Goal: Task Accomplishment & Management: Manage account settings

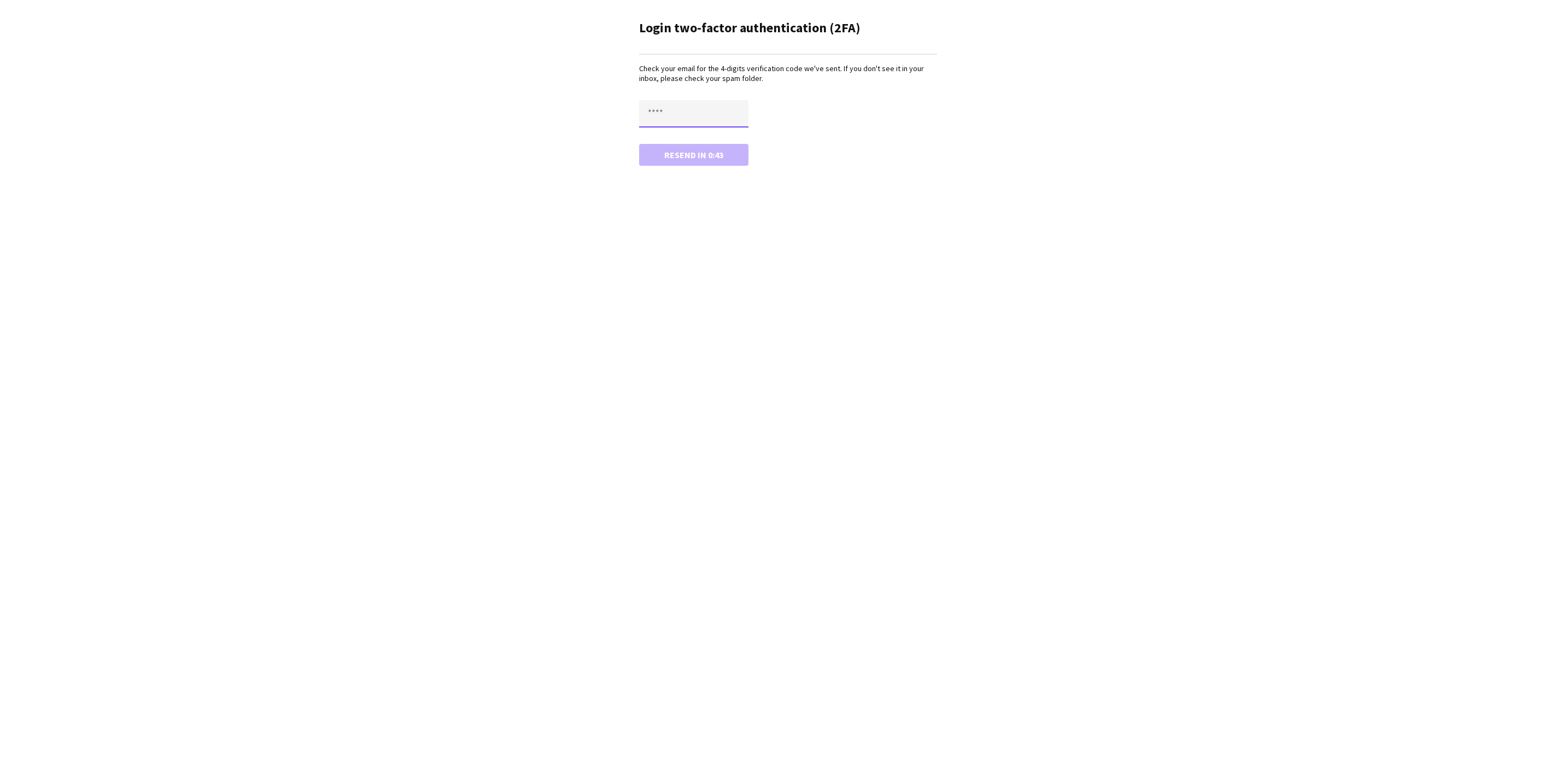
click at [696, 112] on input "text" at bounding box center [694, 114] width 110 height 27
type input "****"
click at [702, 151] on button "Confirm" at bounding box center [694, 155] width 110 height 22
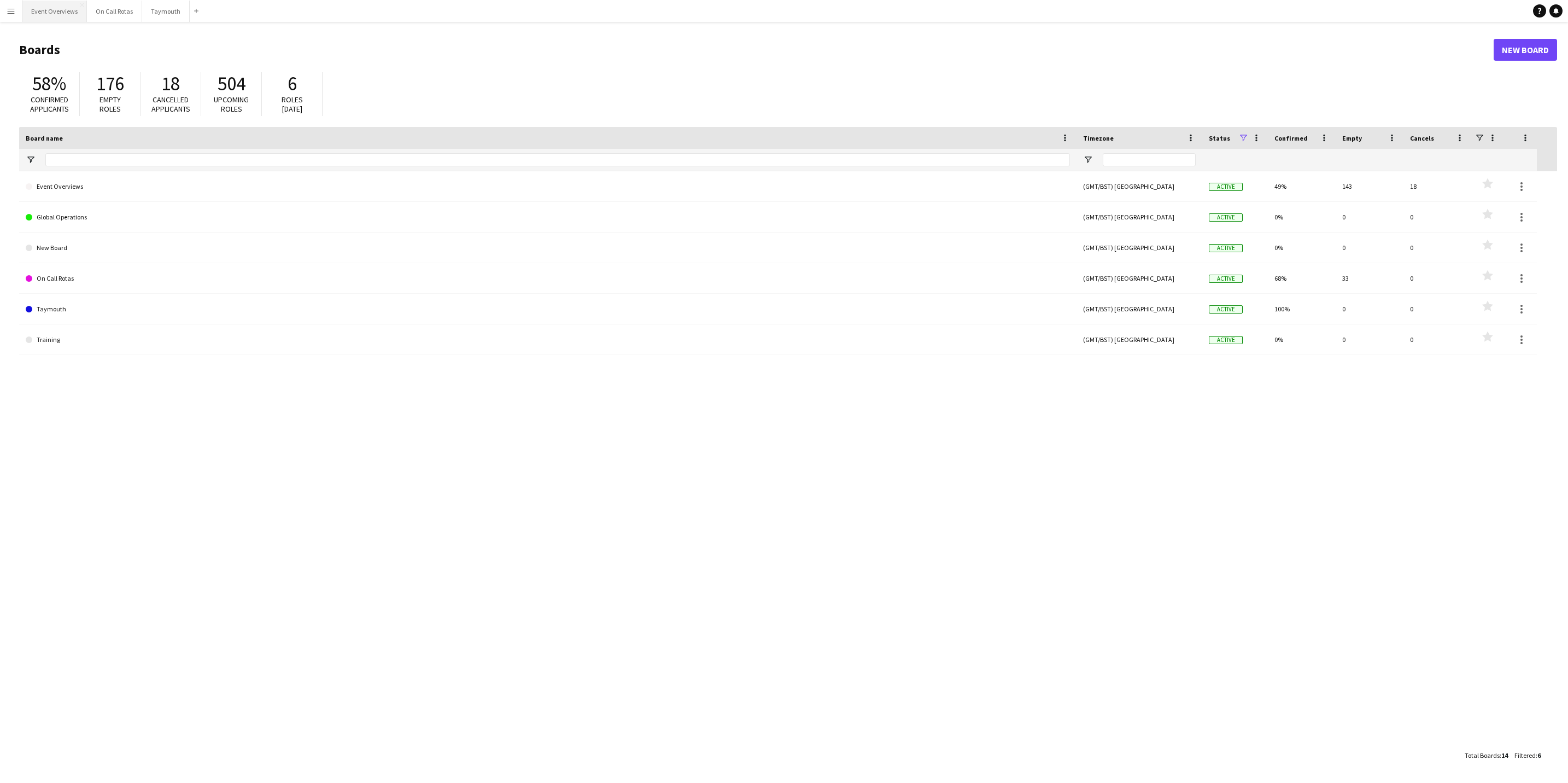
click at [54, 11] on button "Event Overviews Close" at bounding box center [54, 11] width 64 height 22
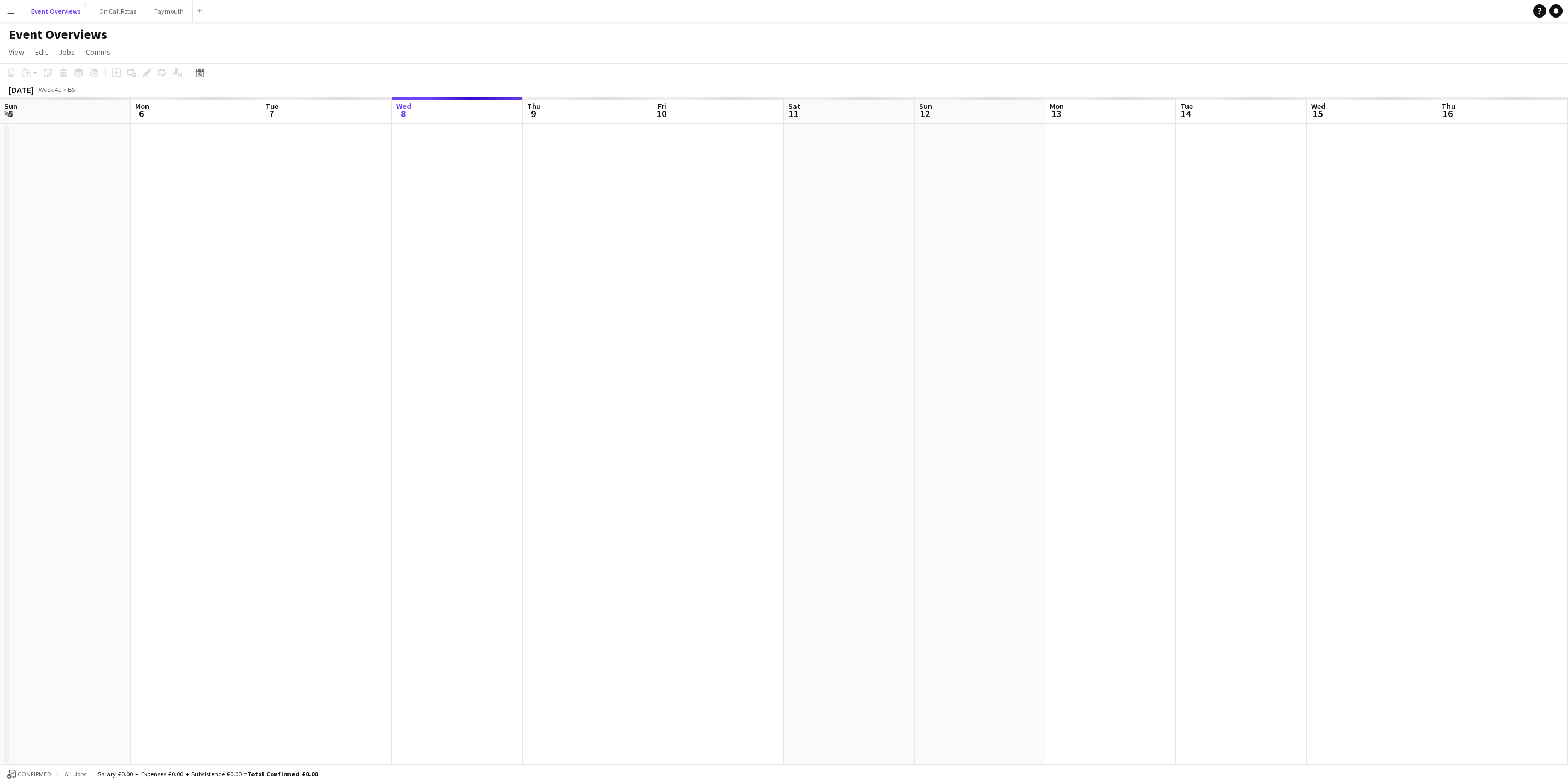
scroll to position [0, 262]
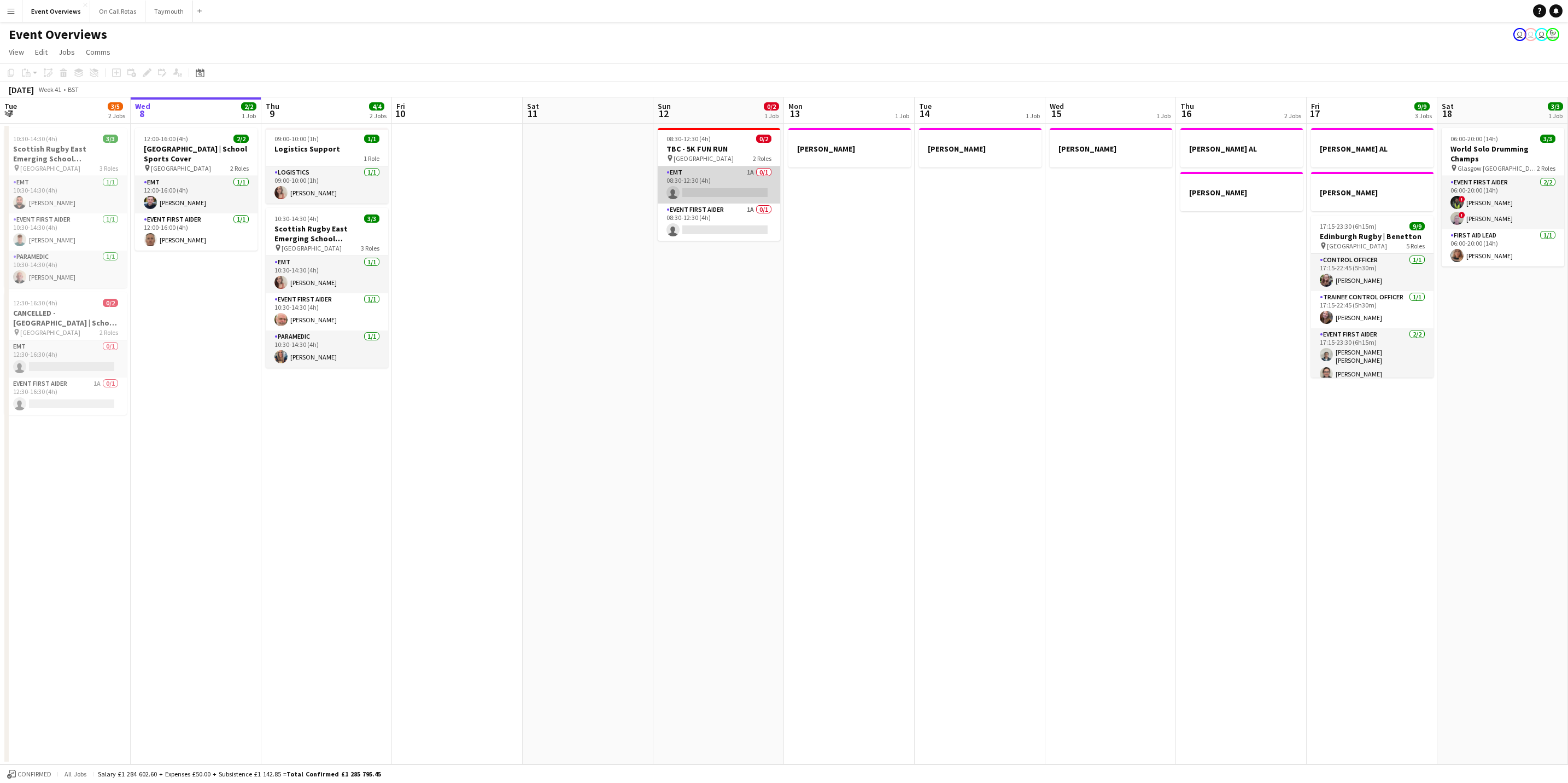
click at [689, 174] on app-card-role "EMT 1A 0/1 08:30-12:30 (4h) single-neutral-actions" at bounding box center [719, 185] width 123 height 37
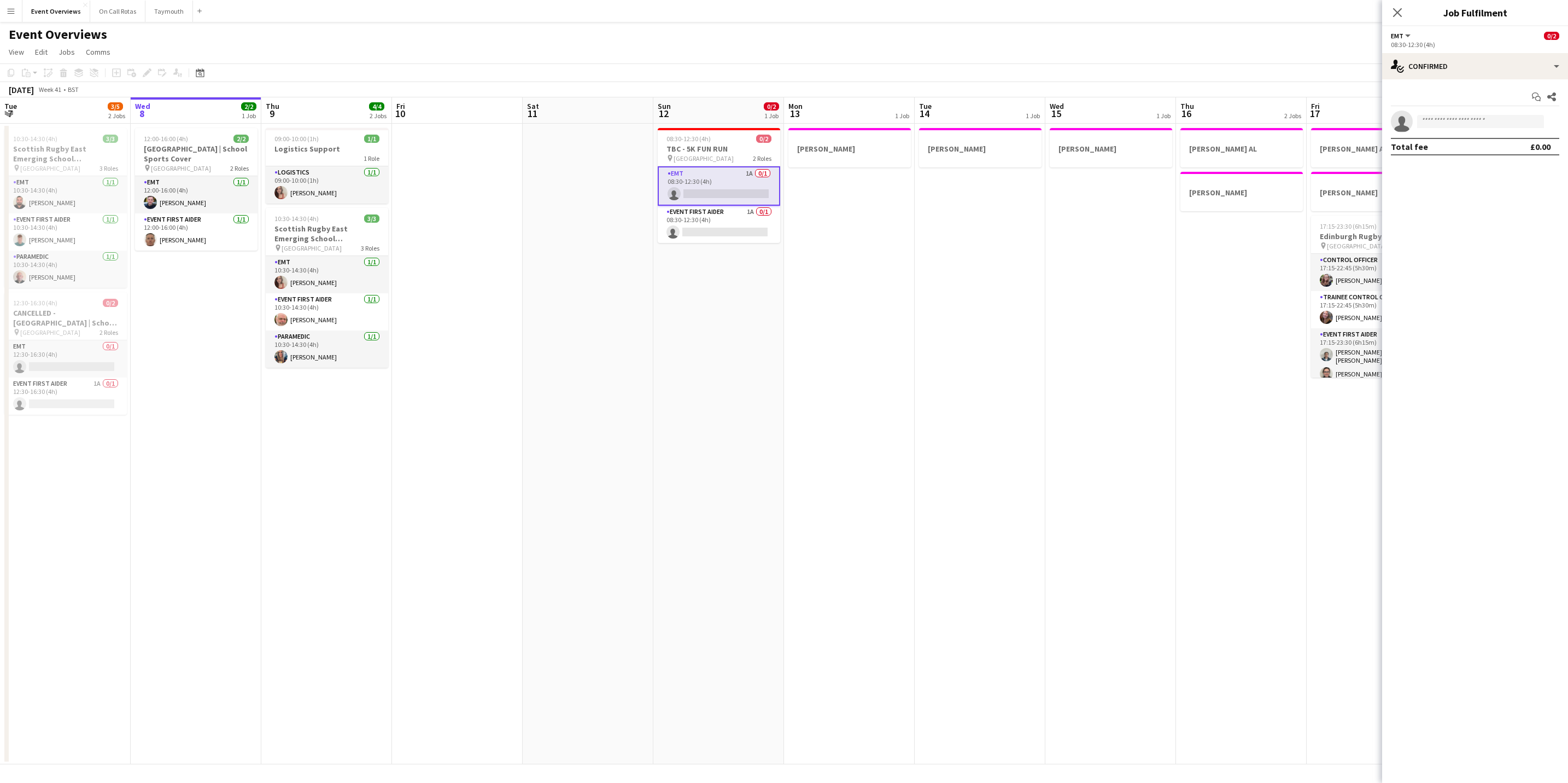
click at [798, 38] on div "Event Overviews user user user" at bounding box center [784, 32] width 1568 height 21
click at [1394, 17] on icon "Close pop-in" at bounding box center [1397, 12] width 10 height 10
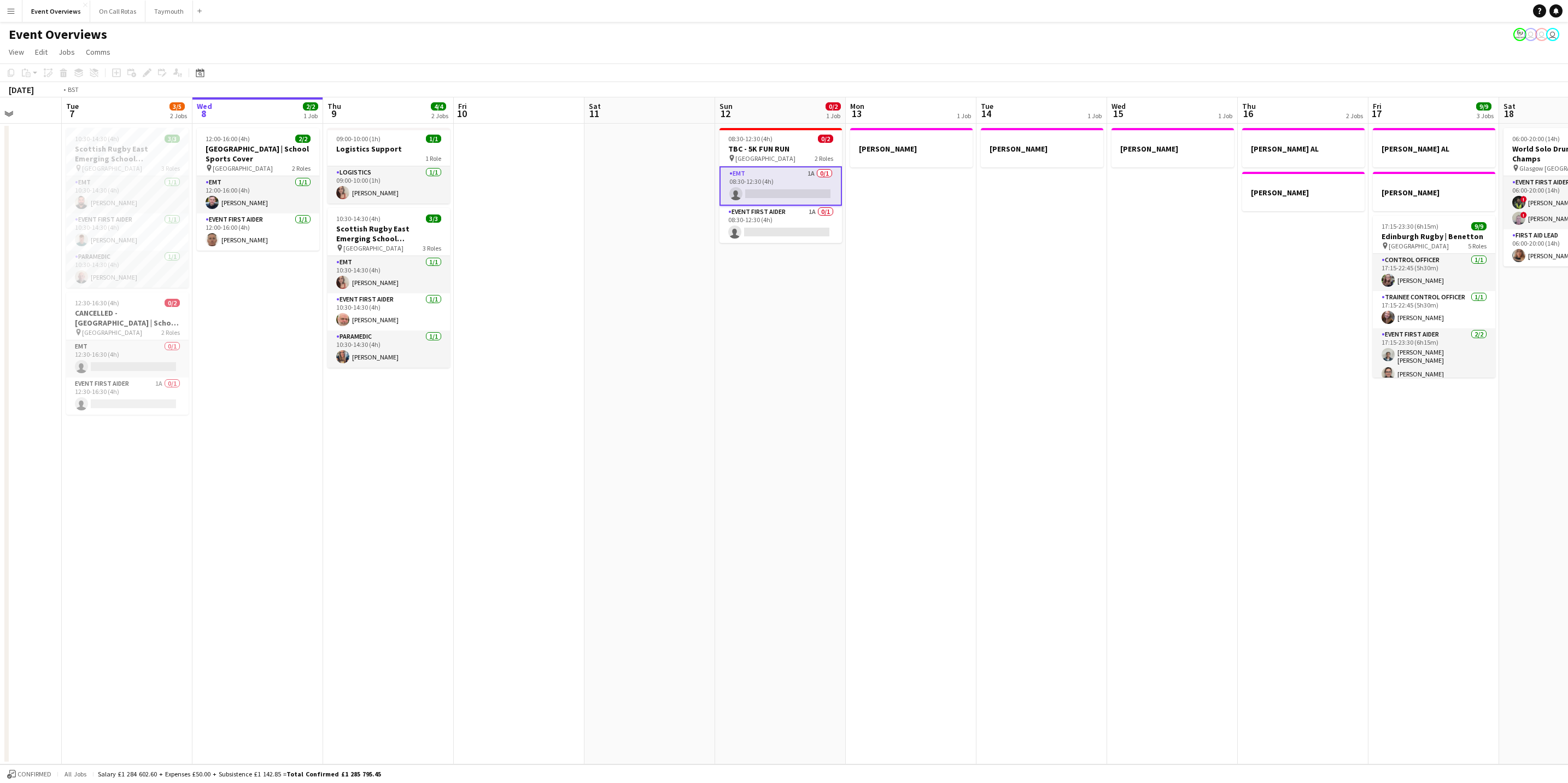
drag, startPoint x: 530, startPoint y: 686, endPoint x: 679, endPoint y: 685, distance: 149.0
click at [679, 685] on app-calendar-viewport "Sat 4 Sun 5 Mon 6 Tue 7 3/5 2 Jobs Wed 8 2/2 1 Job Thu 9 4/4 2 Jobs Fri 10 Sat …" at bounding box center [784, 431] width 1568 height 667
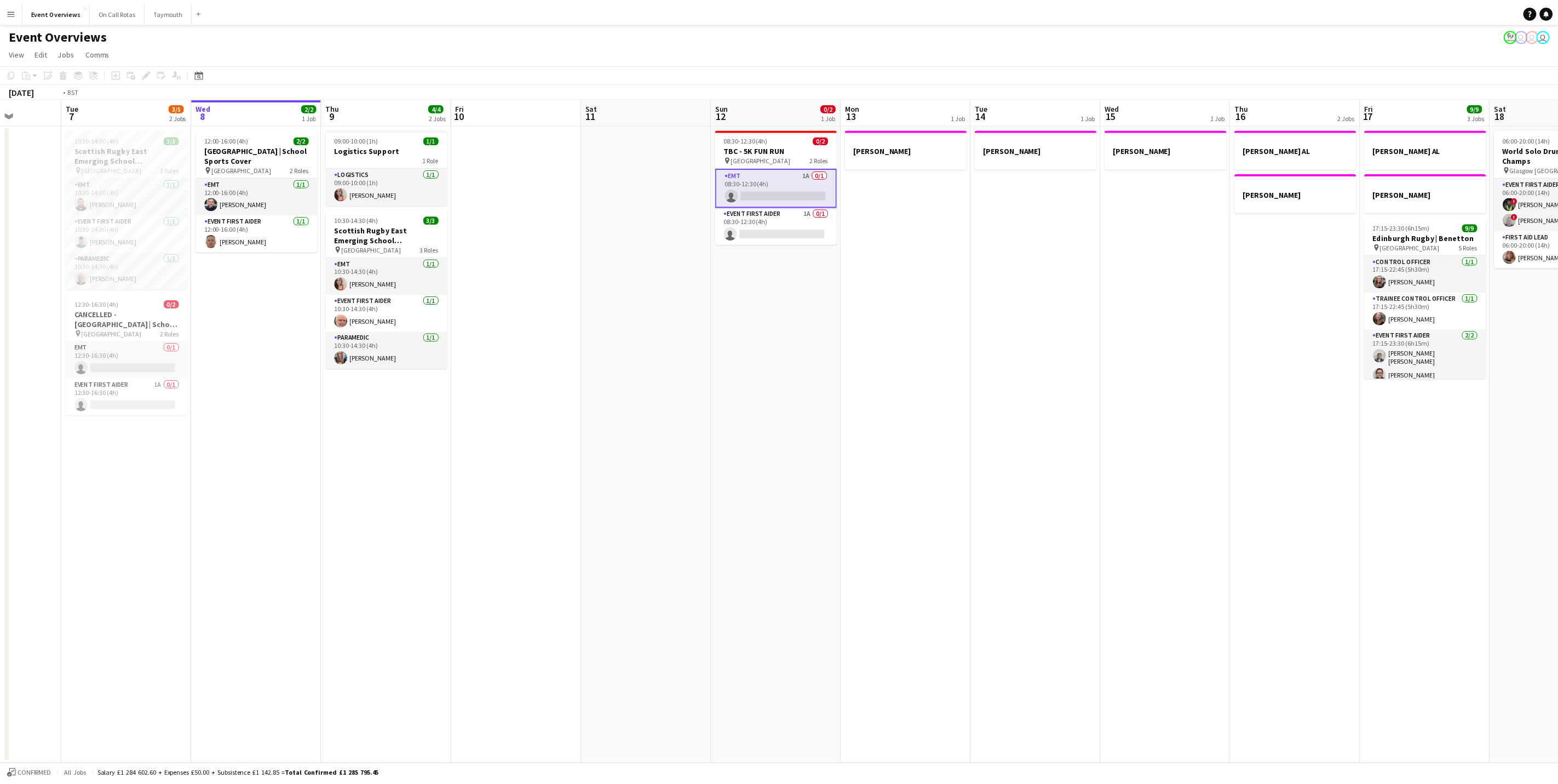
scroll to position [0, 310]
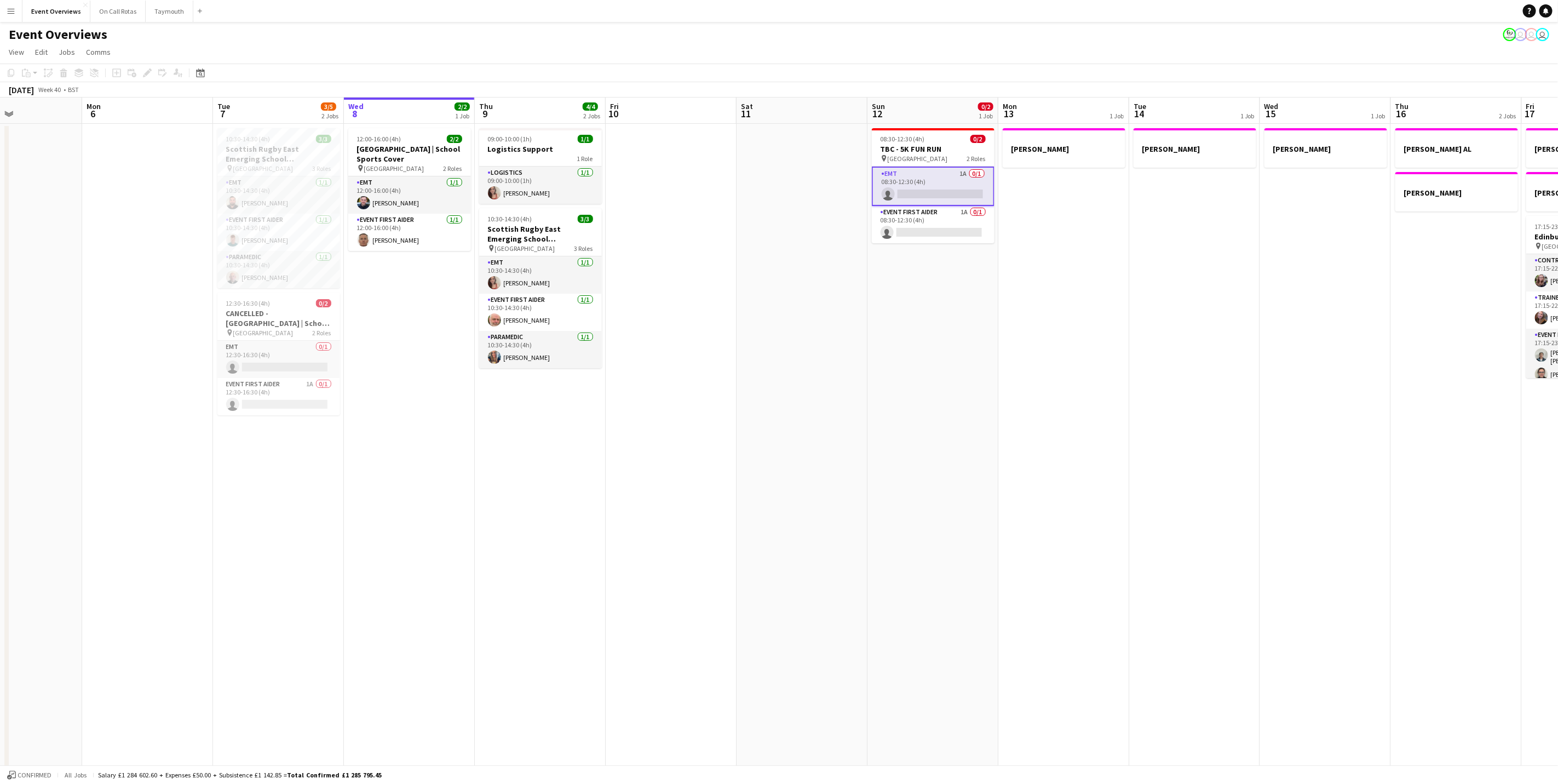
click at [971, 14] on app-navbar "Menu Boards Boards Boards All jobs Status Workforce Workforce My Workforce Recr…" at bounding box center [779, 11] width 1558 height 22
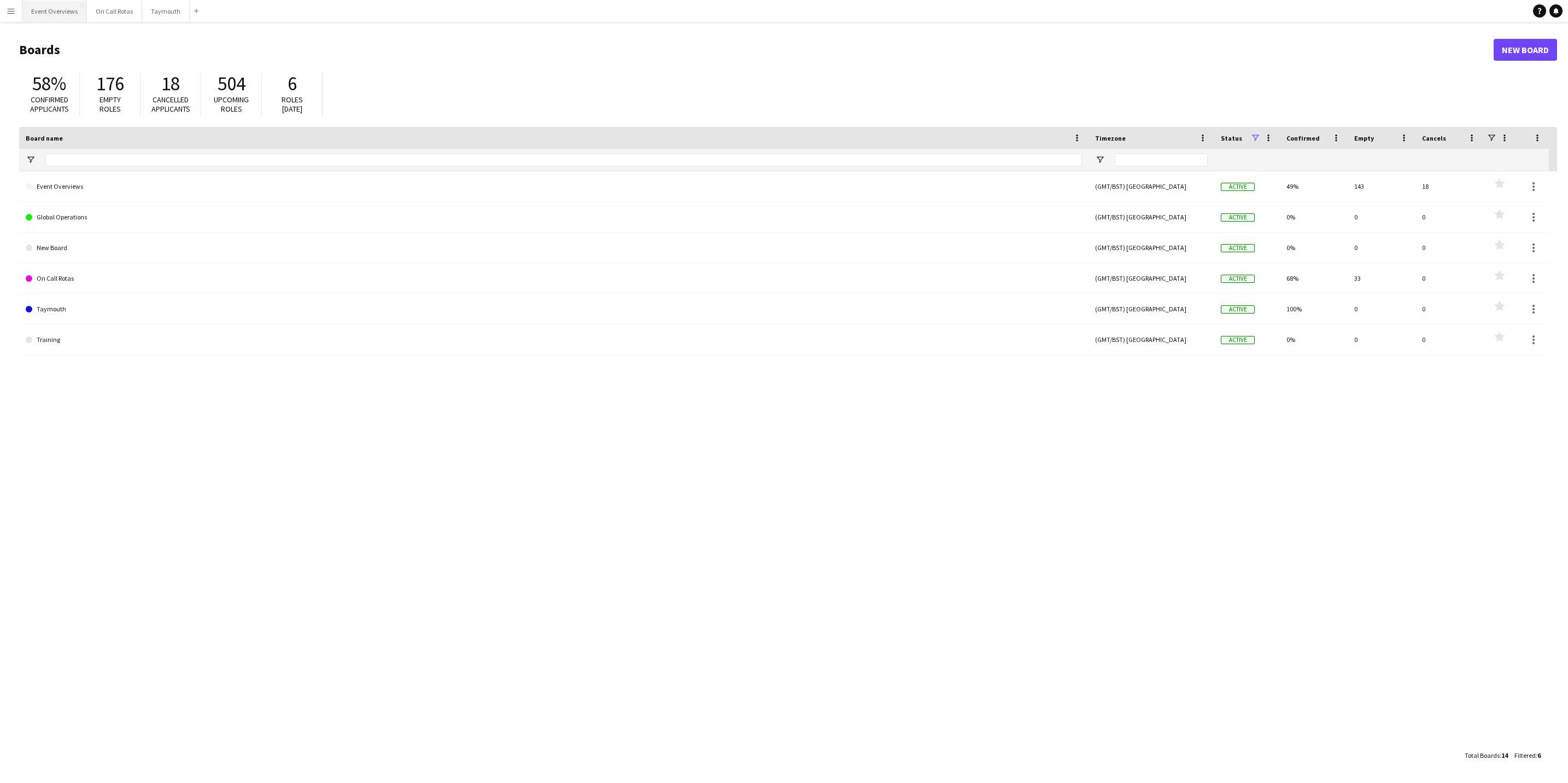
click at [42, 1] on button "Event Overviews Close" at bounding box center [54, 11] width 64 height 22
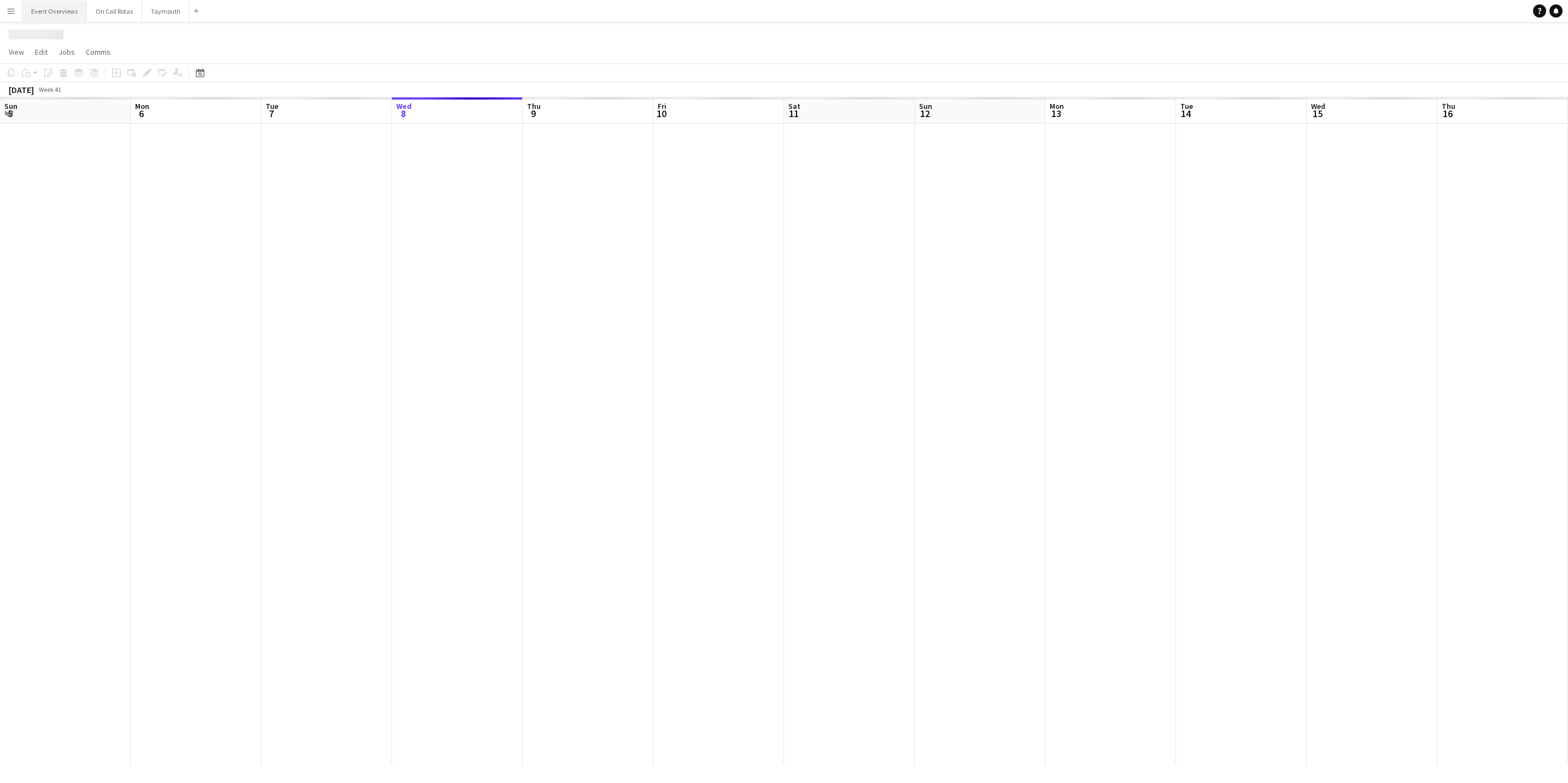
scroll to position [0, 262]
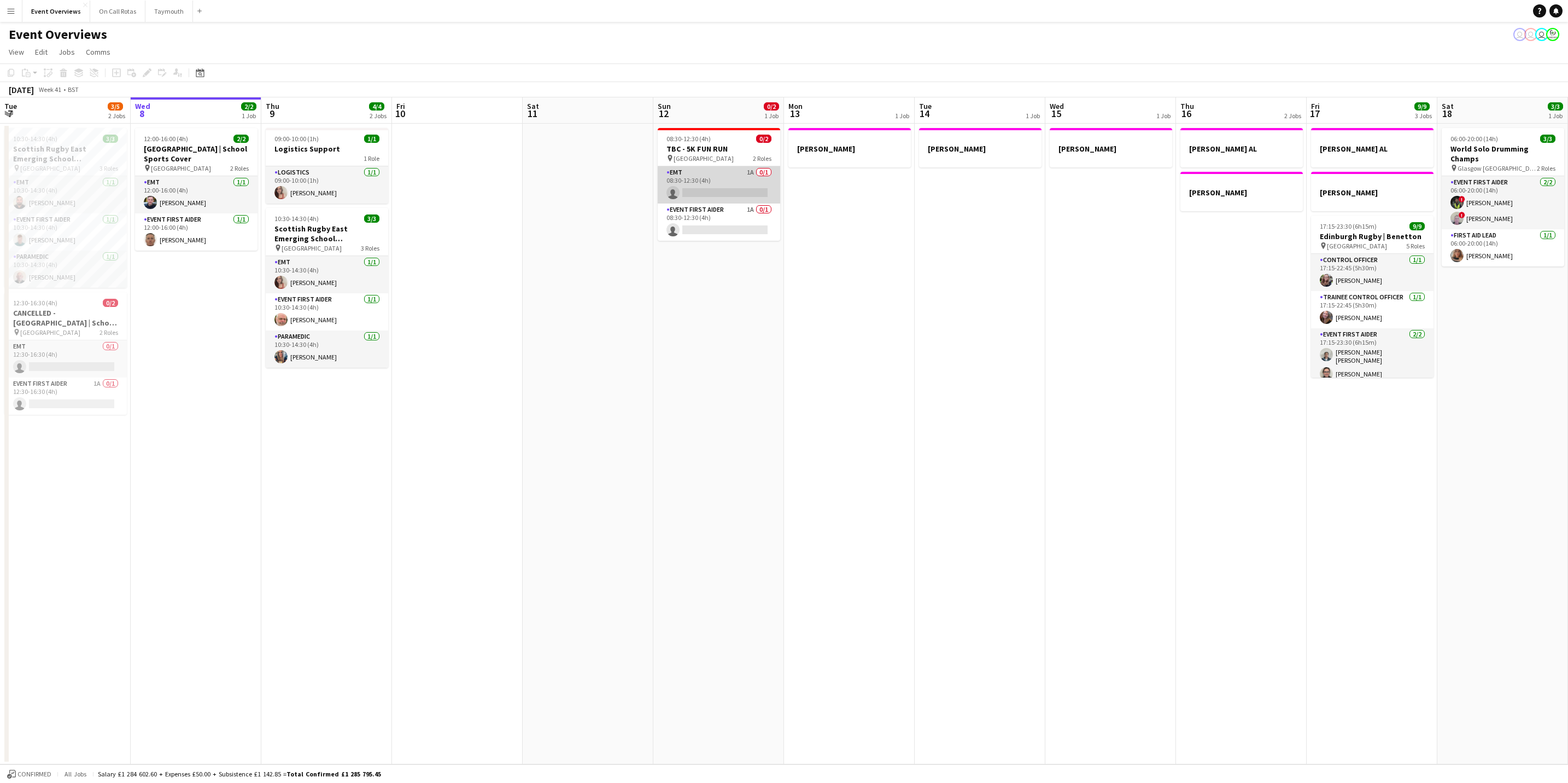
click at [715, 184] on app-card-role "EMT 1A 0/1 08:30-12:30 (4h) single-neutral-actions" at bounding box center [719, 185] width 123 height 37
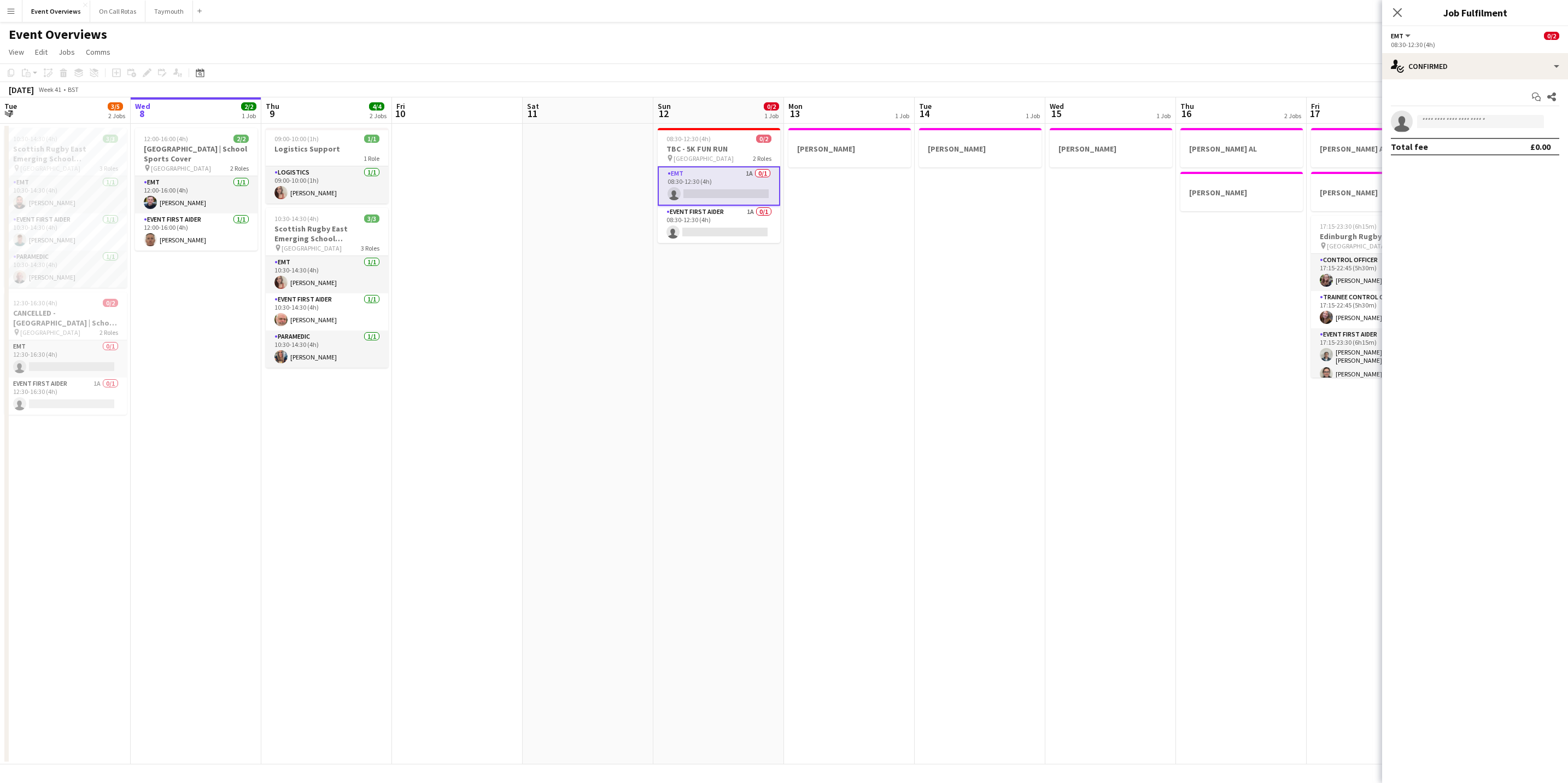
click at [1450, 80] on div "Start chat Share single-neutral-actions Total fee £0.00" at bounding box center [1474, 122] width 186 height 85
click at [1451, 70] on div "single-neutral-actions-check-2 Confirmed" at bounding box center [1474, 66] width 186 height 27
click at [1522, 173] on div "single-neutral-actions-information Applicants" at bounding box center [1511, 178] width 108 height 22
click at [1394, 12] on icon "Close pop-in" at bounding box center [1397, 12] width 10 height 10
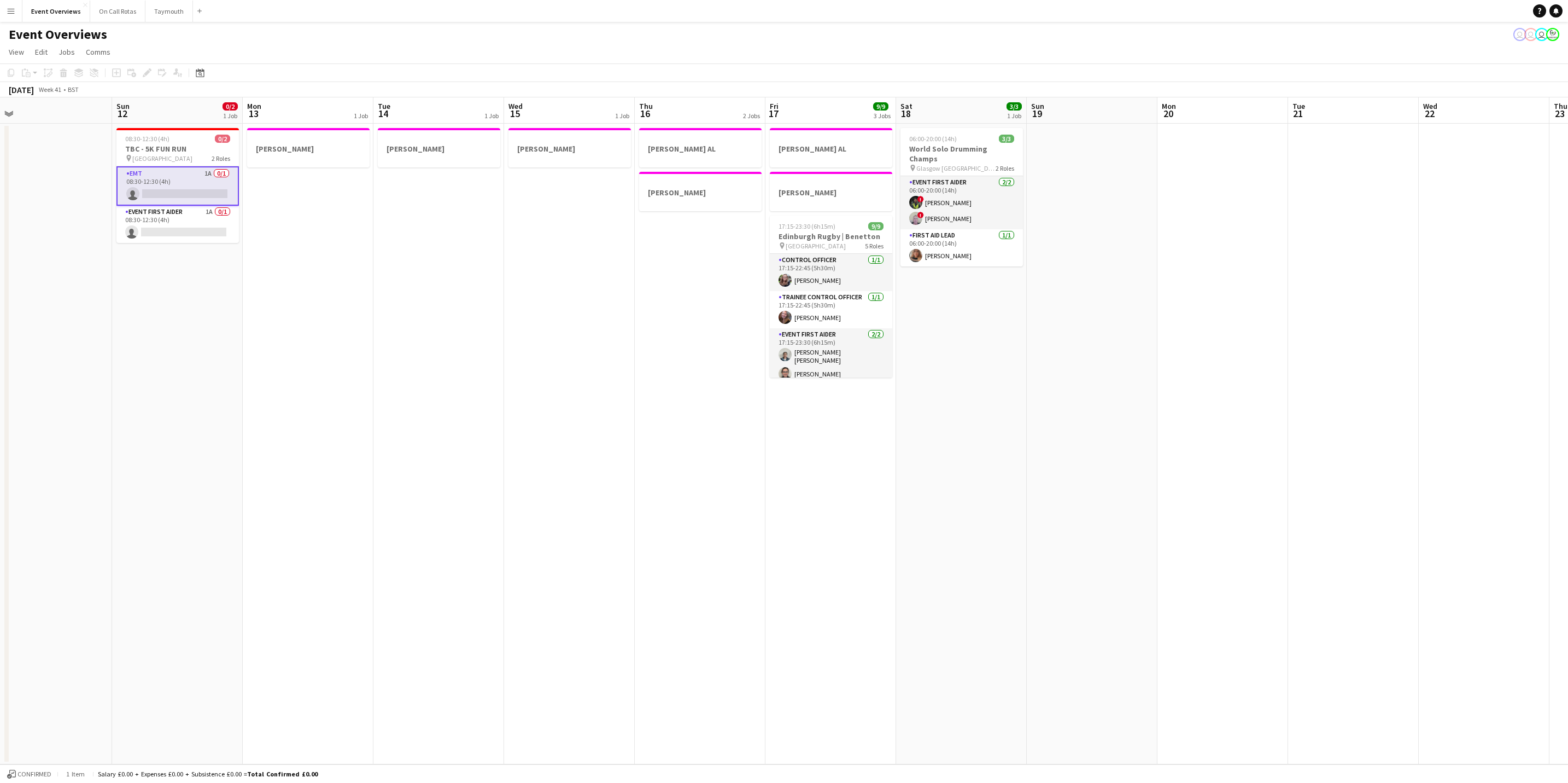
scroll to position [0, 421]
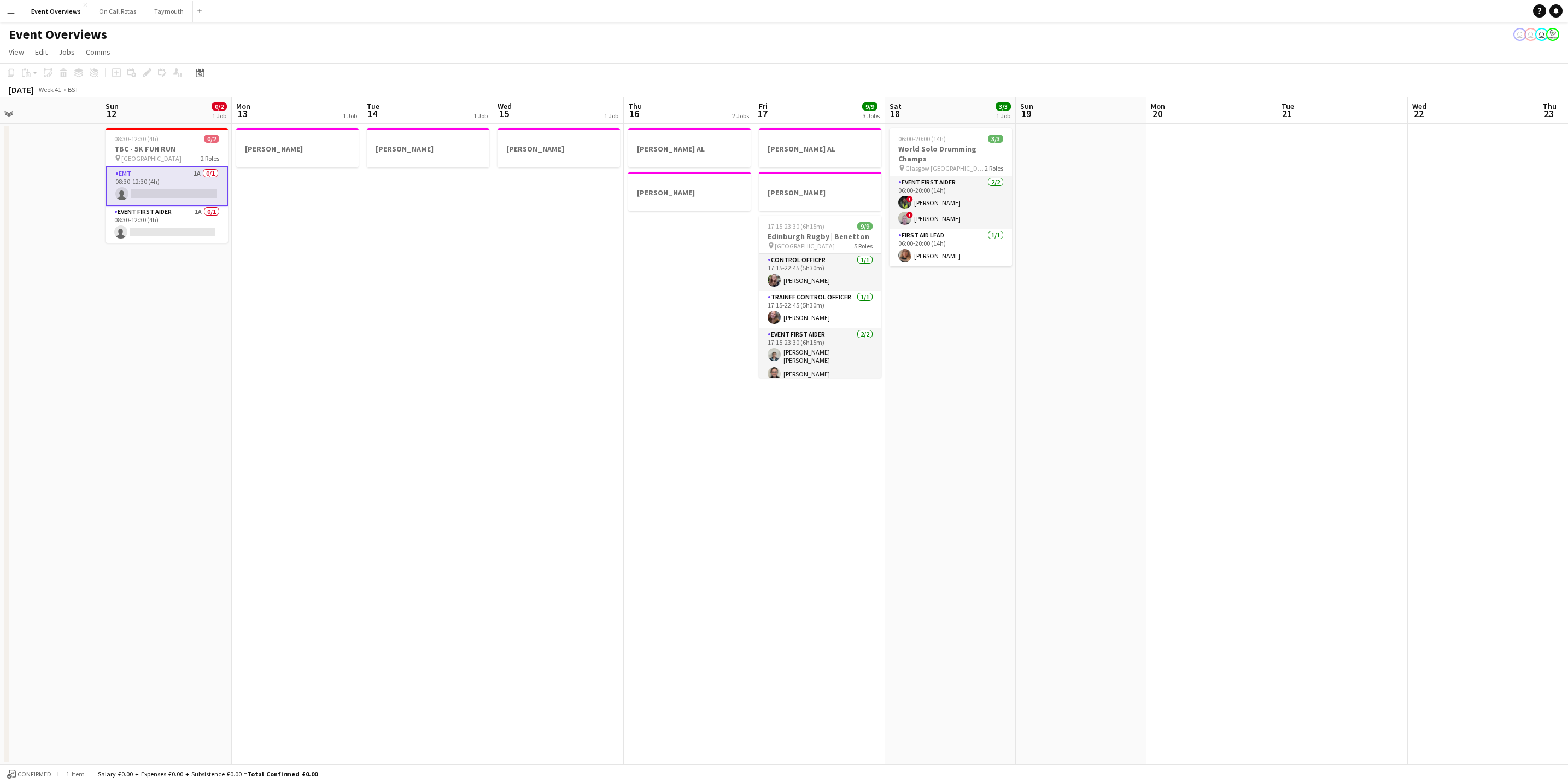
drag, startPoint x: 1158, startPoint y: 474, endPoint x: 607, endPoint y: 466, distance: 551.1
click at [607, 466] on app-calendar-viewport "Wed 8 2/2 1 Job Thu 9 4/4 2 Jobs Fri 10 Sat 11 Sun 12 0/2 1 Job Mon 13 1 Job Tu…" at bounding box center [784, 431] width 1568 height 667
click at [946, 164] on app-job-card "06:00-20:00 (14h) 3/3 World Solo Drumming Champs pin Glasgow Caledonia Unviersi…" at bounding box center [950, 196] width 123 height 138
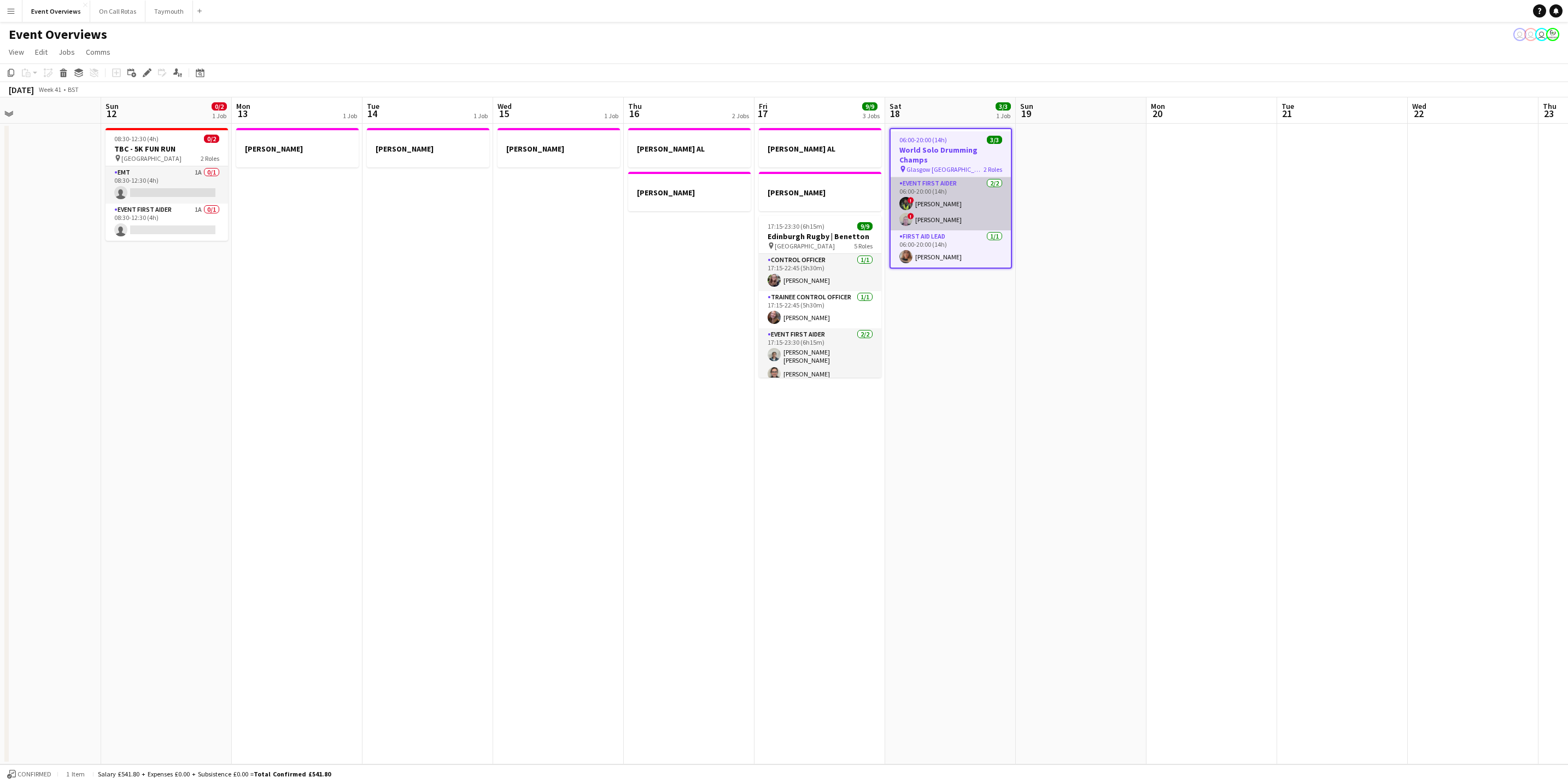
click at [940, 192] on app-card-role "Event First Aider 2/2 06:00-20:00 (14h) ! Mitchell Gavin ! alex Clark" at bounding box center [951, 204] width 120 height 53
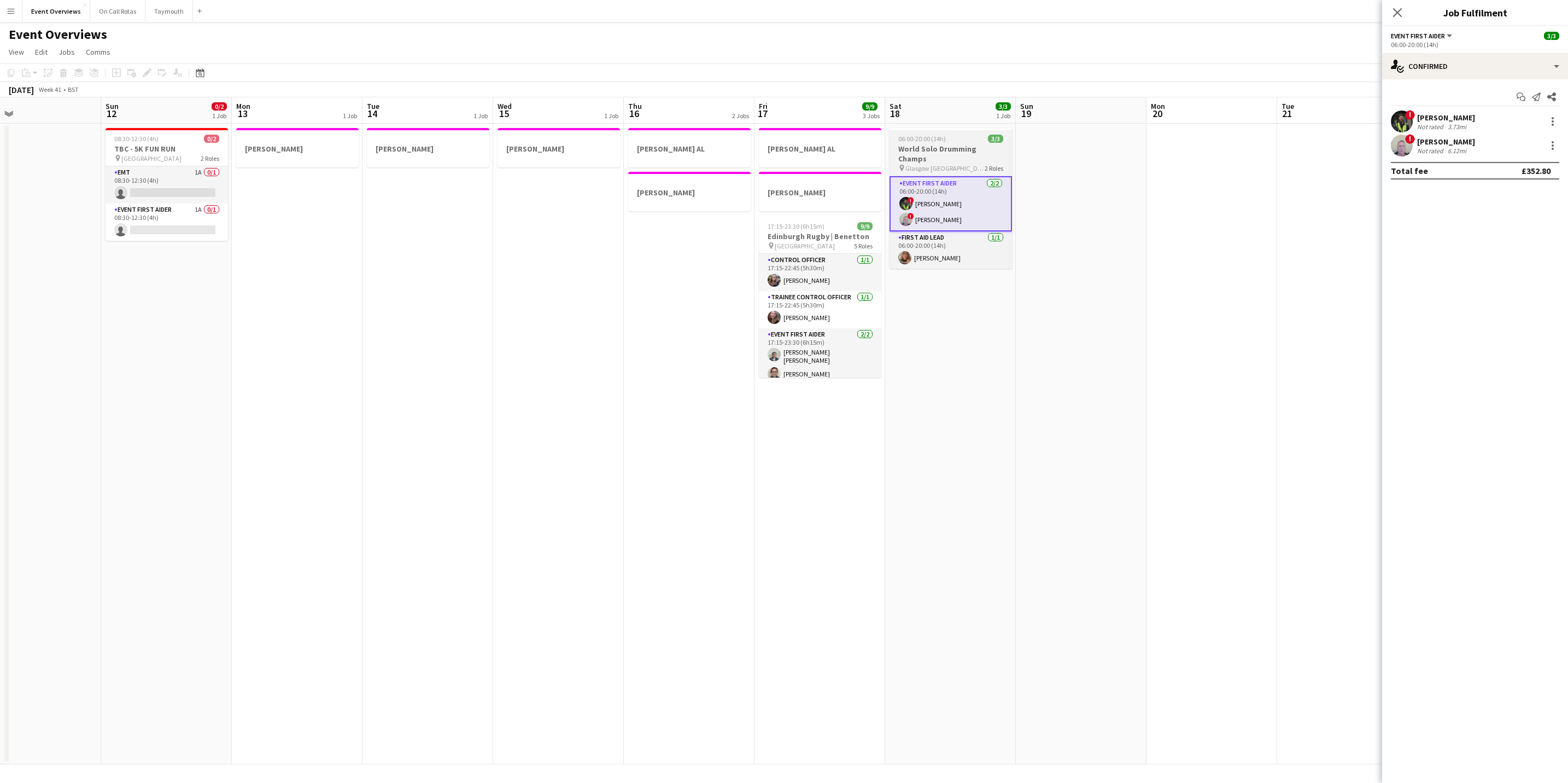
click at [930, 143] on span "06:00-20:00 (14h)" at bounding box center [922, 138] width 47 height 8
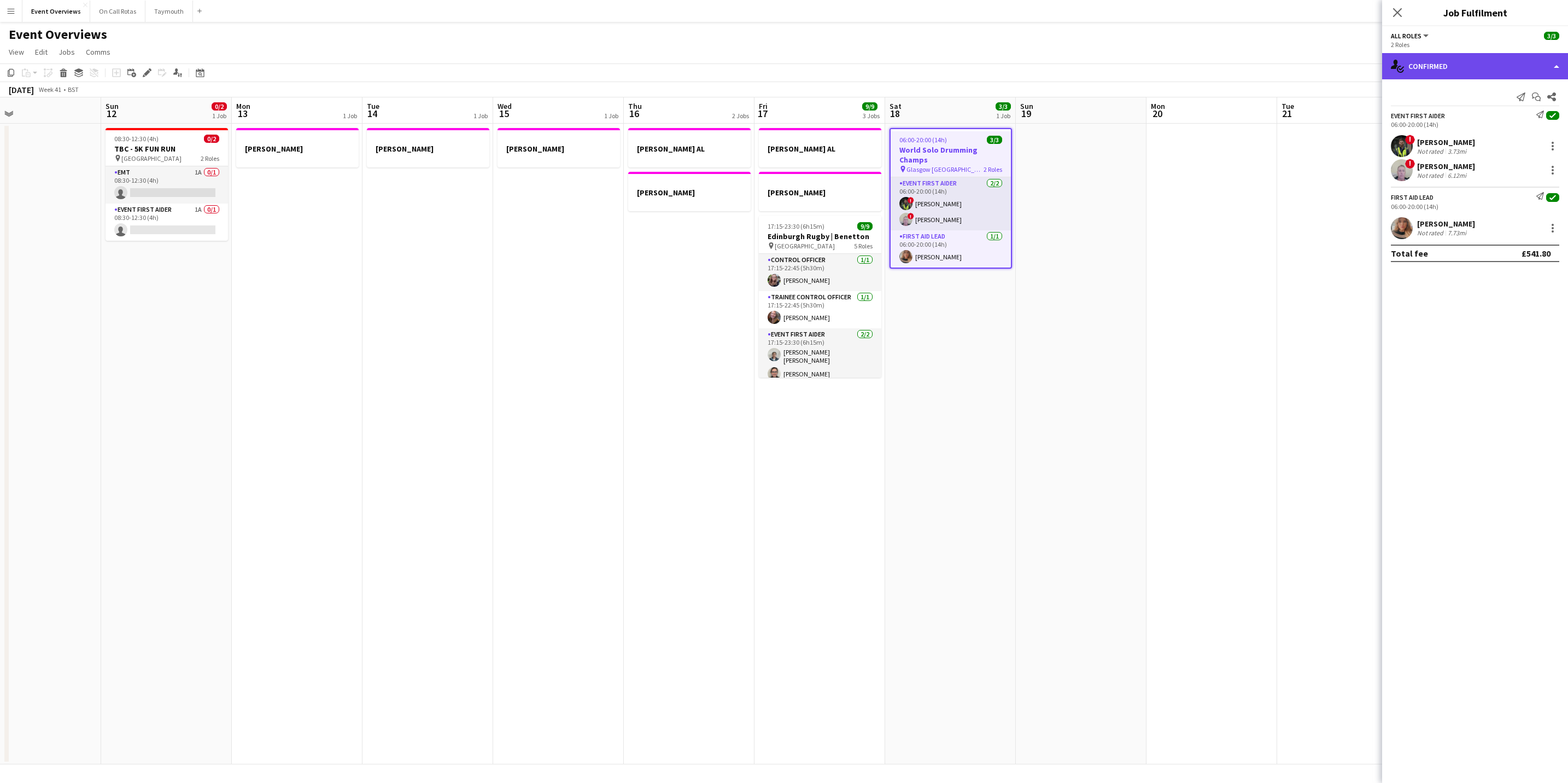
click at [1414, 72] on div "single-neutral-actions-check-2 Confirmed" at bounding box center [1474, 66] width 186 height 27
click at [1499, 114] on div "pen-write Job Details" at bounding box center [1511, 113] width 108 height 22
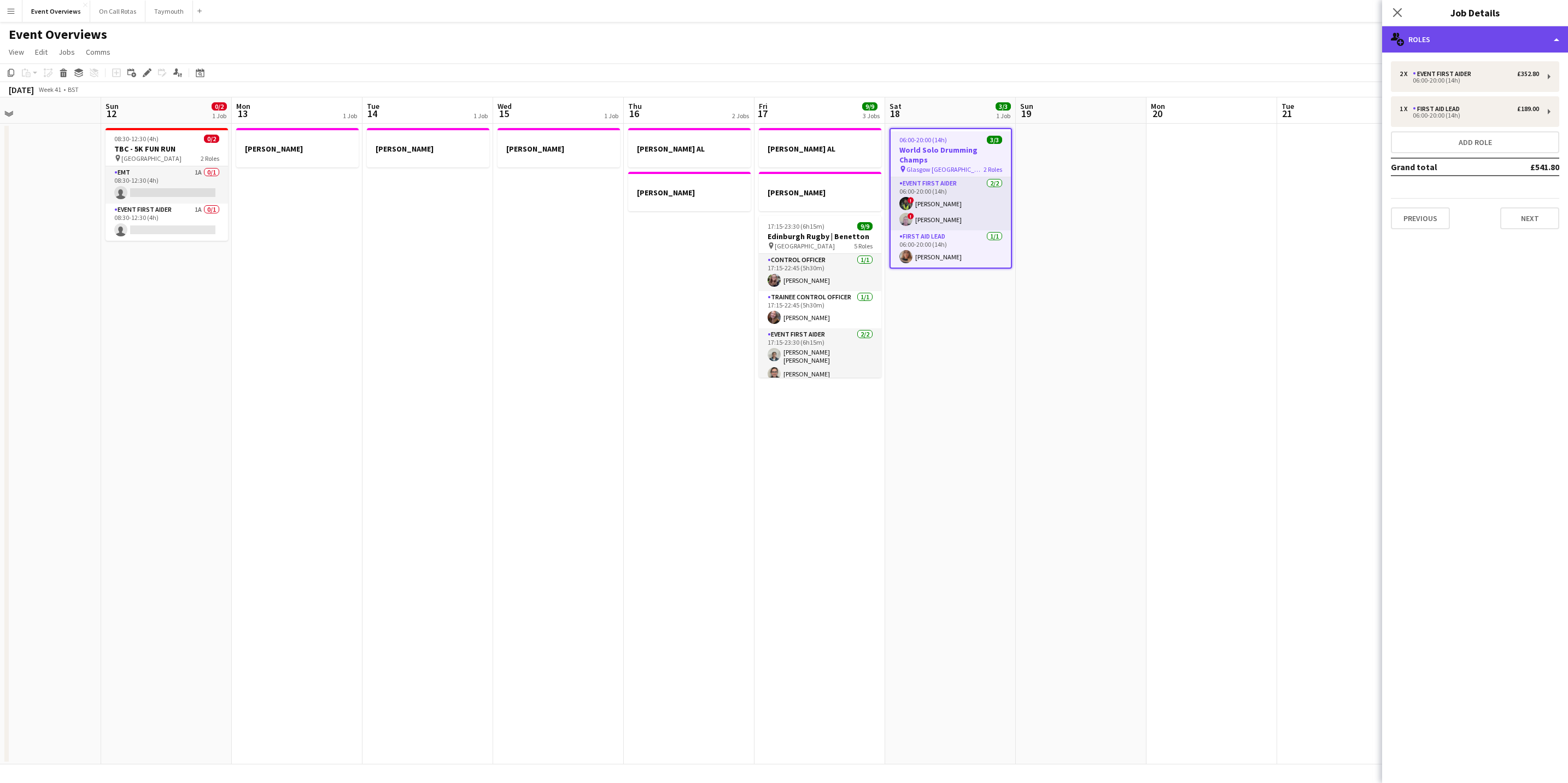
click at [1486, 36] on div "multiple-users-add Roles" at bounding box center [1474, 39] width 186 height 27
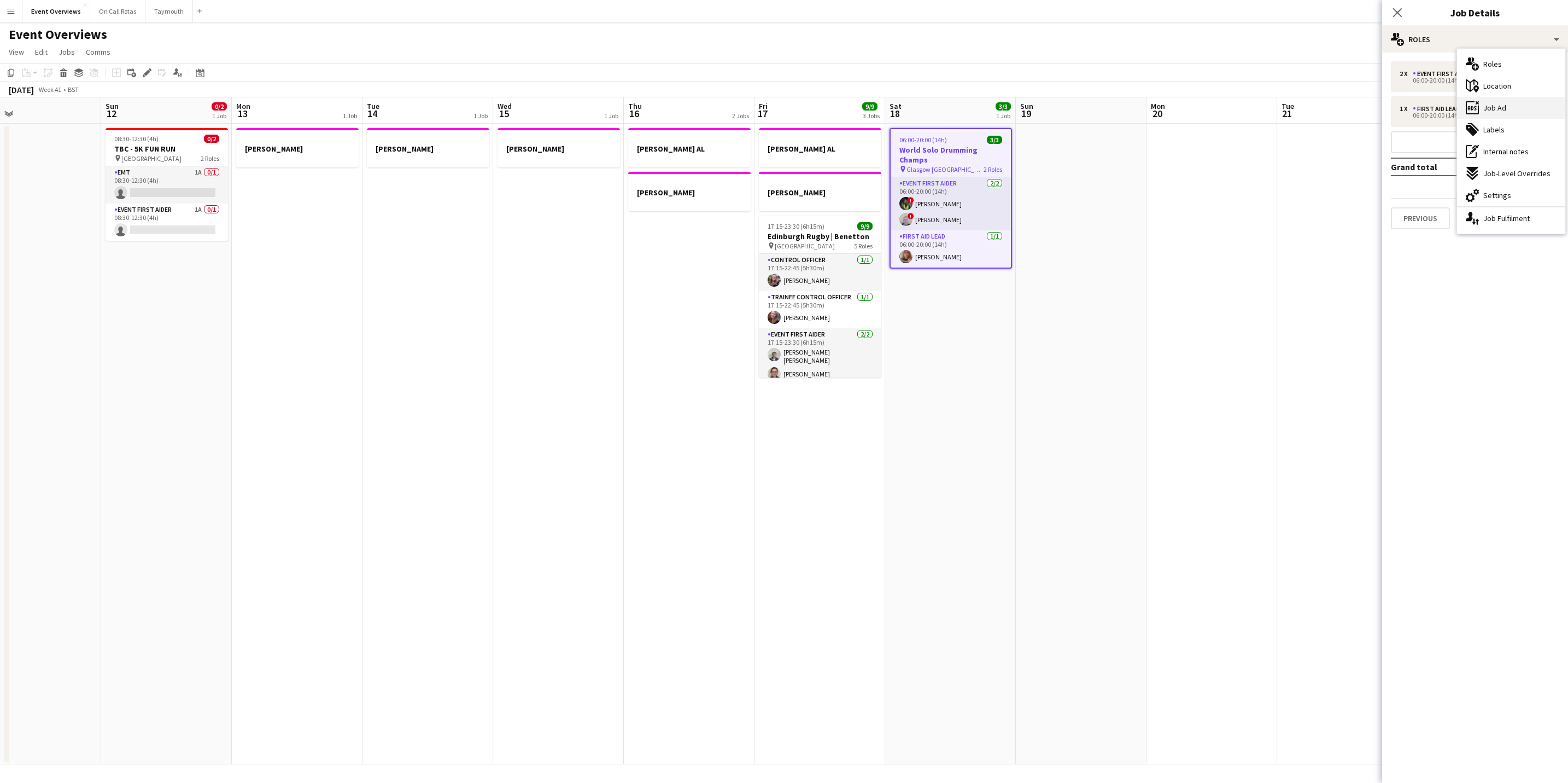
click at [1501, 108] on span "Job Ad" at bounding box center [1494, 108] width 23 height 10
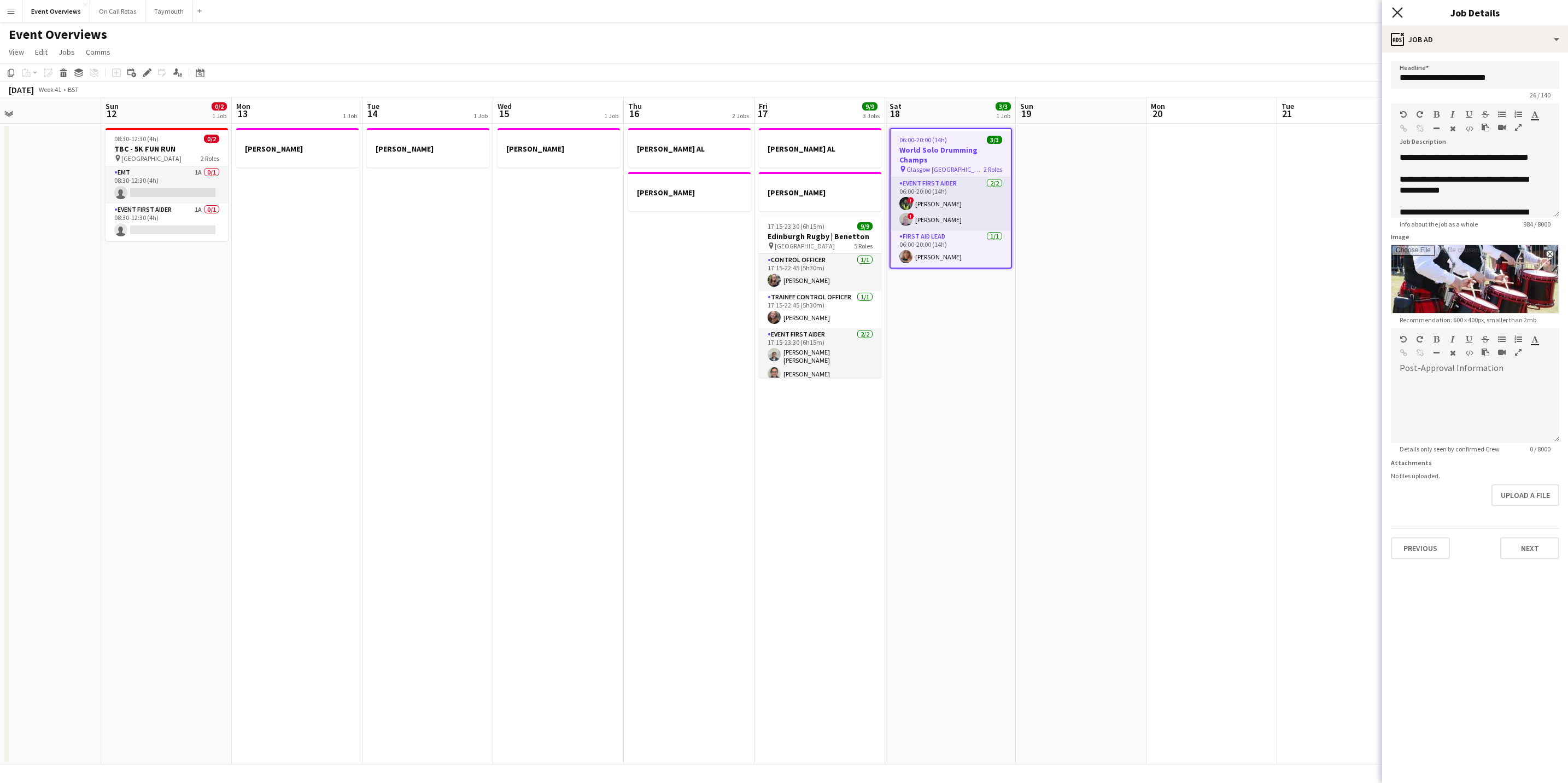
click at [1400, 15] on icon at bounding box center [1397, 12] width 10 height 10
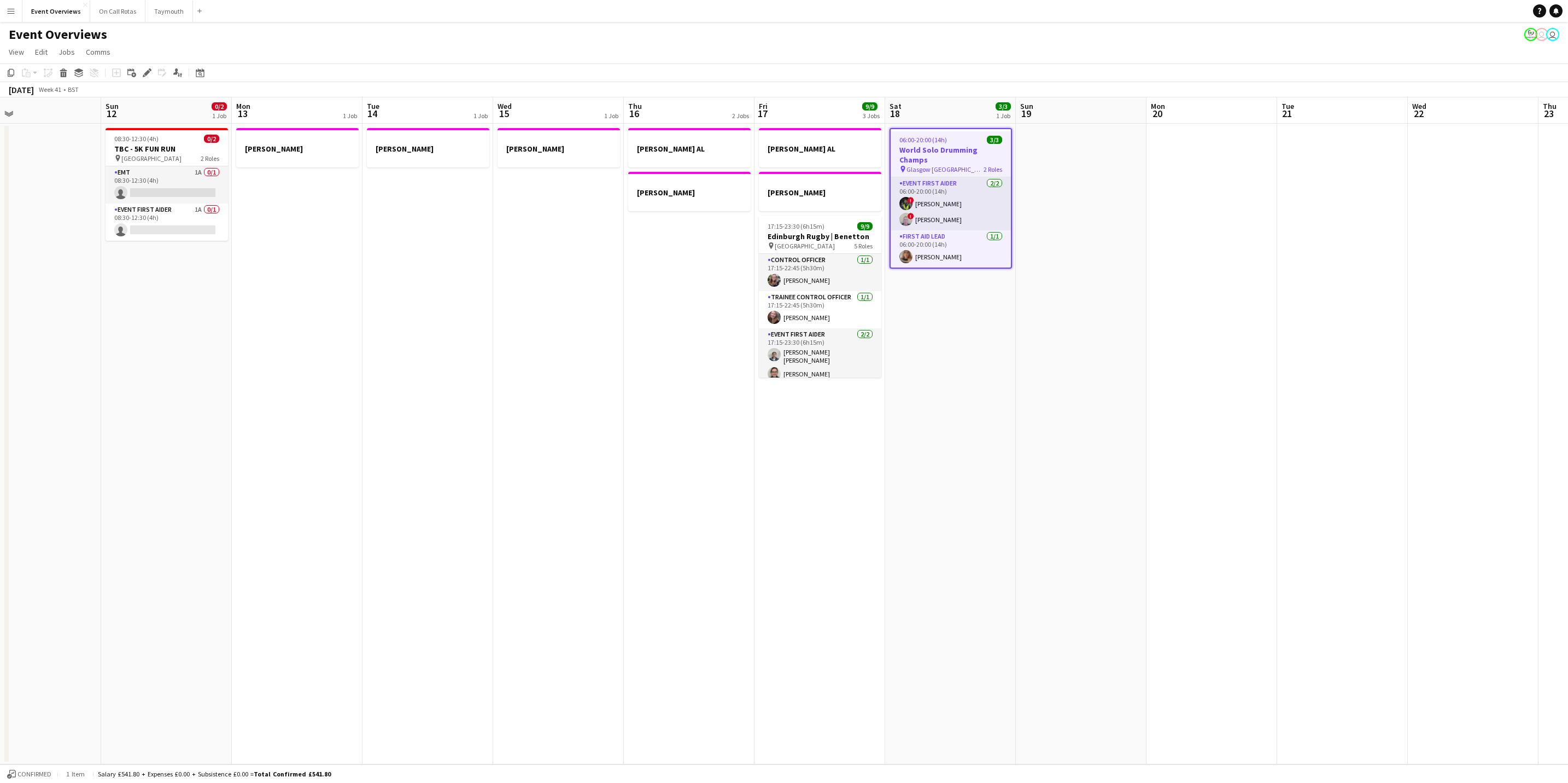
click at [996, 42] on app-page-menu "View Day view expanded Day view collapsed Month view Date picker Jump to today …" at bounding box center [784, 52] width 1568 height 21
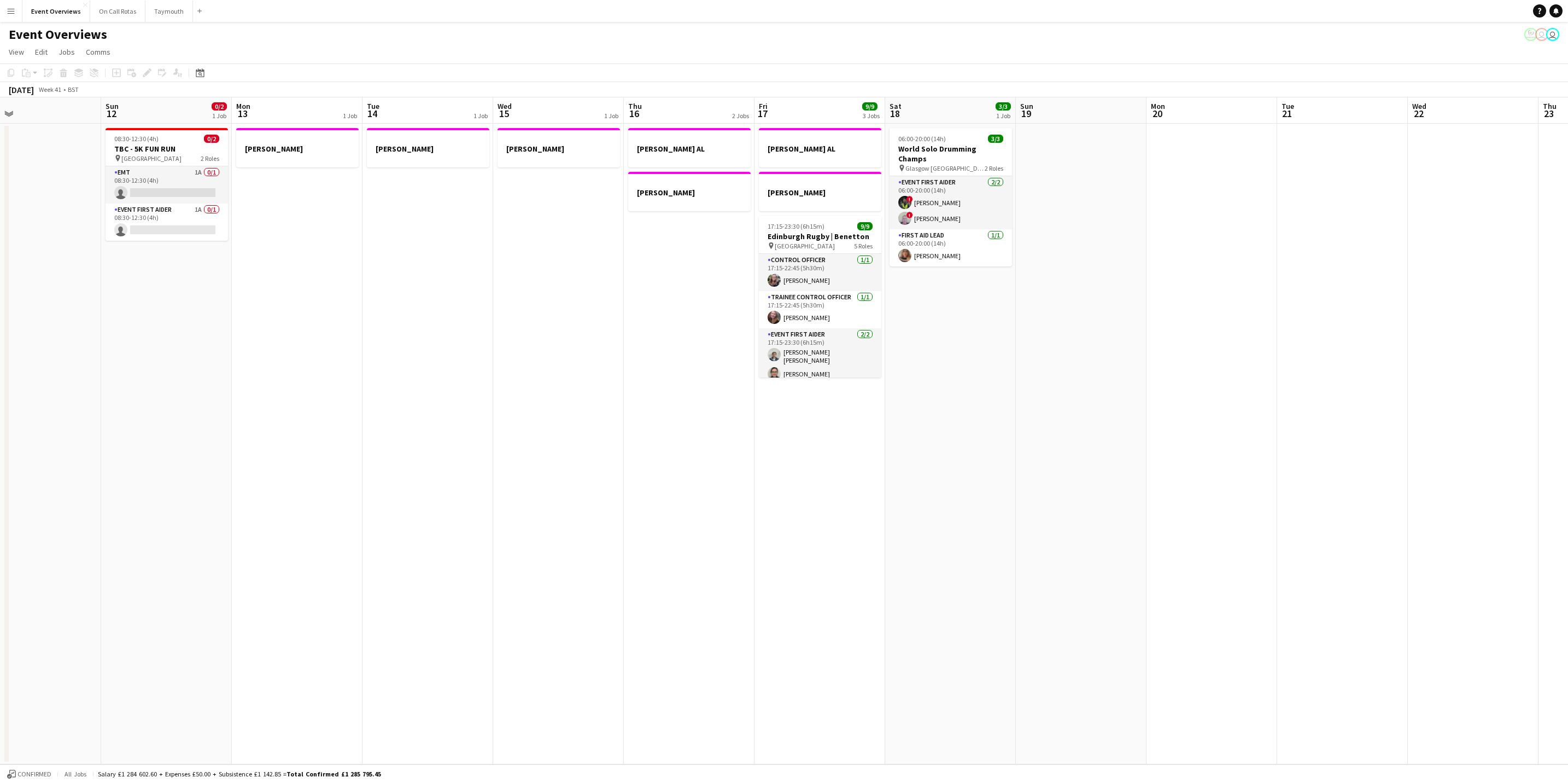
scroll to position [0, 254]
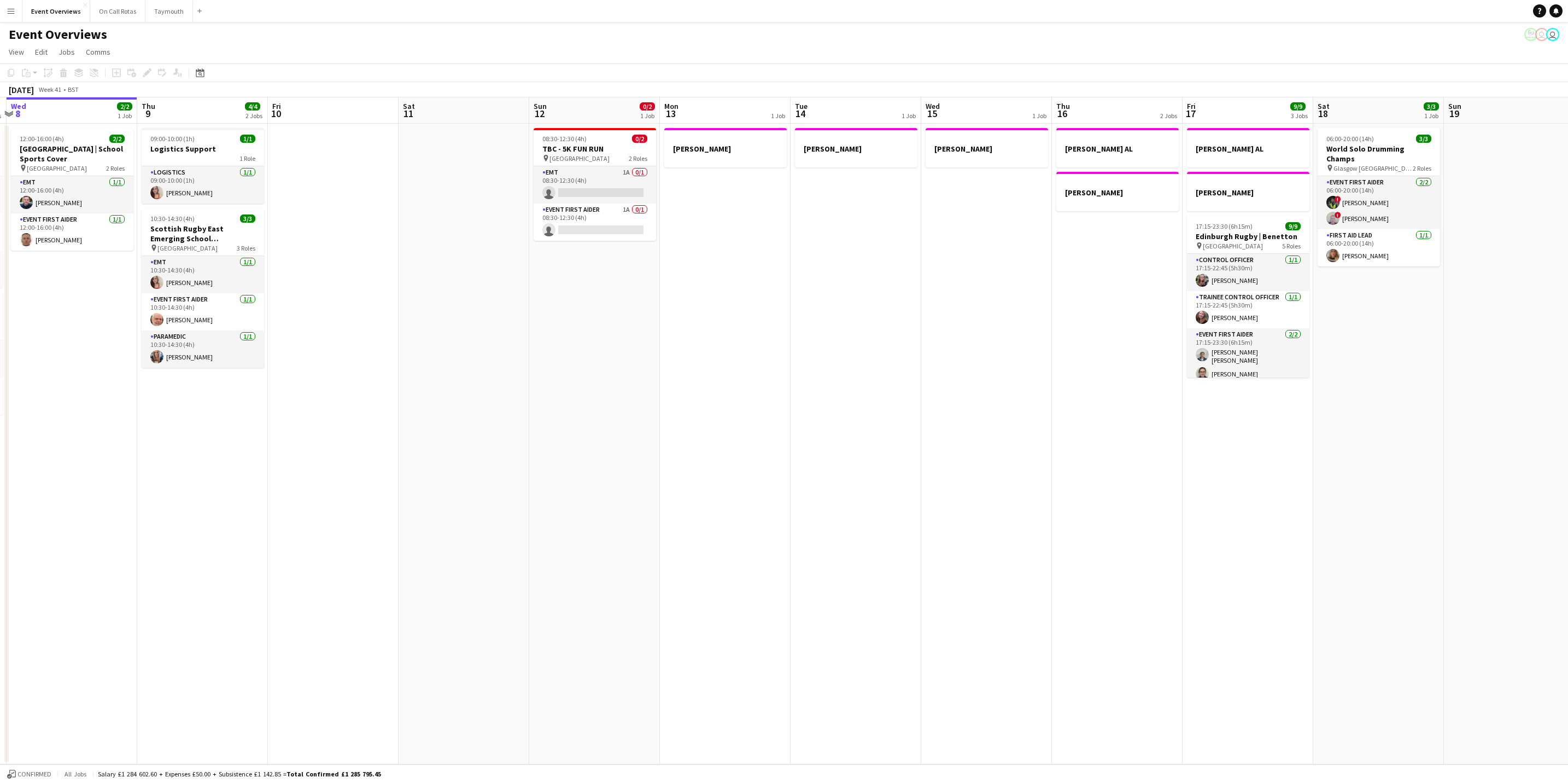
drag, startPoint x: 649, startPoint y: 419, endPoint x: 828, endPoint y: 473, distance: 187.0
click at [828, 473] on app-calendar-viewport "Mon 6 Tue 7 3/5 2 Jobs Wed 8 2/2 1 Job Thu 9 4/4 2 Jobs Fri 10 Sat 11 Sun 12 0/…" at bounding box center [784, 431] width 1568 height 667
click at [618, 183] on app-card-role "EMT 1A 0/1 08:30-12:30 (4h) single-neutral-actions" at bounding box center [594, 185] width 123 height 37
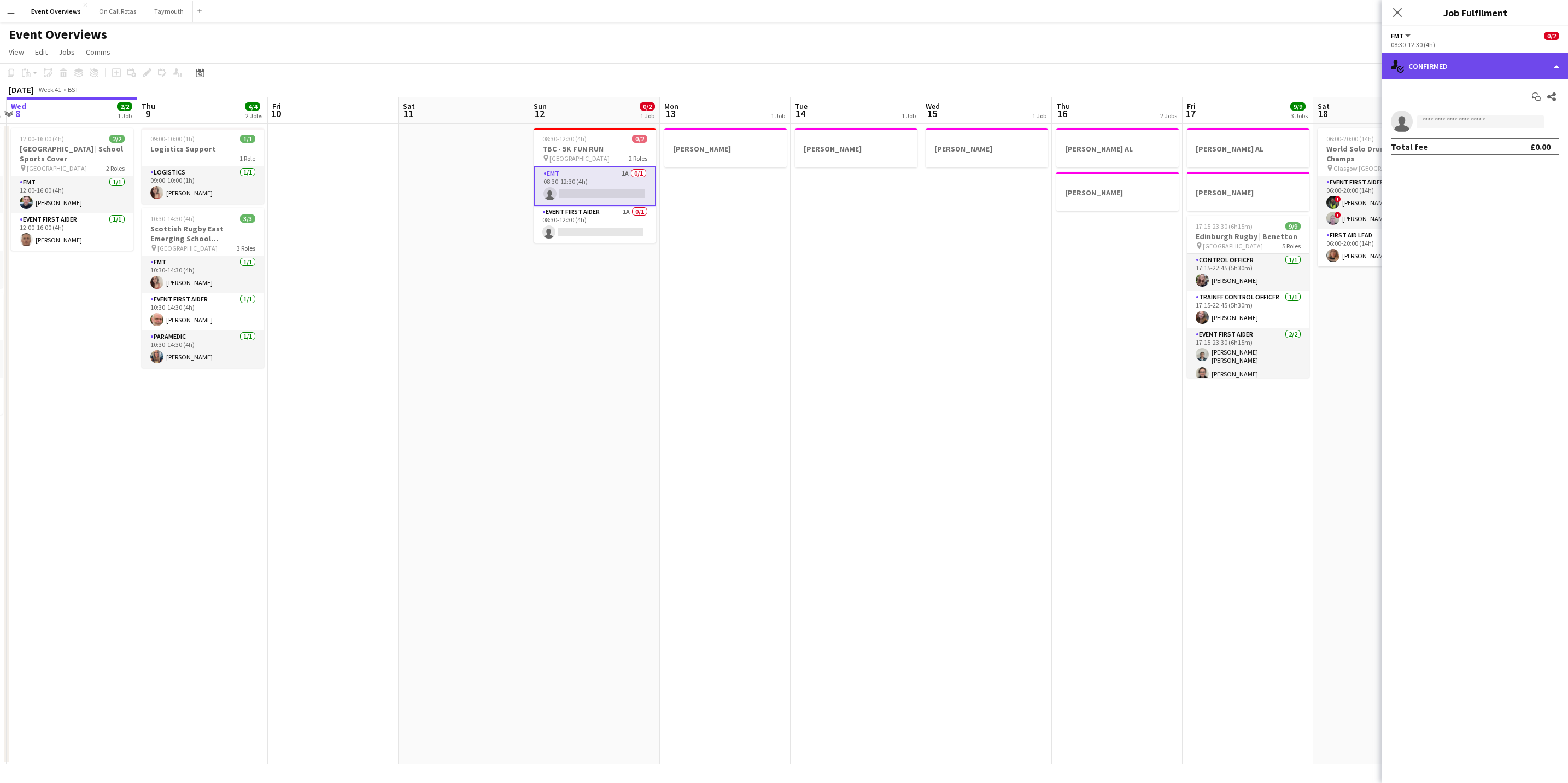
click at [1486, 63] on div "single-neutral-actions-check-2 Confirmed" at bounding box center [1474, 66] width 186 height 27
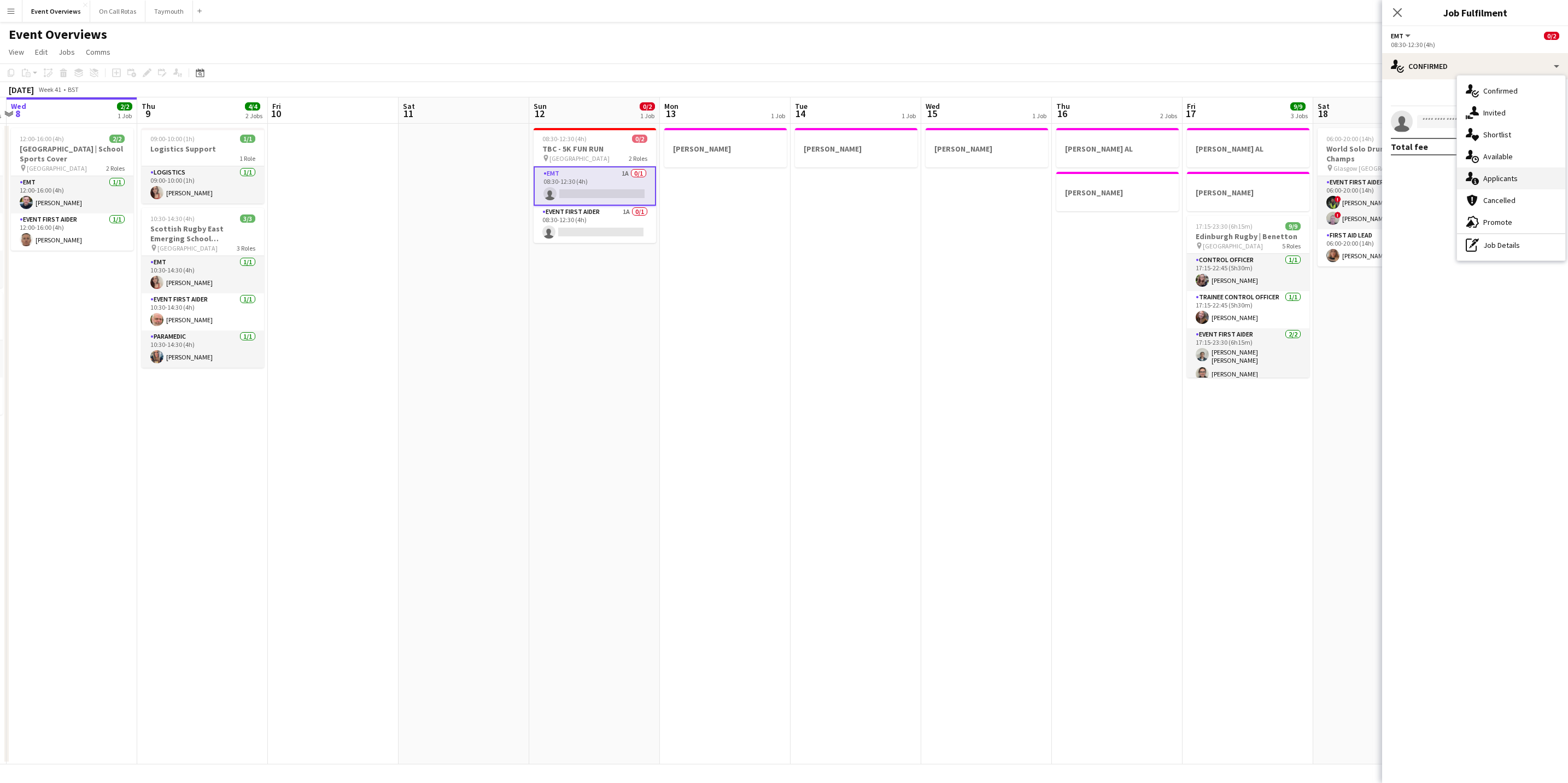
click at [1483, 176] on span "Applicants" at bounding box center [1500, 179] width 34 height 10
click at [1394, 15] on icon "Close pop-in" at bounding box center [1397, 12] width 10 height 10
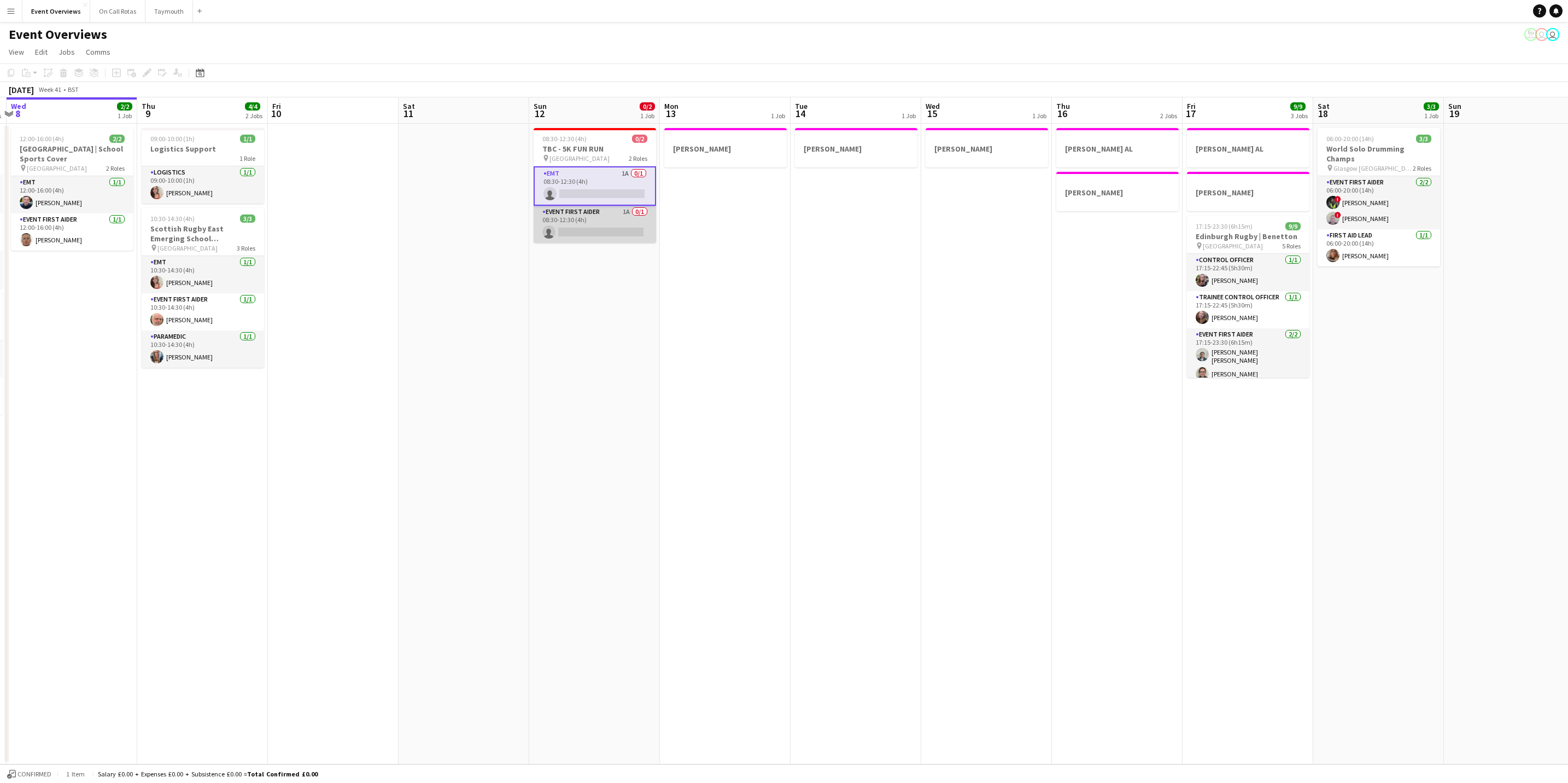
click at [570, 227] on app-card-role "Event First Aider 1A 0/1 08:30-12:30 (4h) single-neutral-actions" at bounding box center [594, 224] width 123 height 37
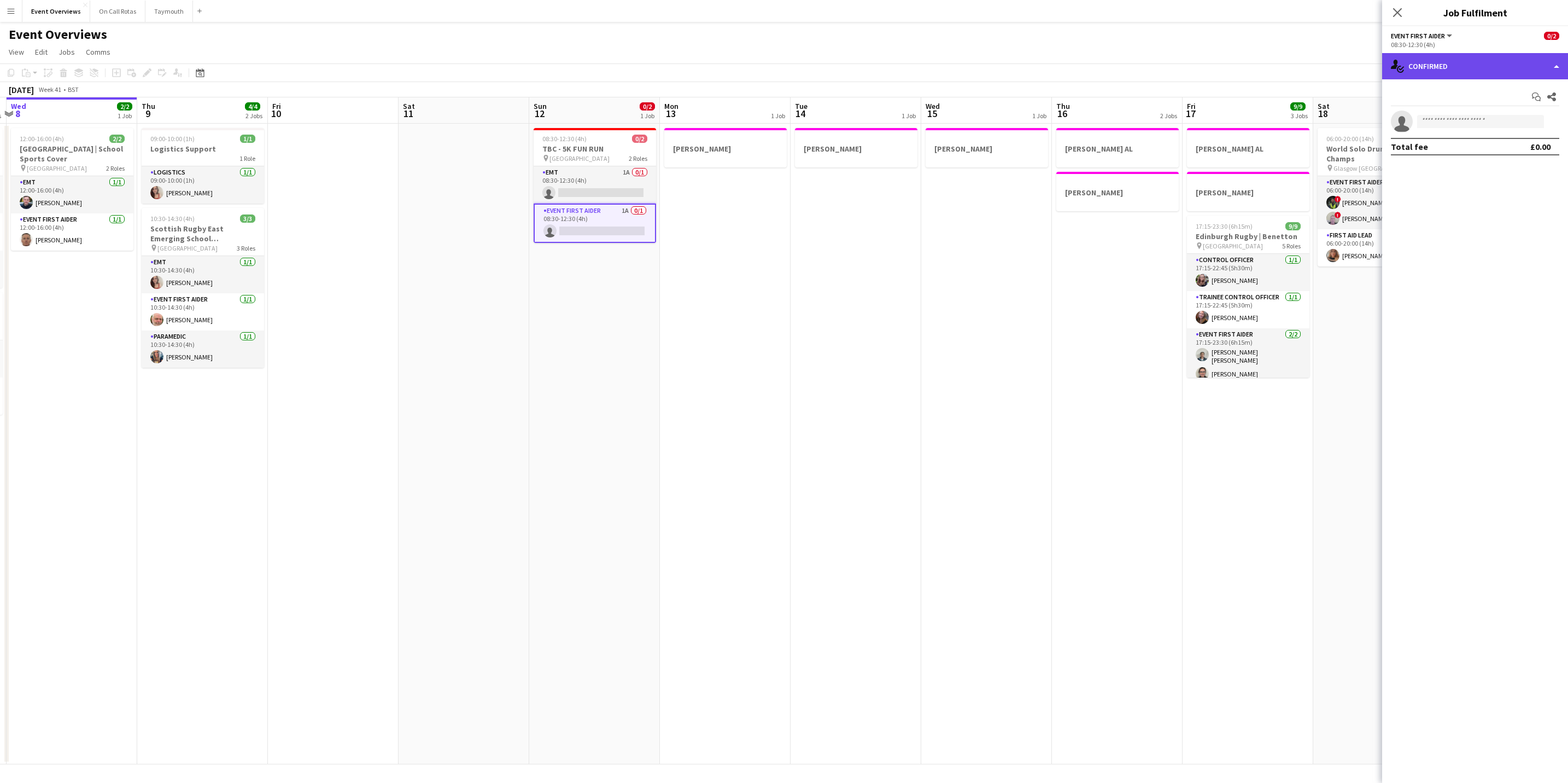
click at [1460, 54] on div "single-neutral-actions-check-2 Confirmed" at bounding box center [1474, 66] width 186 height 27
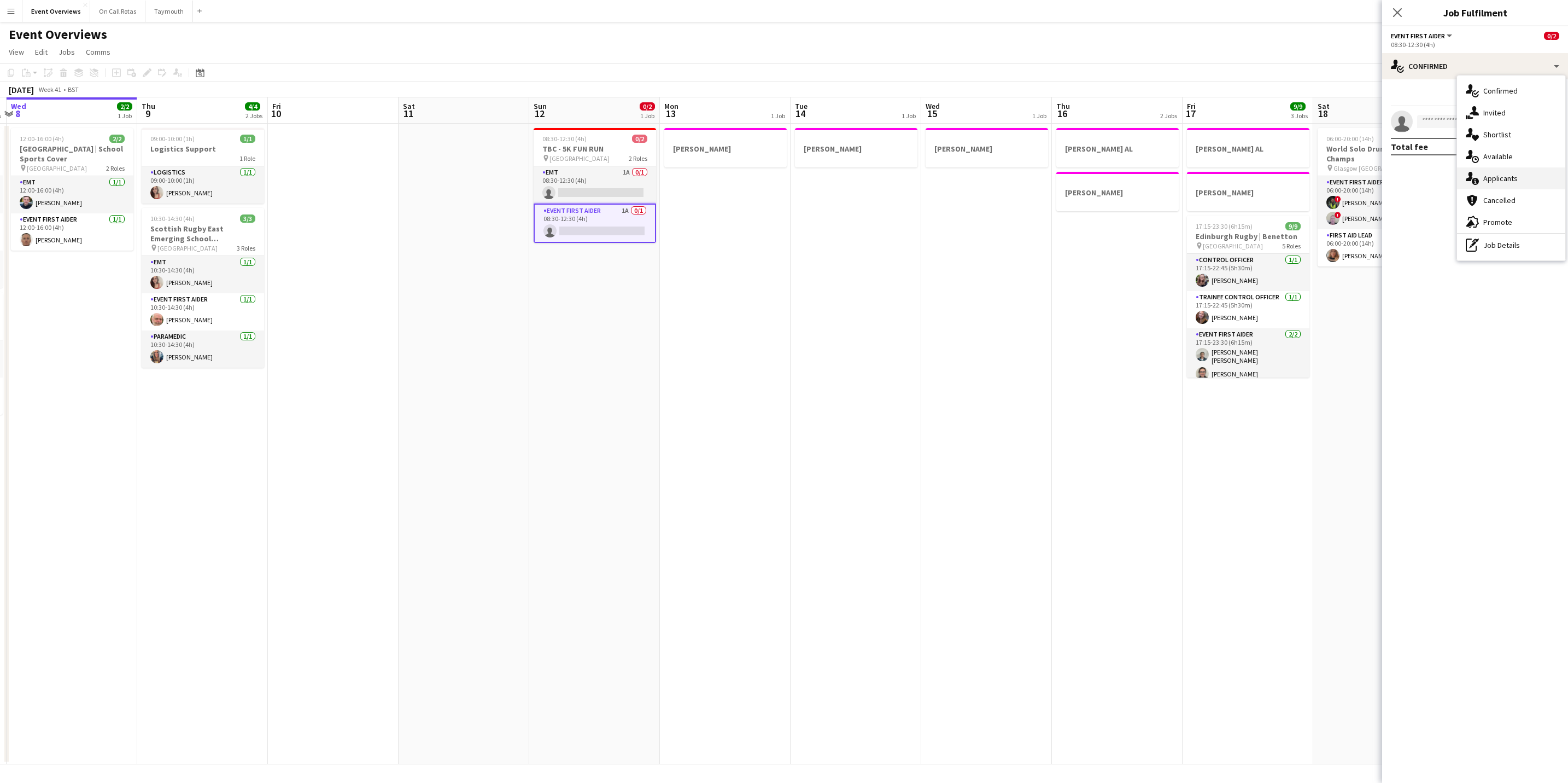
click at [1499, 177] on span "Applicants" at bounding box center [1500, 179] width 34 height 10
click at [1397, 17] on icon "Close pop-in" at bounding box center [1397, 12] width 10 height 10
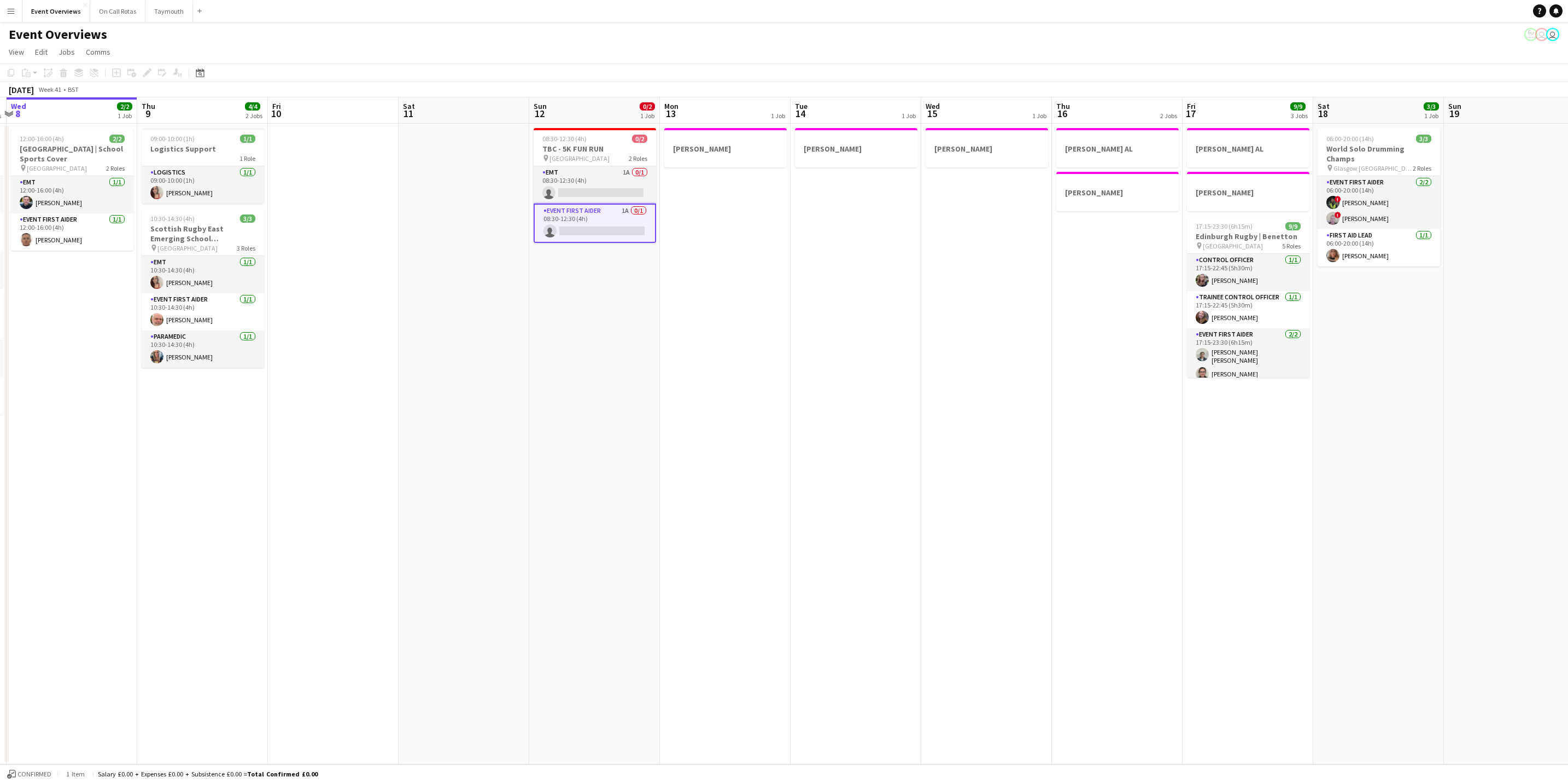
click at [840, 42] on app-page-menu "View Day view expanded Day view collapsed Month view Date picker Jump to today …" at bounding box center [784, 52] width 1568 height 21
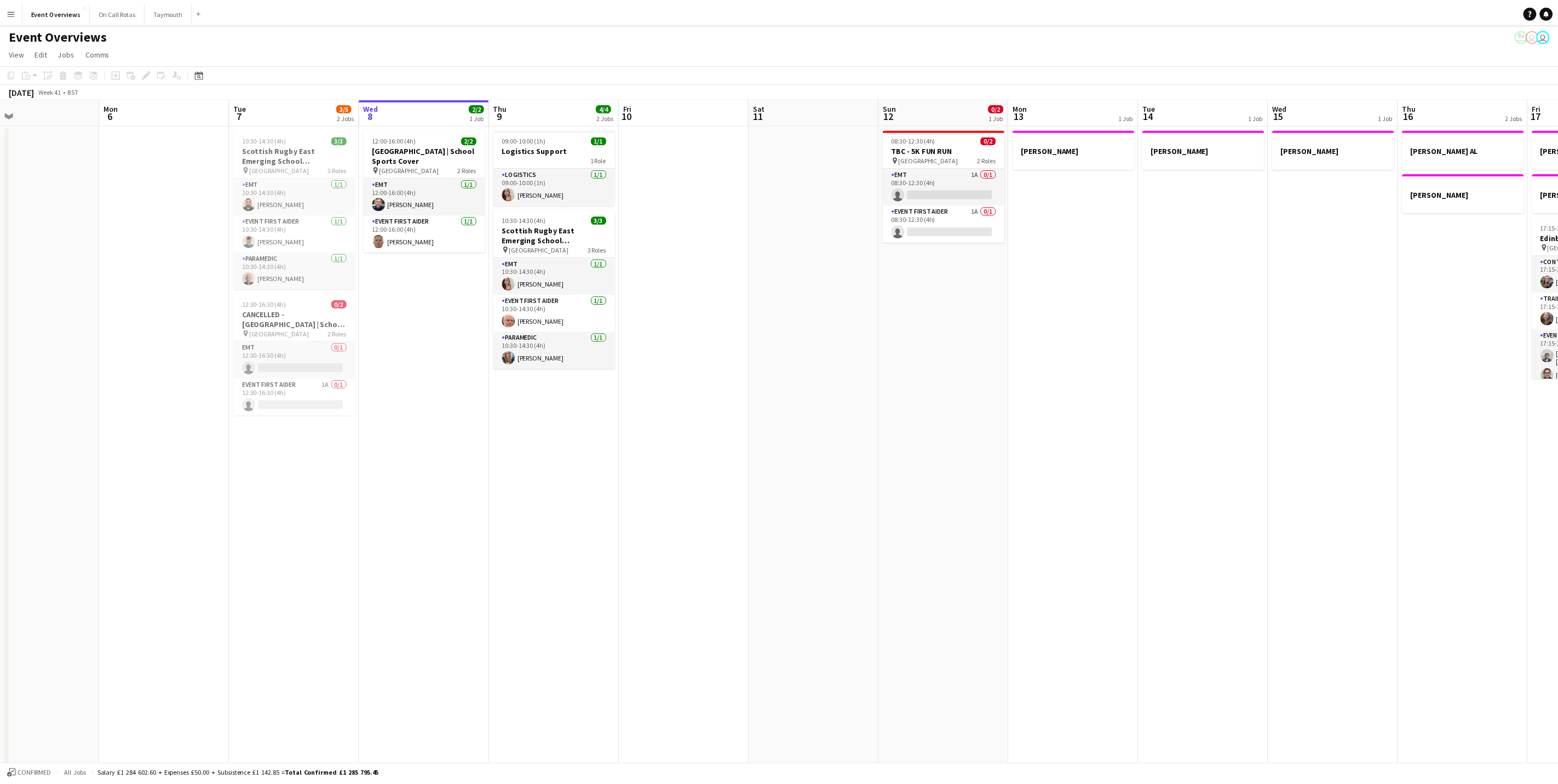
scroll to position [0, 293]
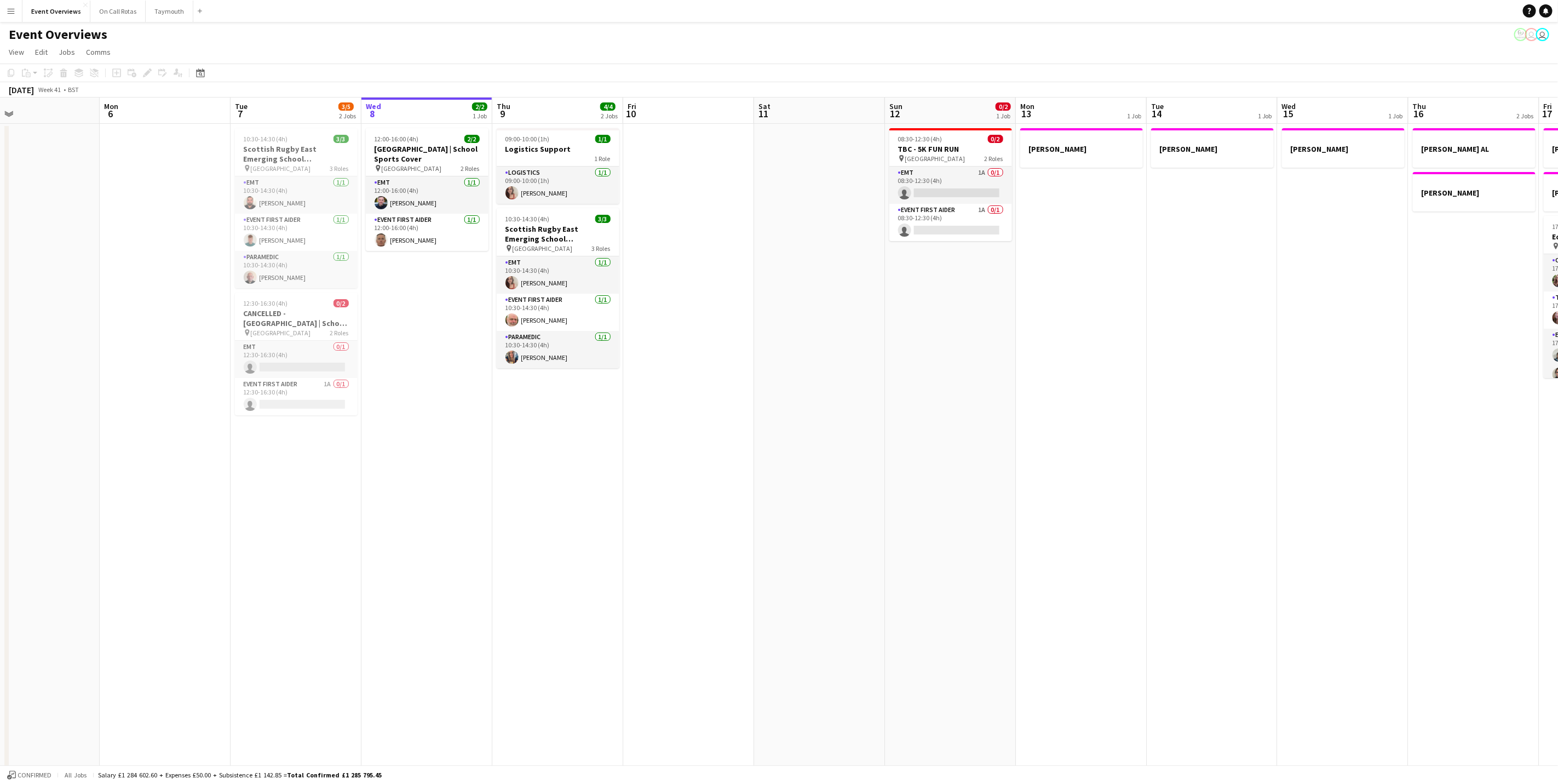
drag, startPoint x: 687, startPoint y: 539, endPoint x: 762, endPoint y: 539, distance: 75.0
click at [762, 539] on app-calendar-viewport "Fri 3 Sat 4 13/13 7 Jobs Sun 5 Mon 6 Tue 7 3/5 2 Jobs Wed 8 2/2 1 Job Thu 9 4/4…" at bounding box center [779, 545] width 1558 height 895
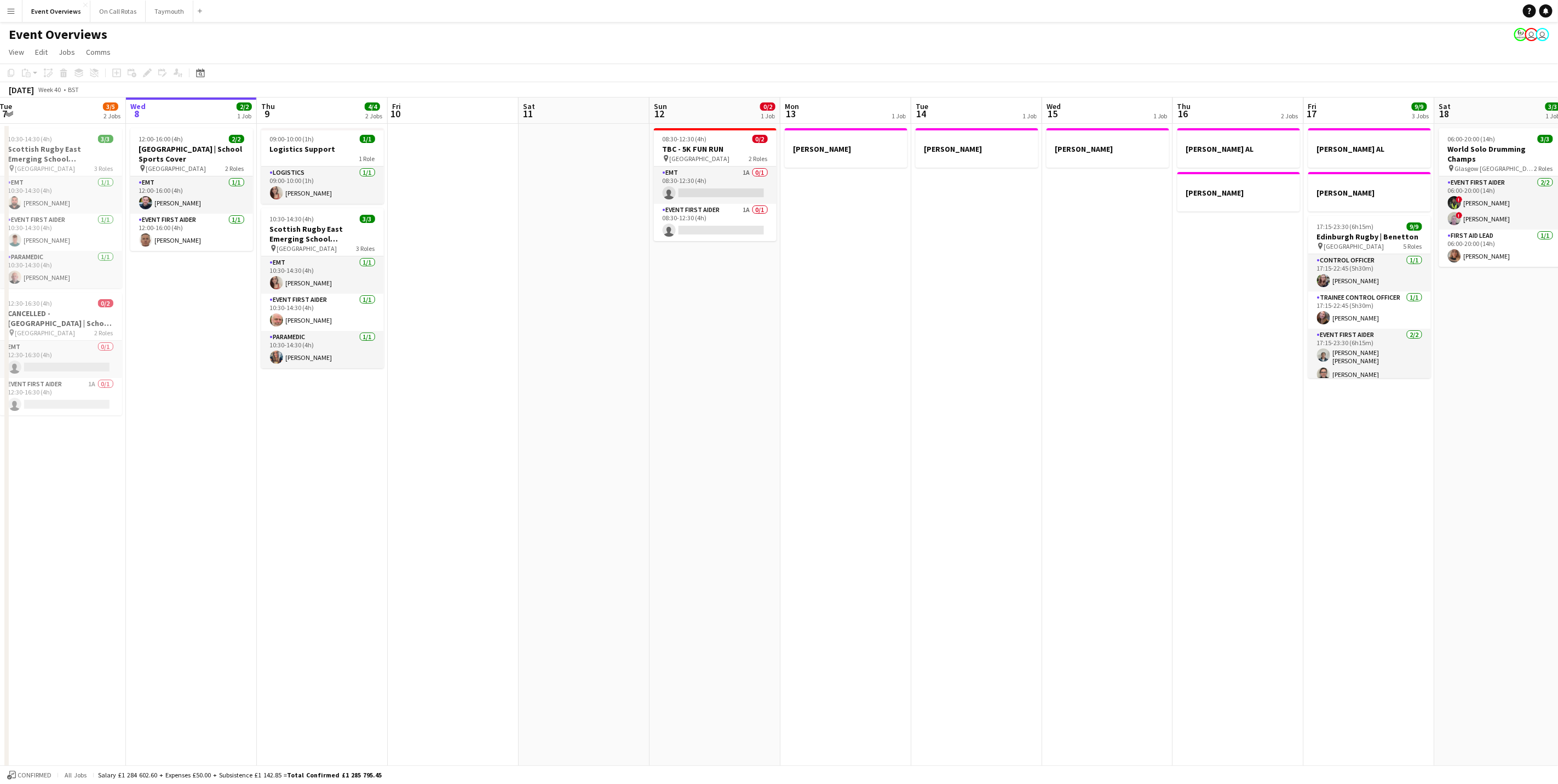
drag, startPoint x: 1437, startPoint y: 428, endPoint x: 917, endPoint y: 375, distance: 522.7
click at [917, 375] on app-calendar-viewport "Sat 4 13/13 7 Jobs Sun 5 Mon 6 Tue 7 3/5 2 Jobs Wed 8 2/2 1 Job Thu 9 4/4 2 Job…" at bounding box center [779, 545] width 1558 height 895
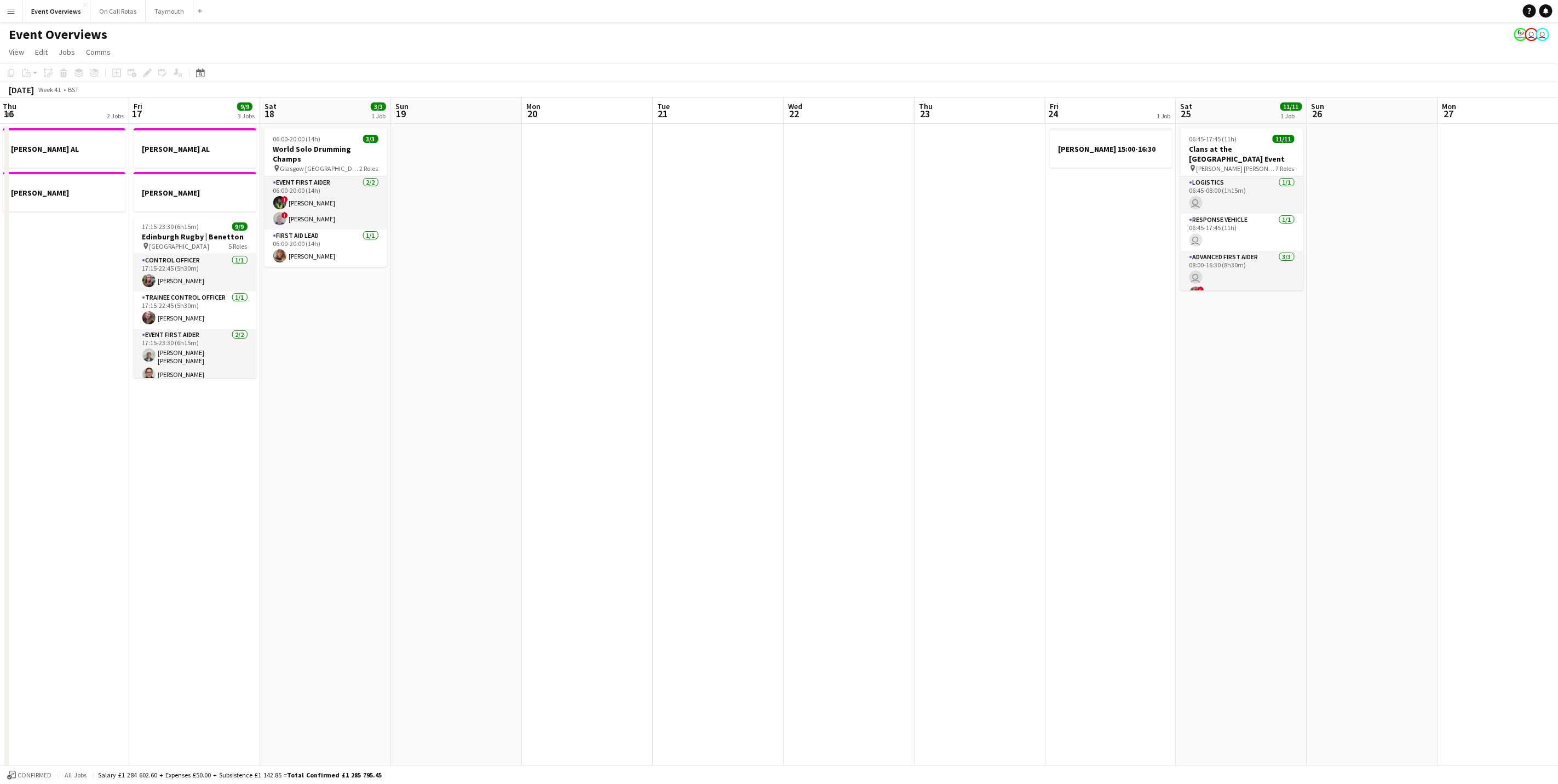
drag, startPoint x: 1395, startPoint y: 375, endPoint x: 380, endPoint y: 288, distance: 1018.7
click at [380, 288] on app-calendar-viewport "Mon 13 1 Job Tue 14 1 Job Wed 15 1 Job Thu 16 2 Jobs Fri 17 9/9 3 Jobs Sat 18 3…" at bounding box center [779, 545] width 1558 height 895
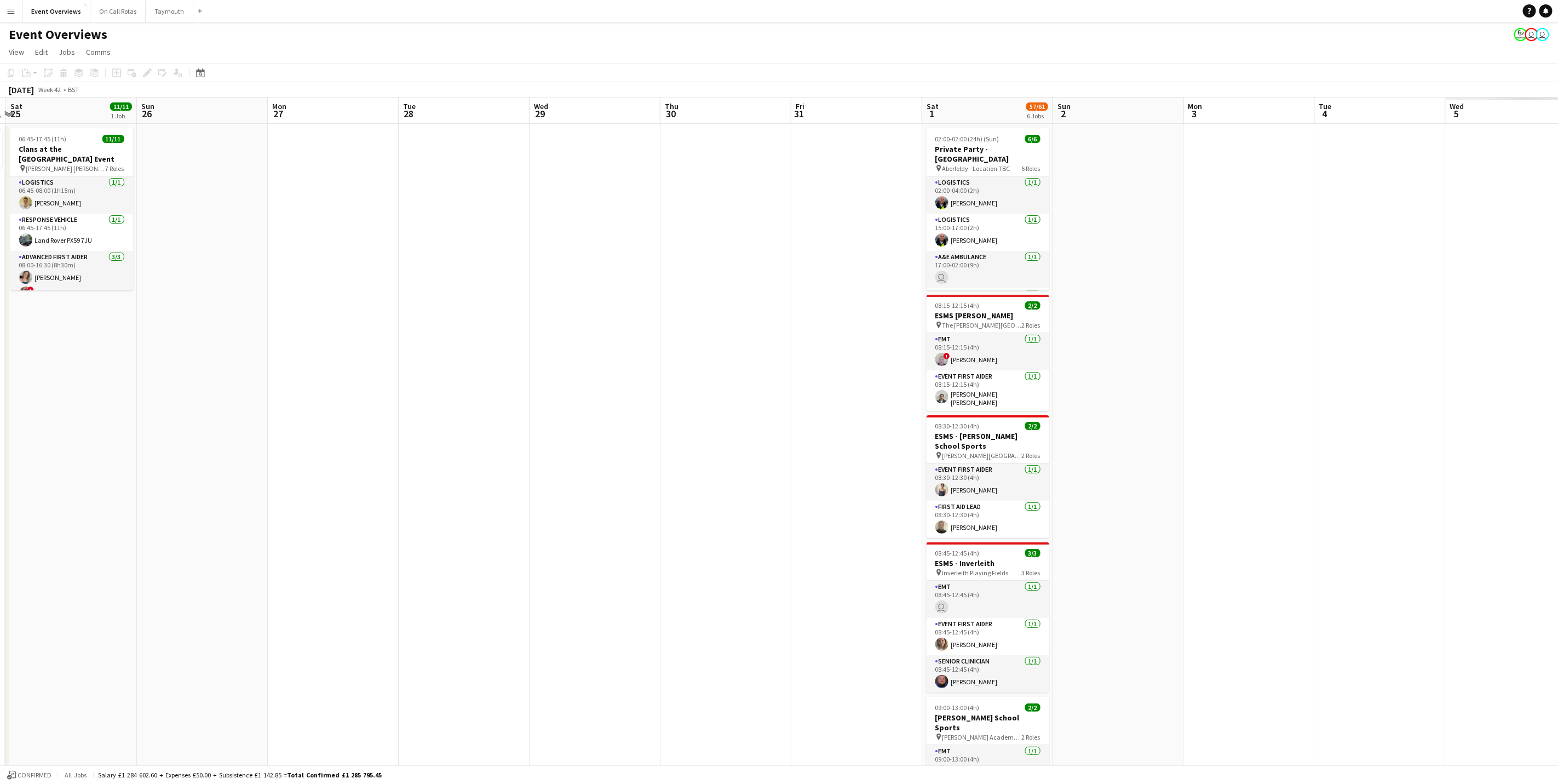
drag, startPoint x: 1316, startPoint y: 327, endPoint x: 271, endPoint y: 299, distance: 1045.4
click at [271, 299] on app-calendar-viewport "Wed 22 Thu 23 Fri 24 1 Job Sat 25 11/11 1 Job Sun 26 Mon 27 Tue 28 Wed 29 Thu 3…" at bounding box center [779, 553] width 1558 height 910
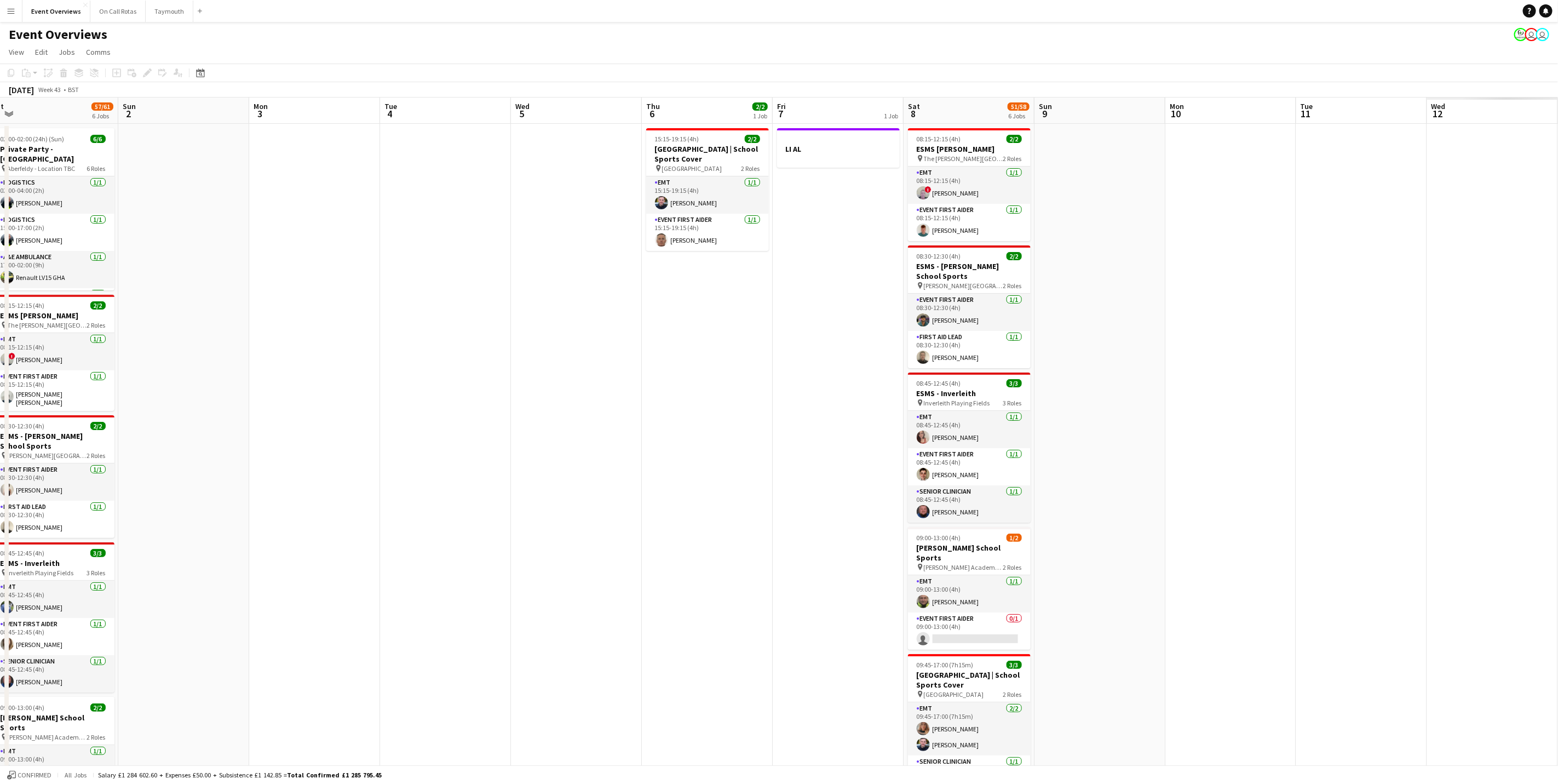
scroll to position [0, 411]
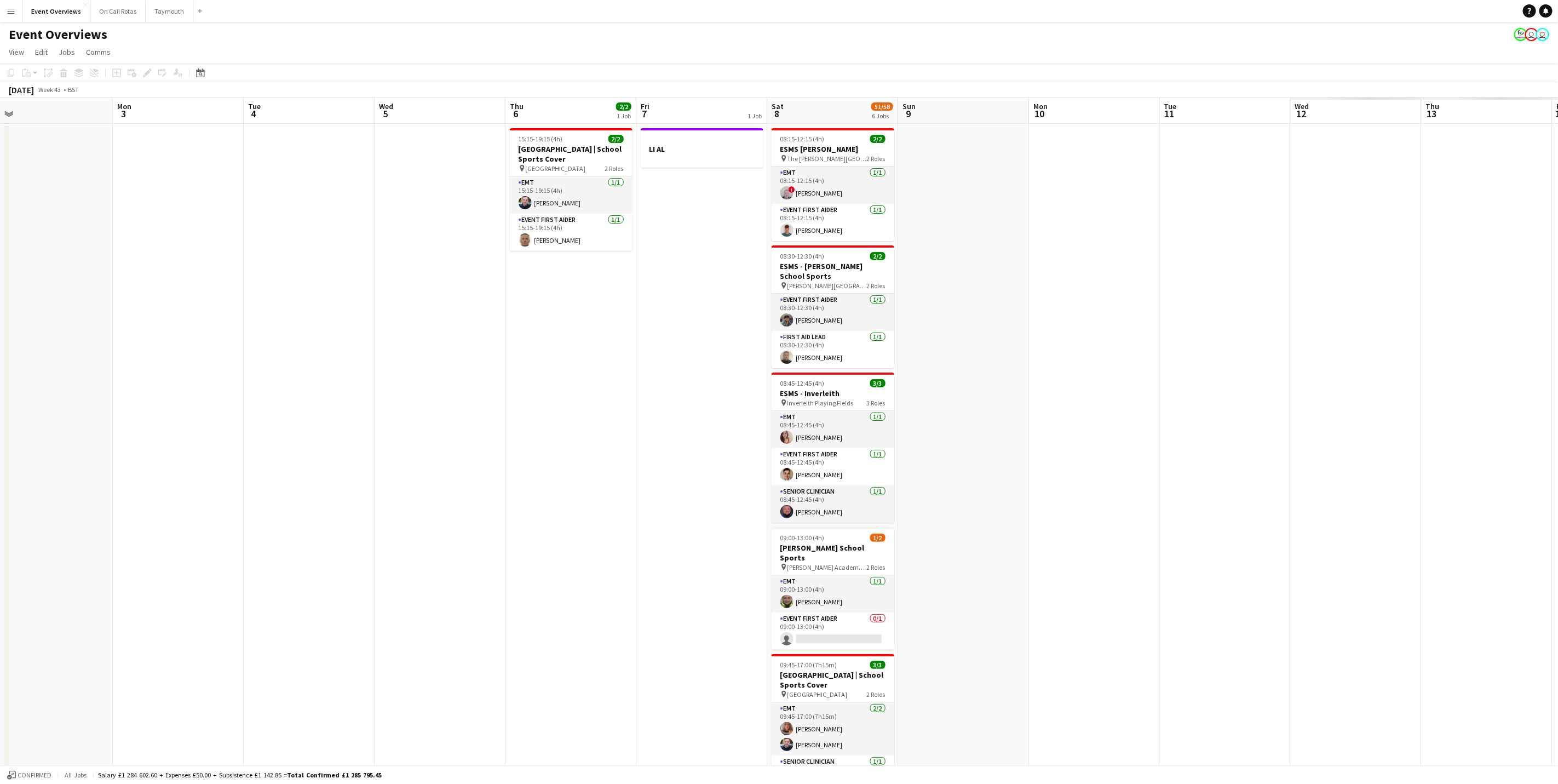
drag, startPoint x: 1216, startPoint y: 320, endPoint x: 155, endPoint y: 306, distance: 1061.1
click at [155, 306] on app-calendar-viewport "Thu 30 Fri 31 Sat 1 57/61 6 Jobs Sun 2 Mon 3 Tue 4 Wed 5 Thu 6 2/2 1 Job Fri 7 …" at bounding box center [779, 553] width 1558 height 910
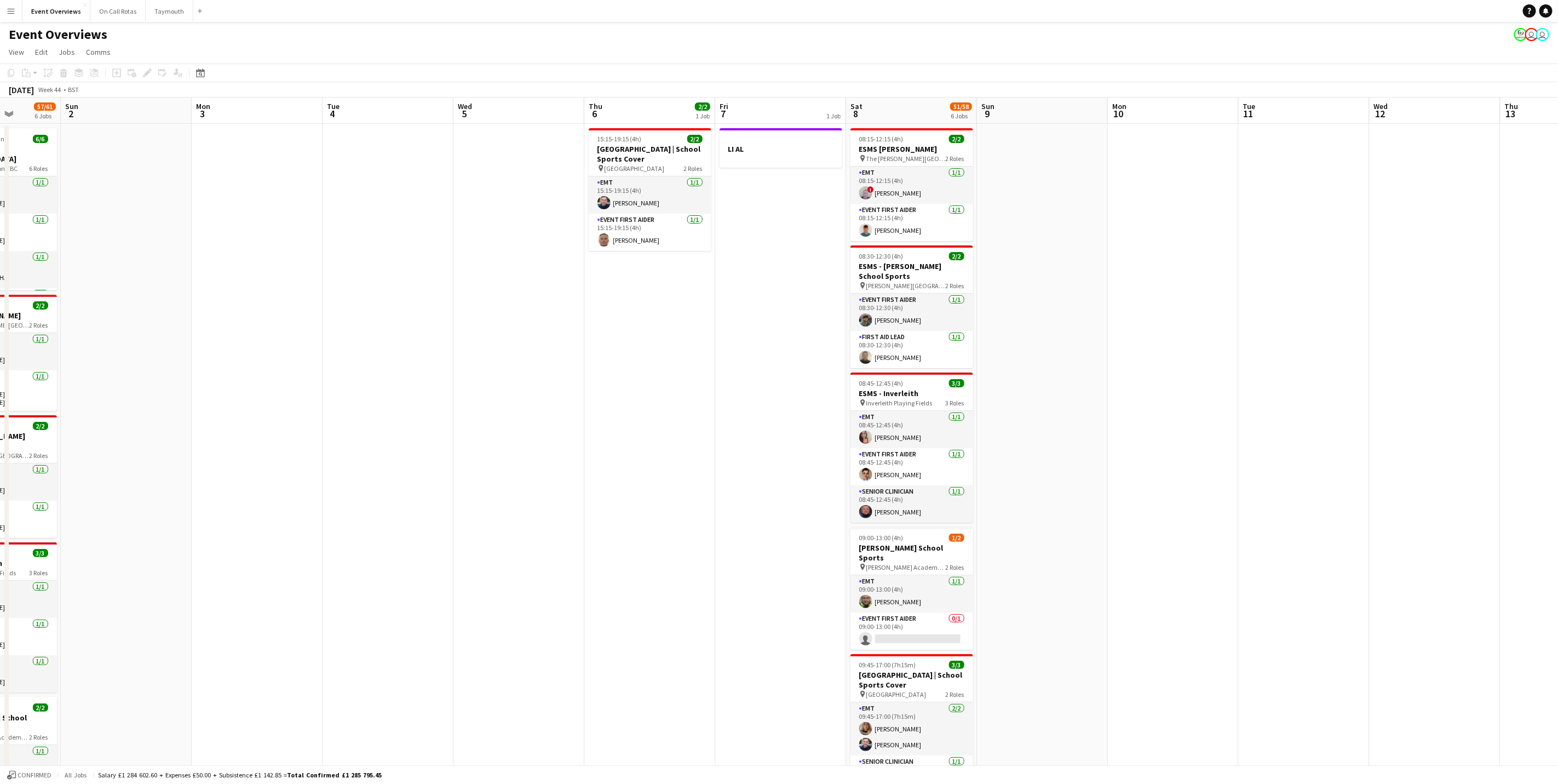
scroll to position [0, 276]
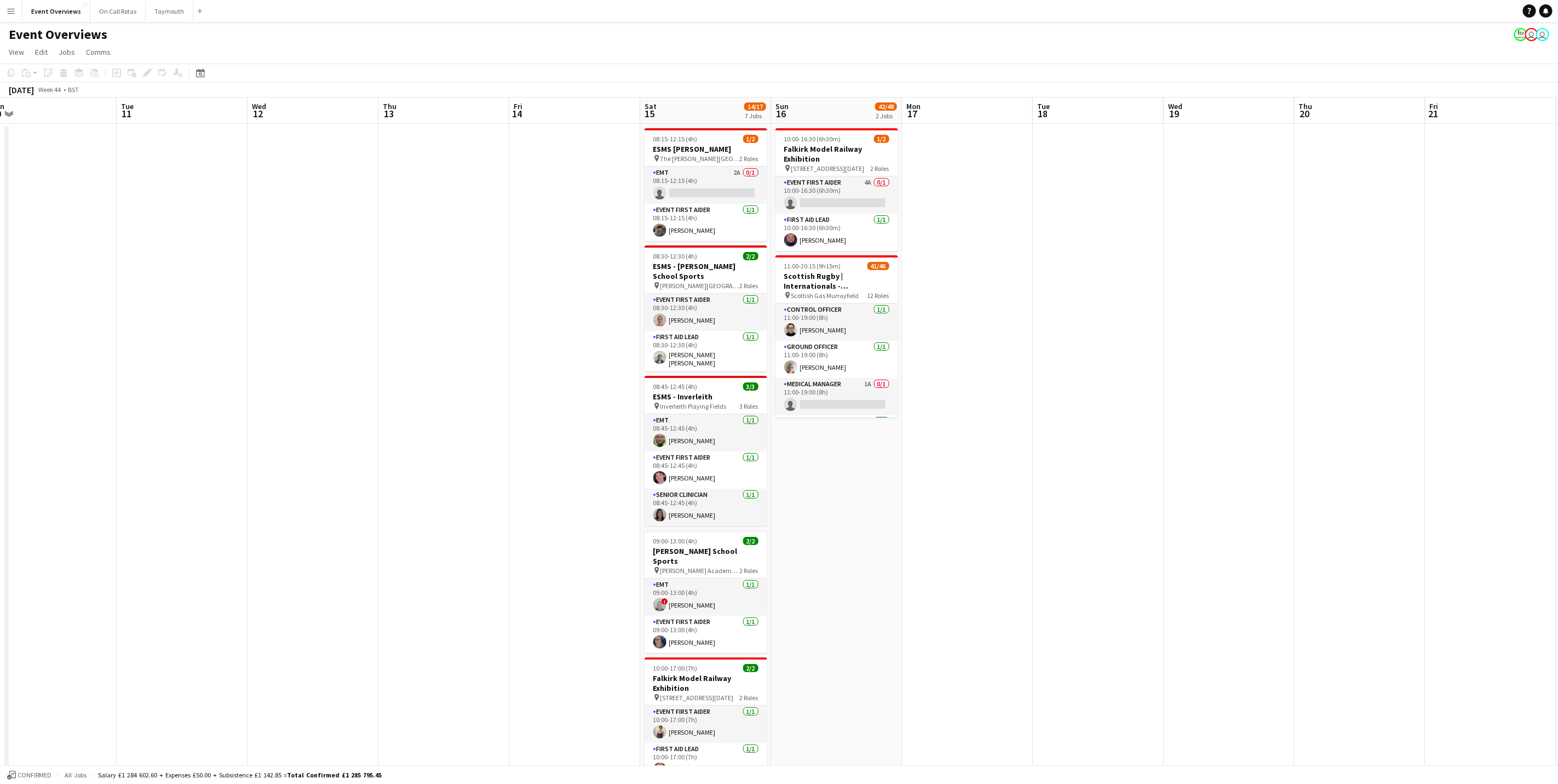
drag, startPoint x: 1369, startPoint y: 327, endPoint x: 329, endPoint y: 329, distance: 1040.0
click at [329, 329] on app-calendar-viewport "Sat 8 51/58 6 Jobs Sun 9 Mon 10 Tue 11 Wed 12 Thu 13 Fri 14 Sat 15 14/17 7 Jobs…" at bounding box center [779, 594] width 1558 height 993
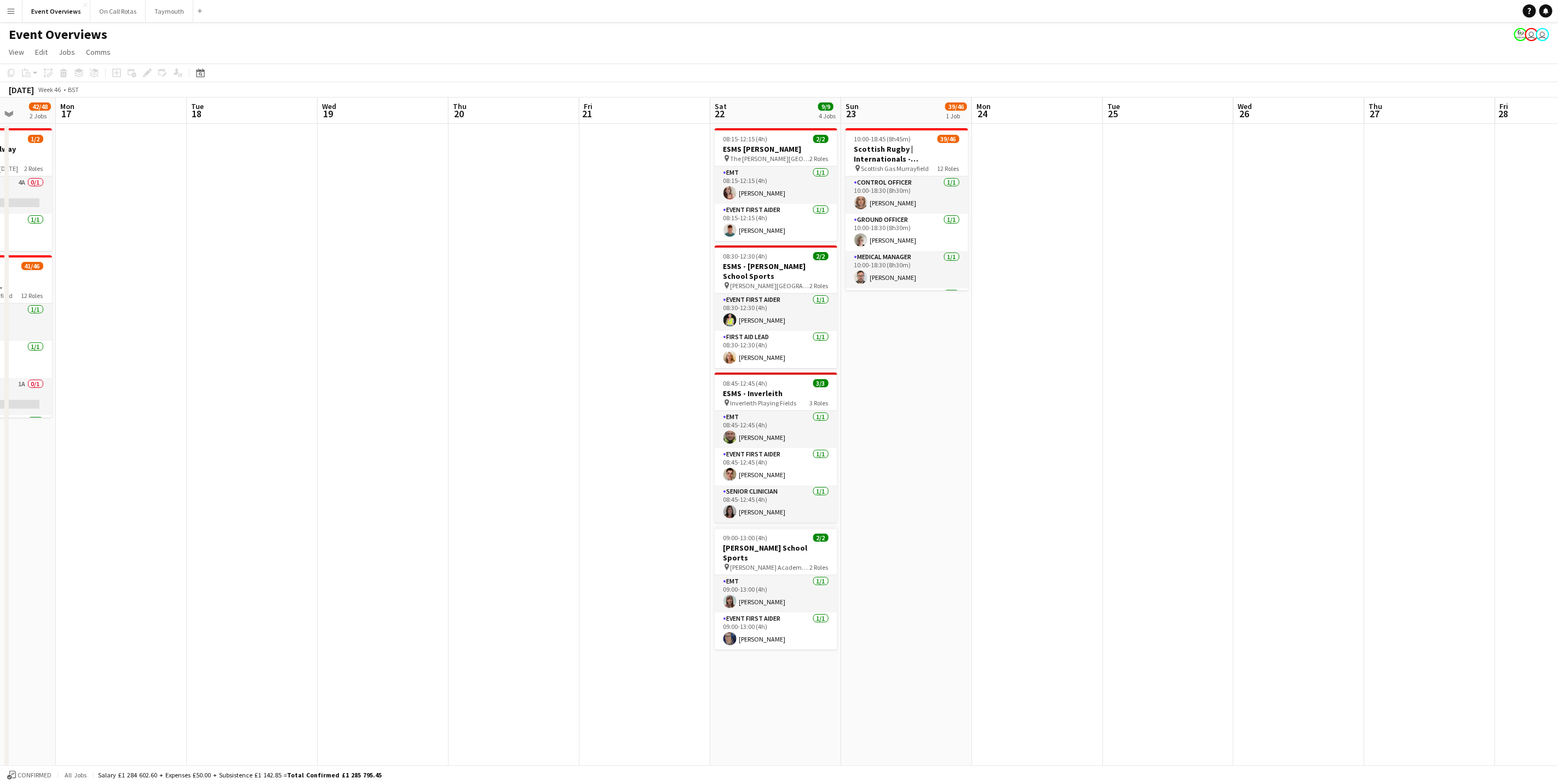
drag, startPoint x: 1181, startPoint y: 394, endPoint x: 464, endPoint y: 395, distance: 717.0
click at [464, 395] on app-calendar-viewport "Fri 14 Sat 15 14/17 7 Jobs Sun 16 42/48 2 Jobs Mon 17 Tue 18 Wed 19 Thu 20 Fri …" at bounding box center [779, 594] width 1558 height 993
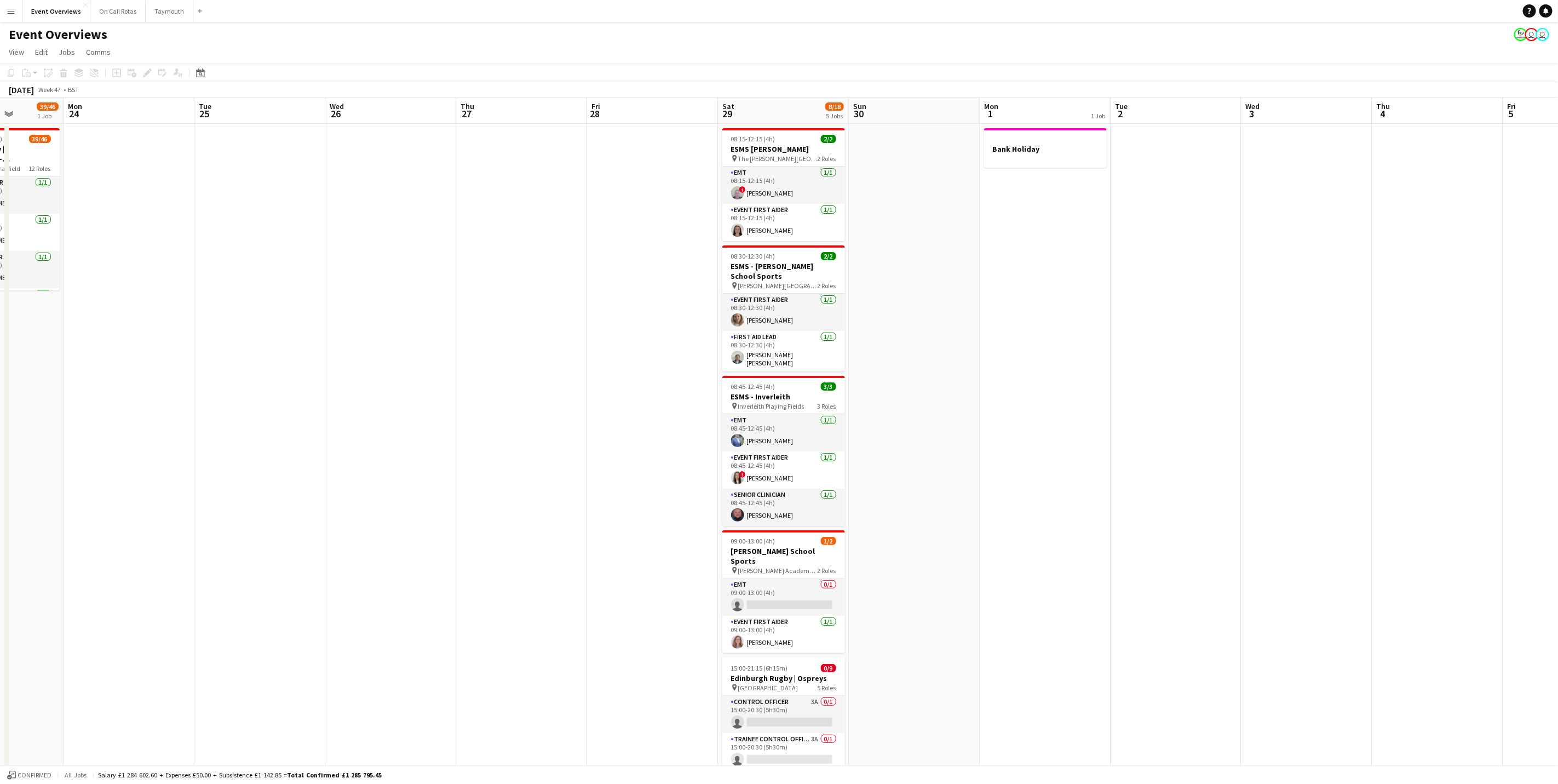
drag, startPoint x: 1379, startPoint y: 406, endPoint x: 470, endPoint y: 416, distance: 909.1
click at [470, 416] on app-calendar-viewport "Fri 21 Sat 22 9/9 4 Jobs Sun 23 39/46 1 Job Mon 24 Tue 25 Wed 26 Thu 27 Fri 28 …" at bounding box center [779, 594] width 1558 height 993
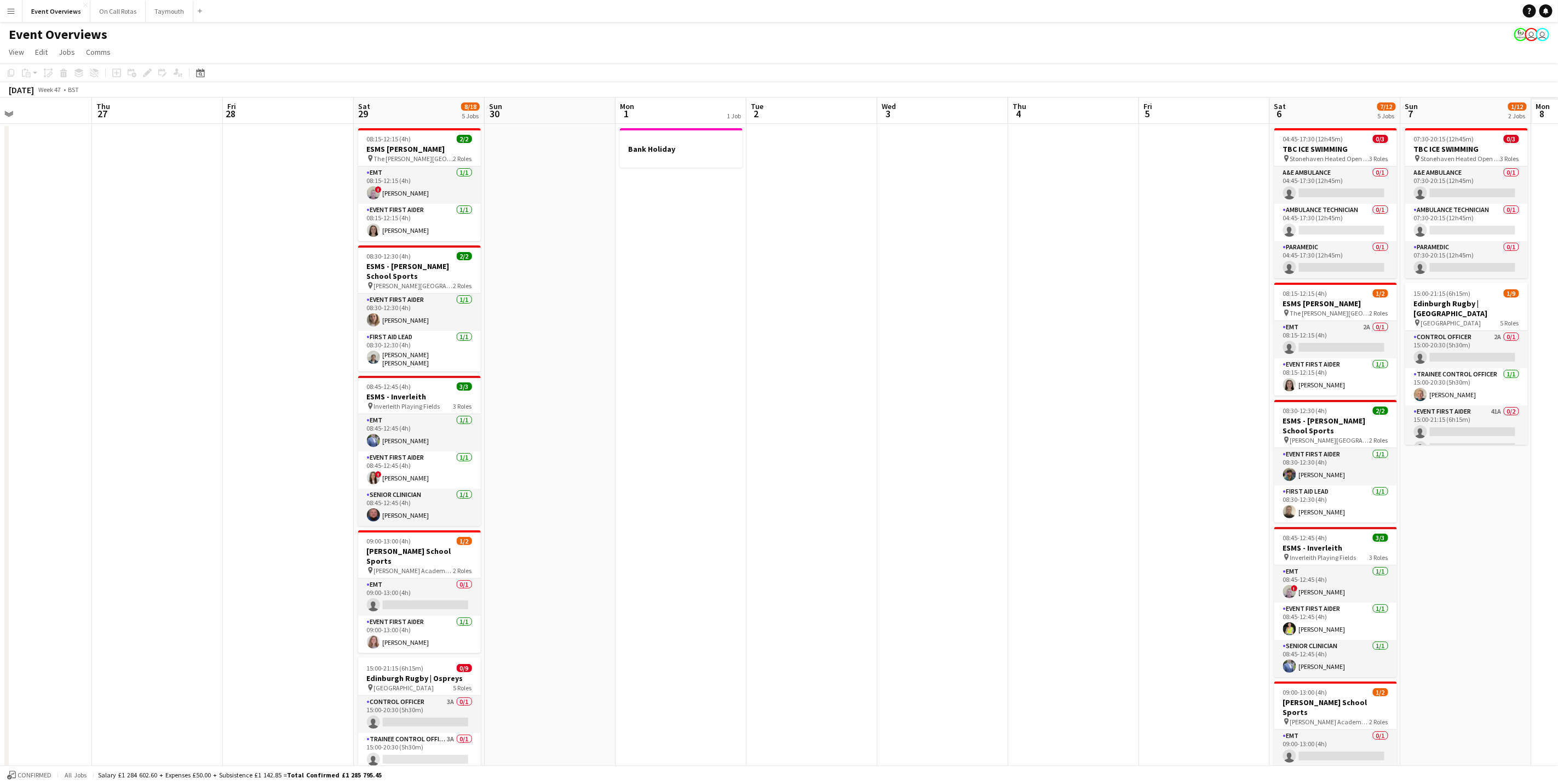
scroll to position [0, 410]
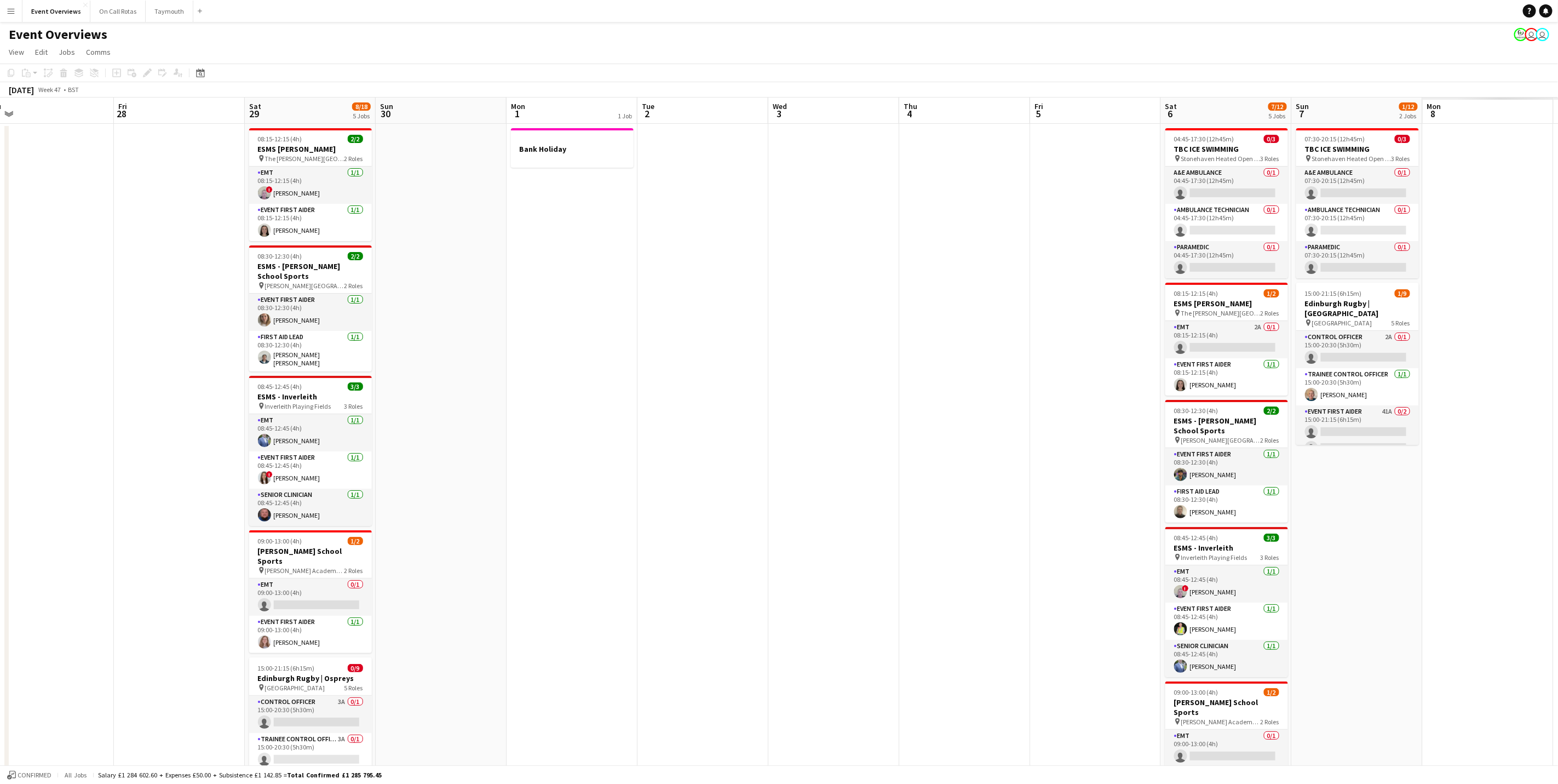
drag, startPoint x: 687, startPoint y: 416, endPoint x: 169, endPoint y: 388, distance: 518.8
click at [169, 388] on app-calendar-viewport "Mon 24 Tue 25 Wed 26 Thu 27 Fri 28 Sat 29 8/18 5 Jobs Sun 30 Mon 1 1 Job Tue 2 …" at bounding box center [779, 594] width 1558 height 993
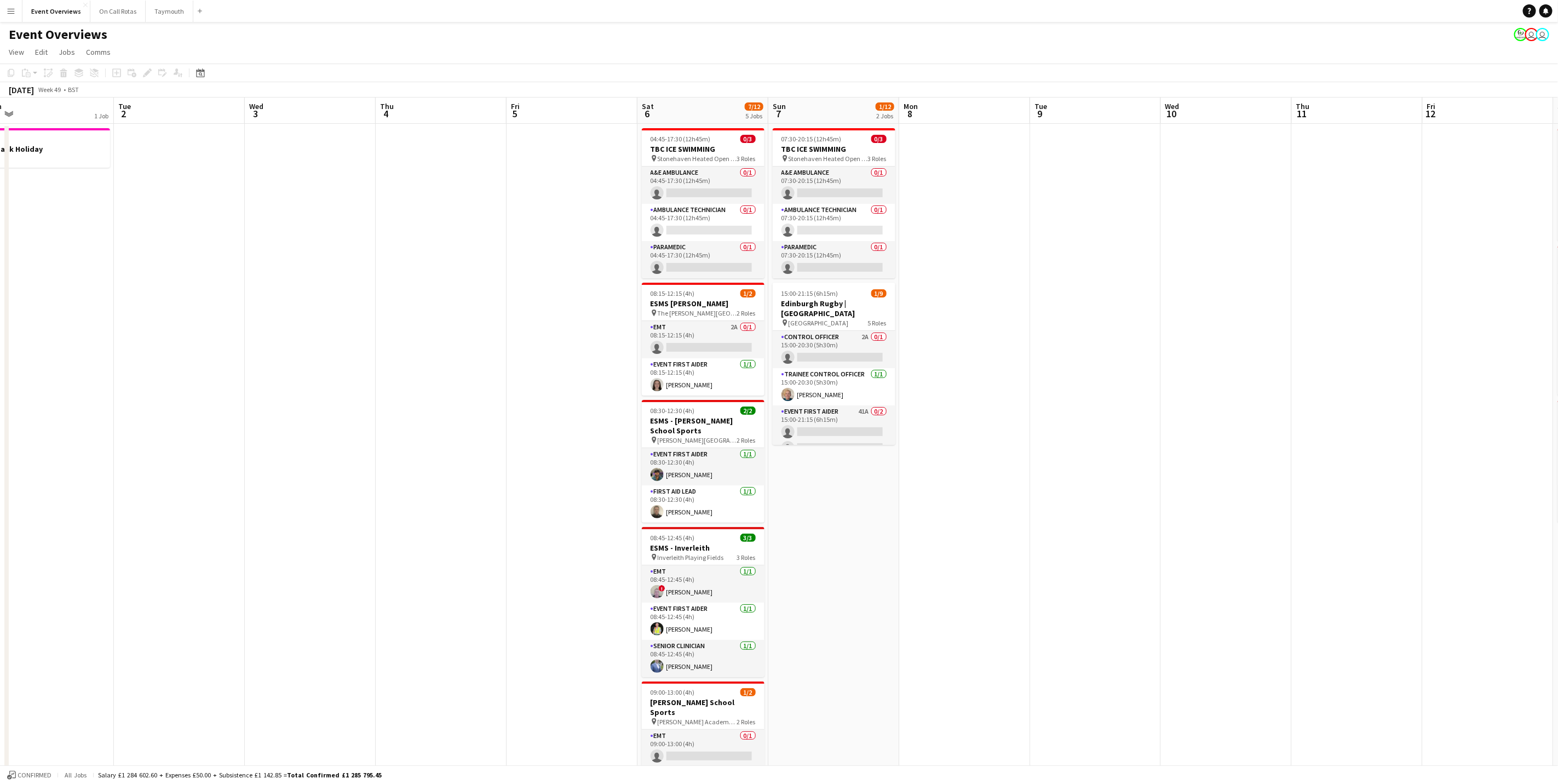
scroll to position [0, 0]
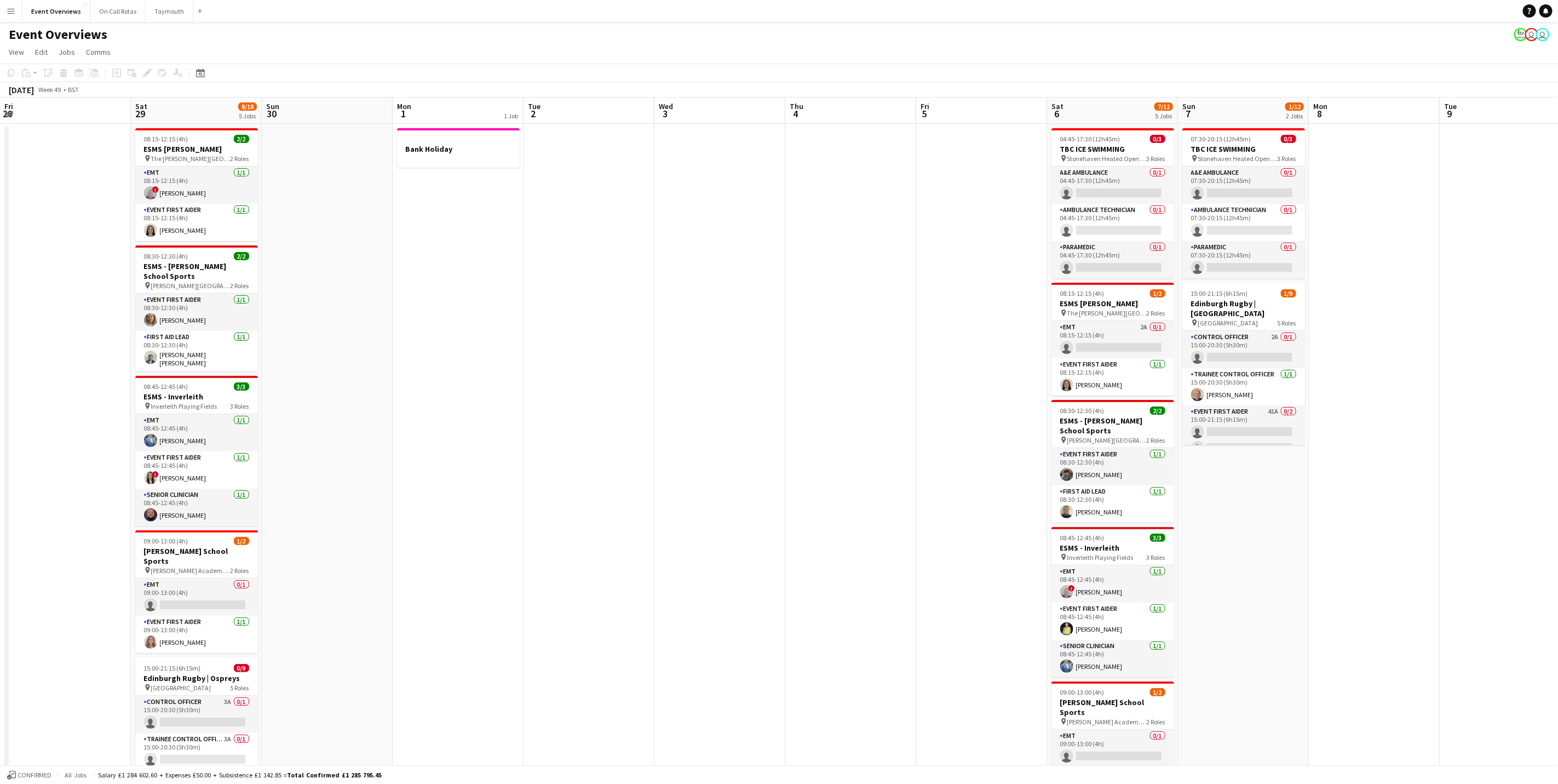
drag, startPoint x: 1190, startPoint y: 475, endPoint x: 1200, endPoint y: 470, distance: 11.2
click at [1200, 472] on app-calendar-viewport "Fri 28 Sat 29 8/18 5 Jobs Sun 30 Mon 1 1 Job Tue 2 Wed 3 Thu 4 Fri 5 Sat 6 7/12…" at bounding box center [779, 594] width 1558 height 993
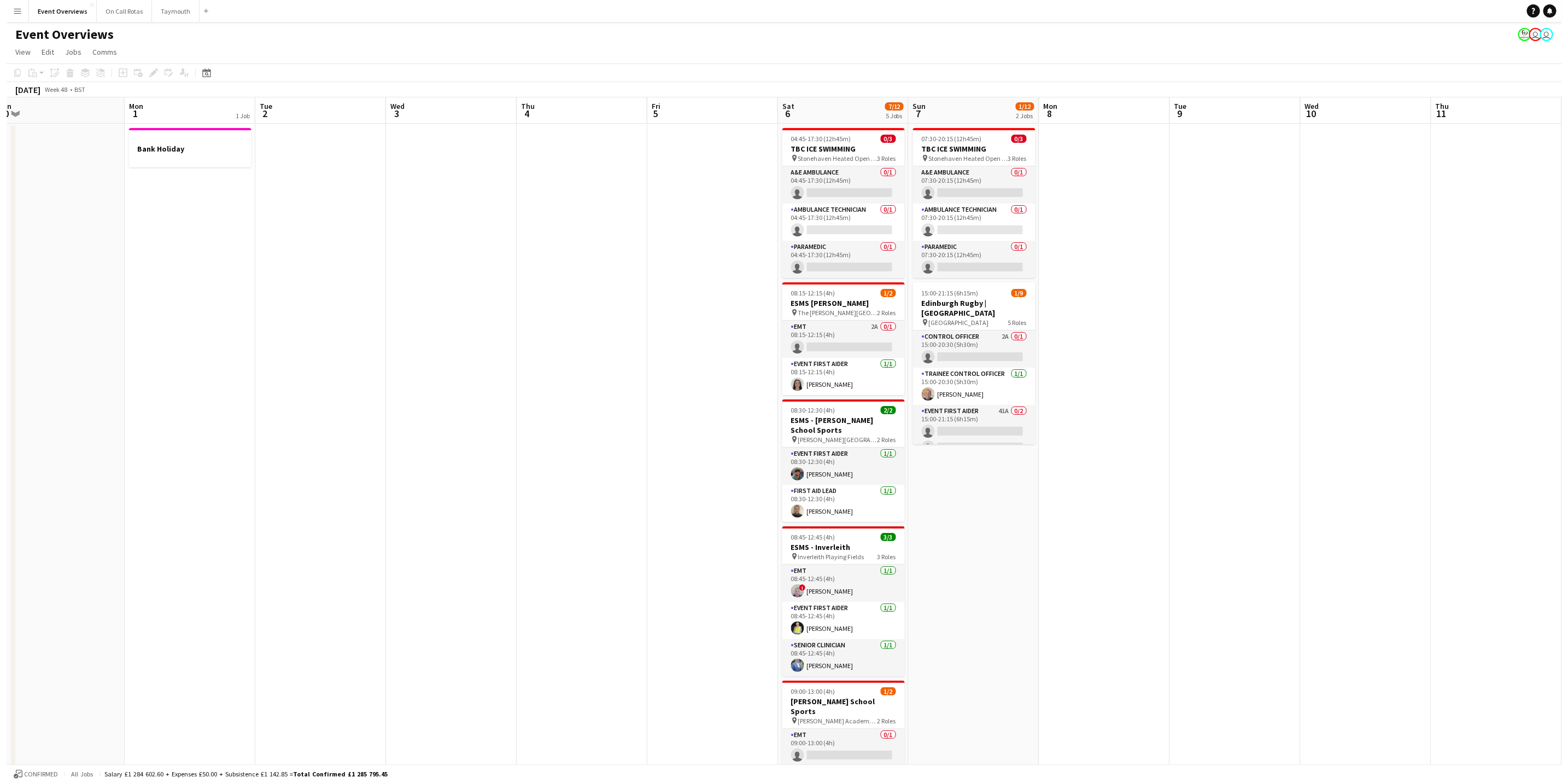
scroll to position [0, 271]
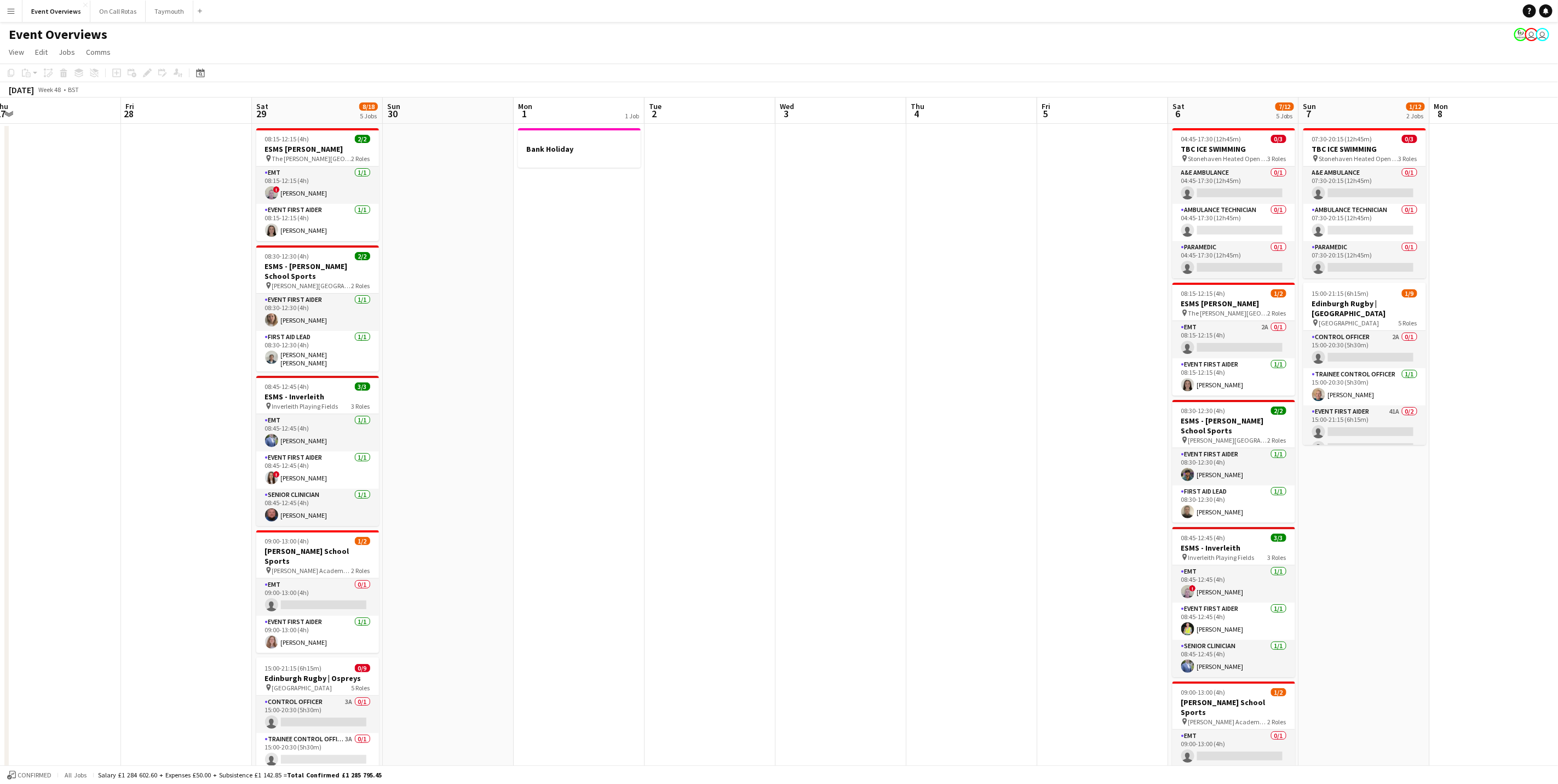
drag, startPoint x: 1242, startPoint y: 454, endPoint x: 191, endPoint y: 394, distance: 1052.7
click at [191, 394] on app-calendar-viewport "Tue 25 Wed 26 Thu 27 Fri 28 Sat 29 8/18 5 Jobs Sun 30 Mon 1 1 Job Tue 2 Wed 3 T…" at bounding box center [779, 594] width 1558 height 993
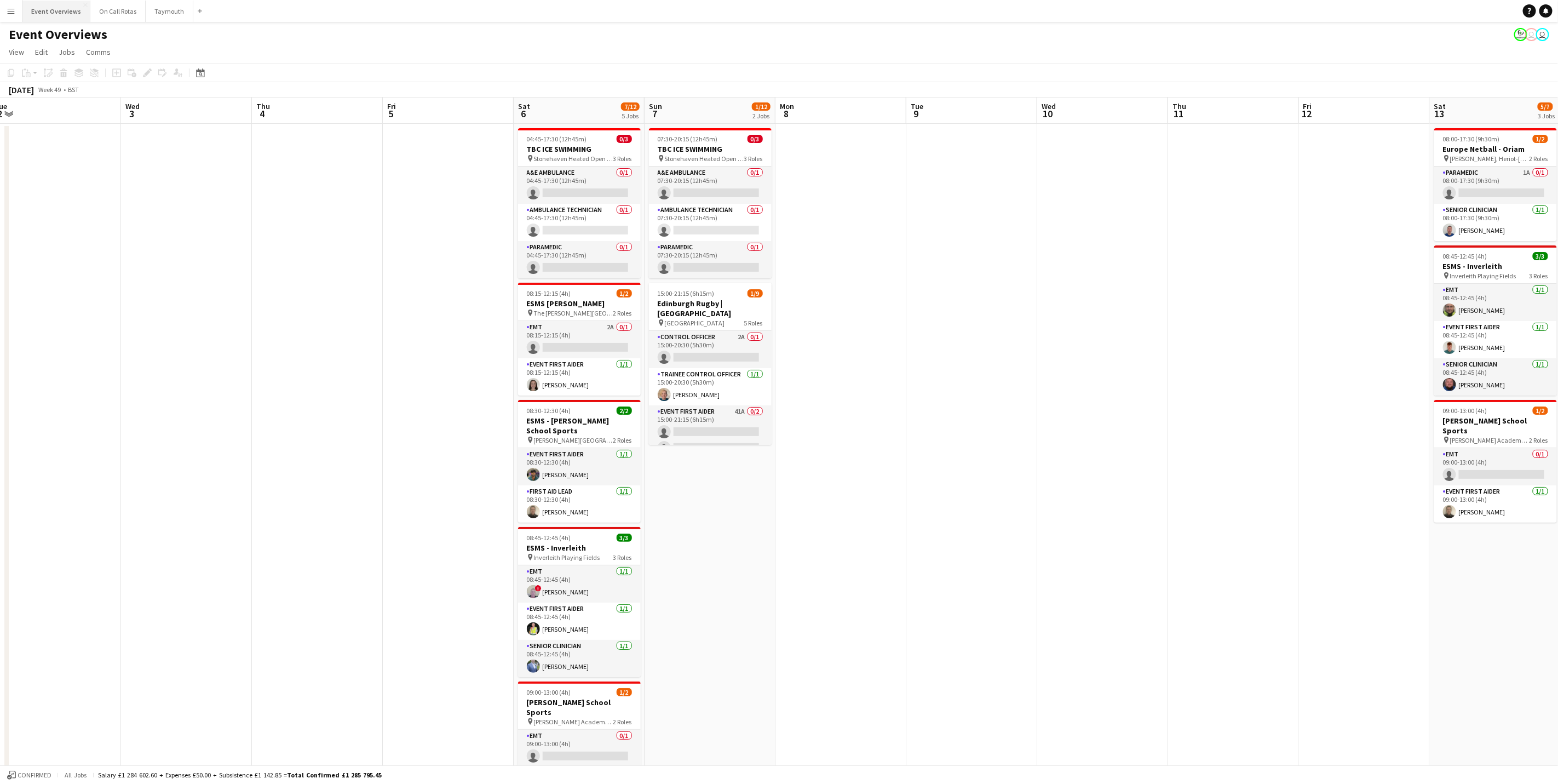
click at [42, 12] on button "Event Overviews Close" at bounding box center [56, 11] width 68 height 22
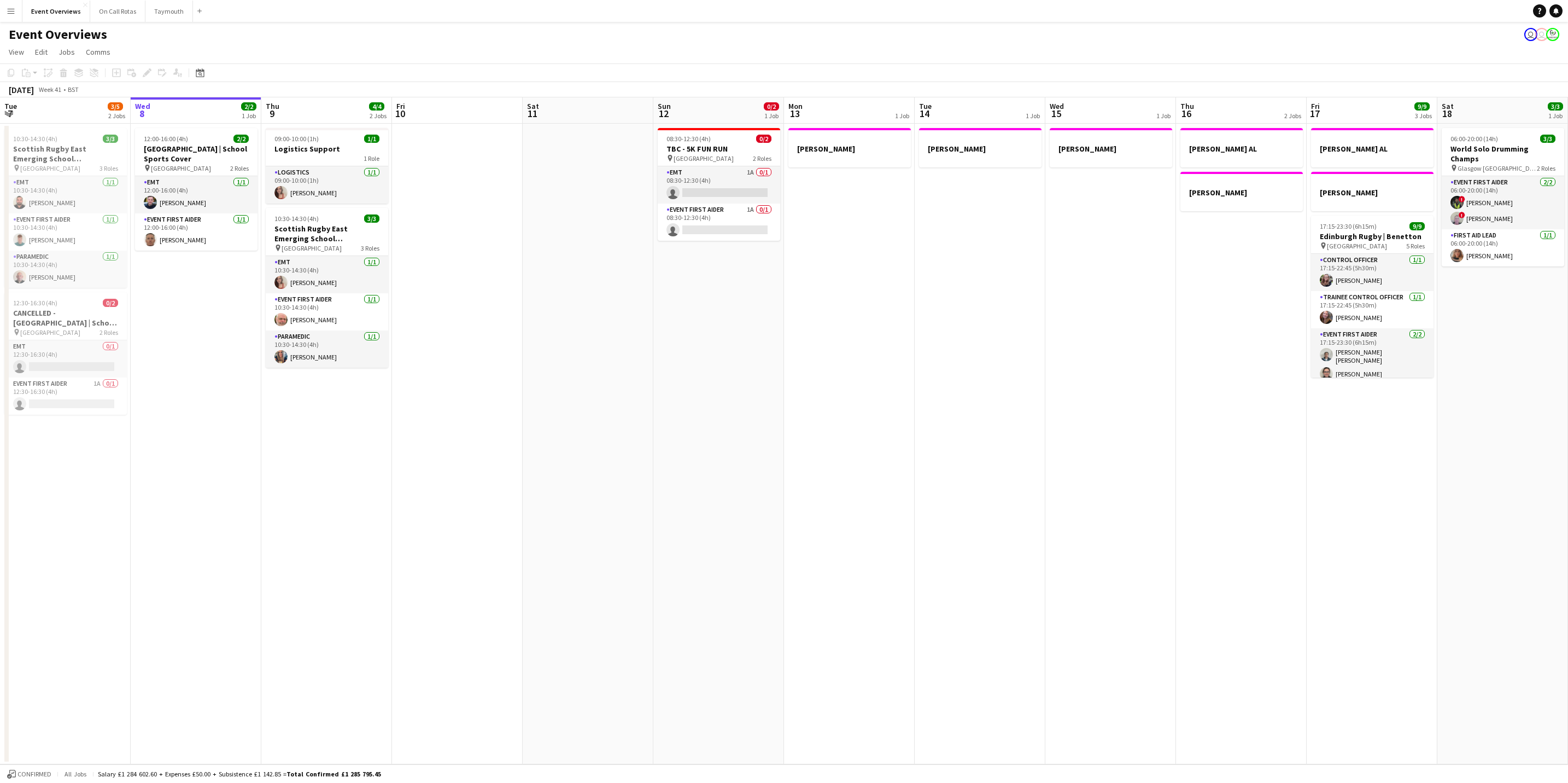
scroll to position [0, 346]
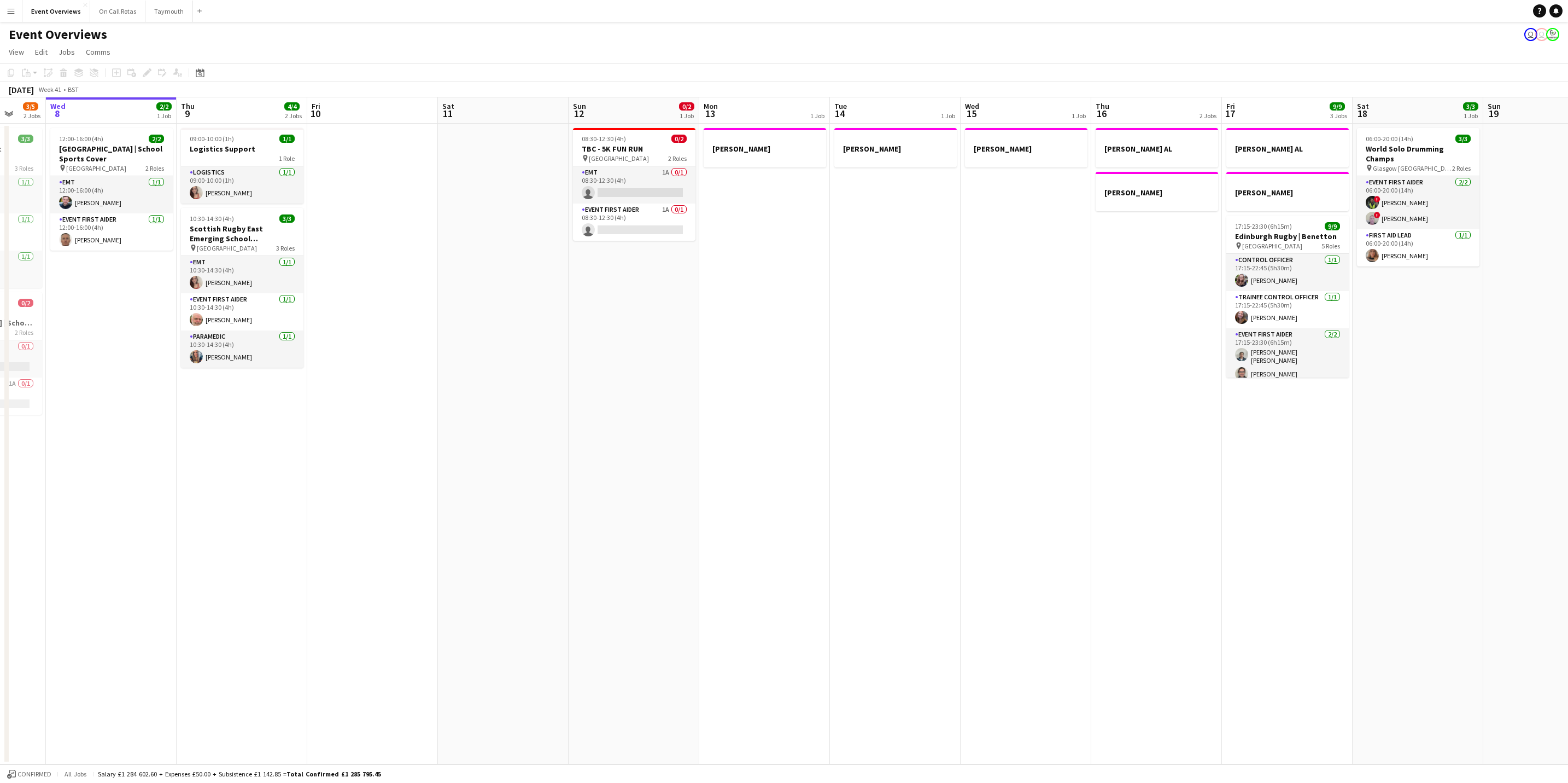
drag, startPoint x: 1144, startPoint y: 475, endPoint x: 1094, endPoint y: 475, distance: 50.0
click at [1094, 475] on app-calendar-viewport "Sun 5 Mon 6 Tue 7 3/5 2 Jobs Wed 8 2/2 1 Job Thu 9 4/4 2 Jobs Fri 10 Sat 11 Sun…" at bounding box center [784, 431] width 1568 height 667
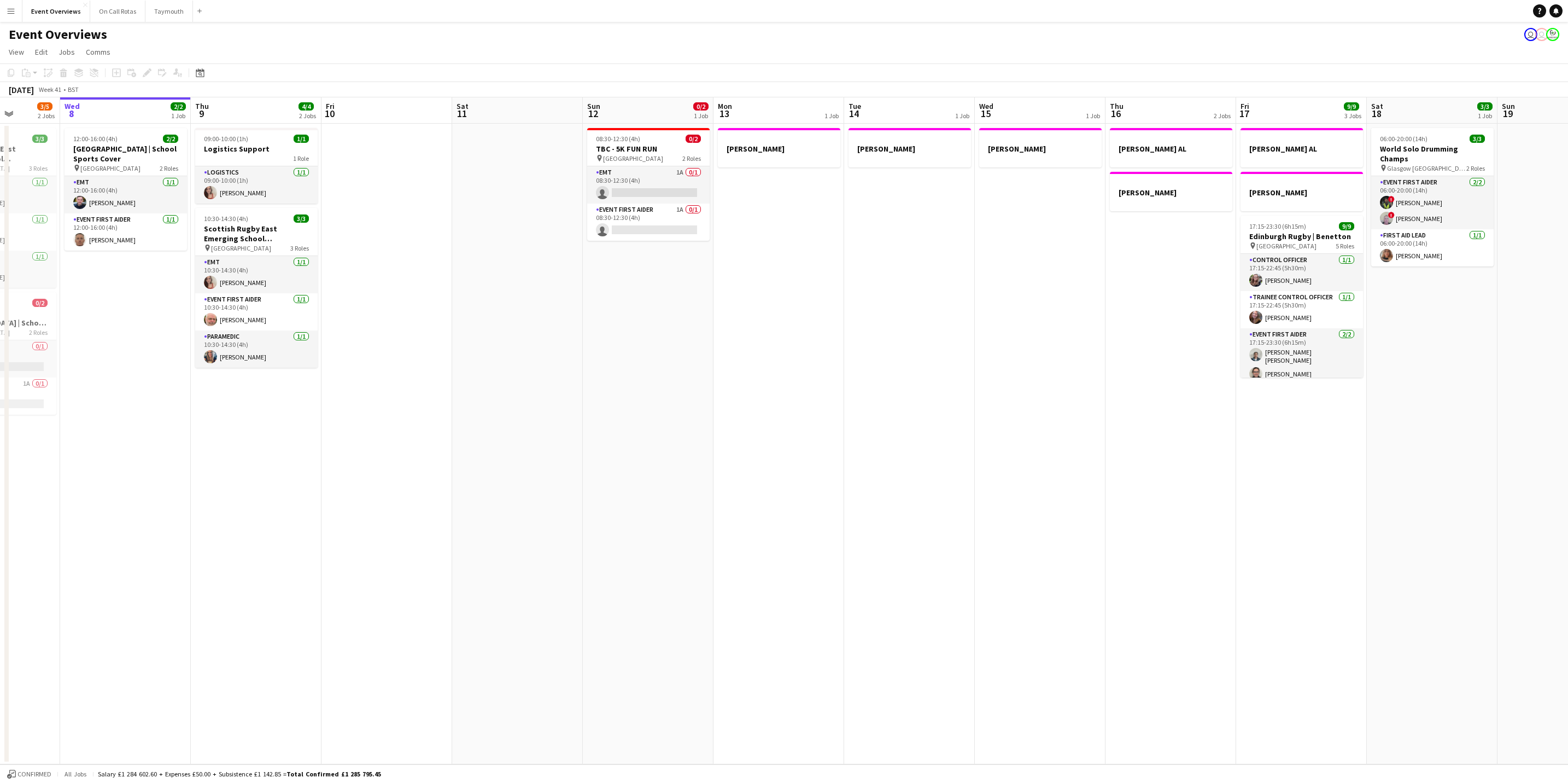
click at [861, 480] on app-calendar-viewport "Sun 5 Mon 6 Tue 7 3/5 2 Jobs Wed 8 2/2 1 Job Thu 9 4/4 2 Jobs Fri 10 Sat 11 Sun…" at bounding box center [784, 431] width 1568 height 667
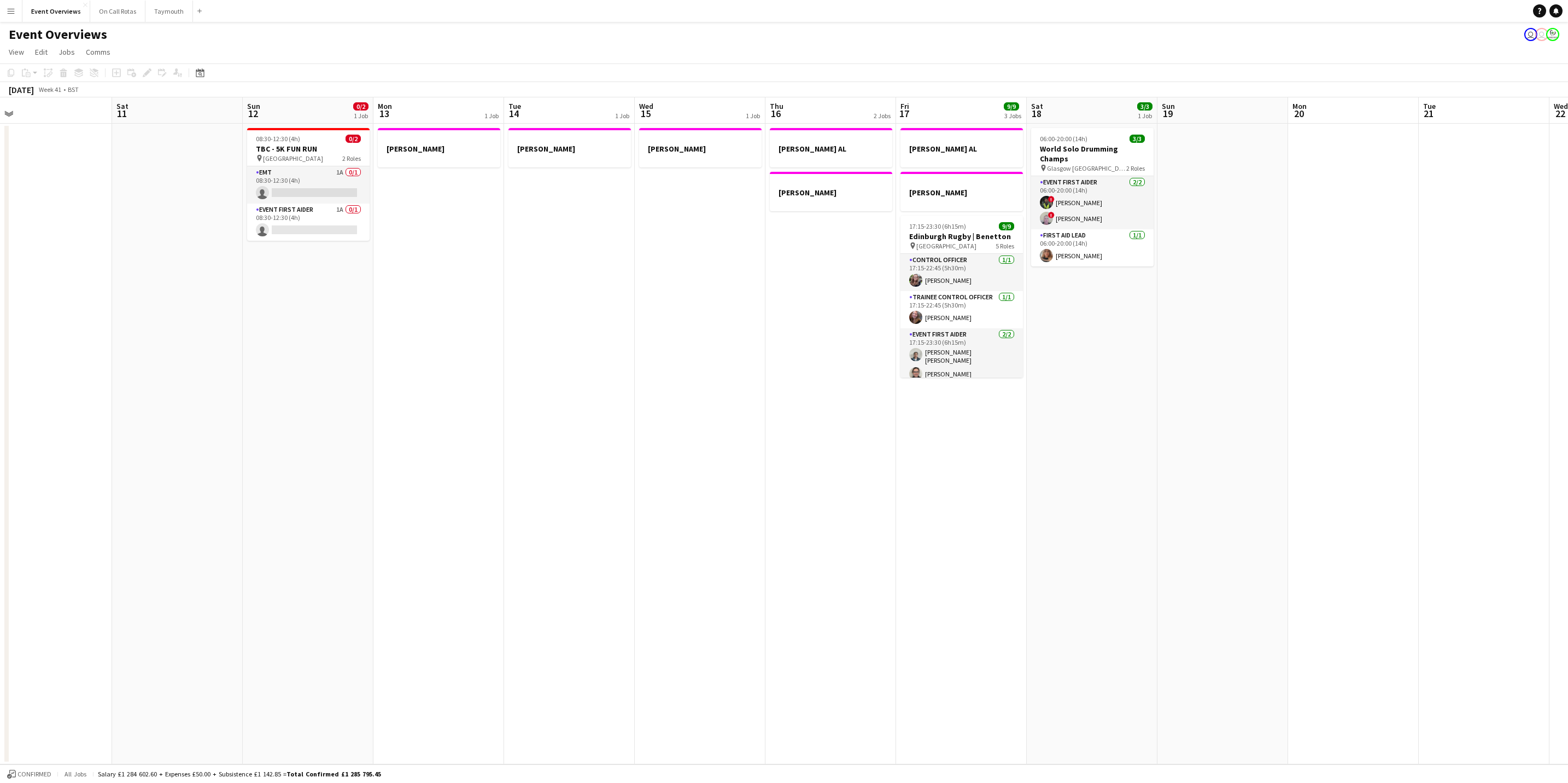
drag, startPoint x: 1172, startPoint y: 455, endPoint x: 1271, endPoint y: 378, distance: 125.4
click at [1100, 455] on app-calendar-viewport "Tue 7 3/5 2 Jobs Wed 8 2/2 1 Job Thu 9 4/4 2 Jobs Fri 10 Sat 11 Sun 12 0/2 1 Jo…" at bounding box center [784, 431] width 1568 height 667
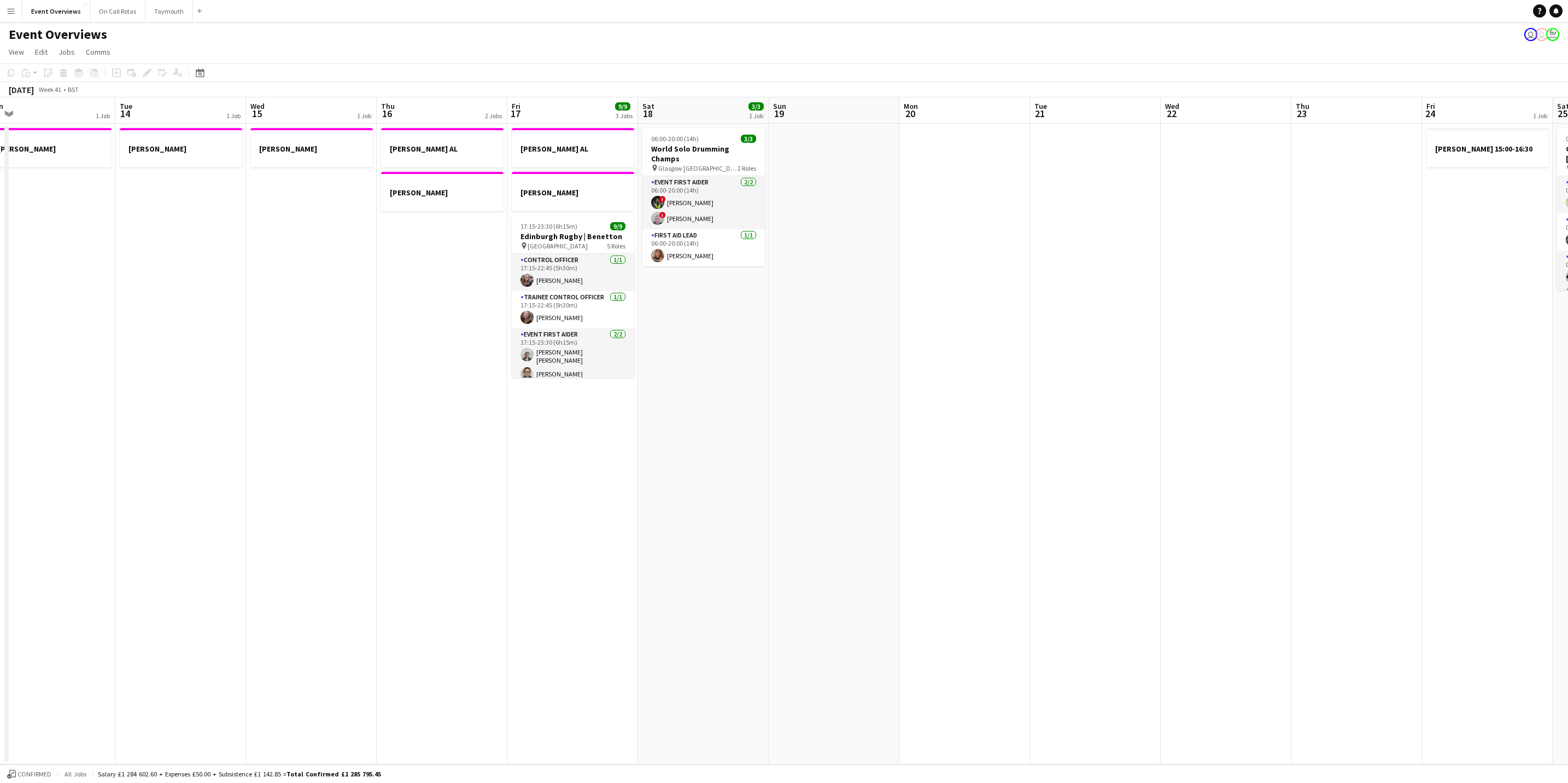
drag, startPoint x: 1203, startPoint y: 407, endPoint x: 863, endPoint y: 421, distance: 340.3
click at [863, 421] on app-calendar-viewport "Fri 10 Sat 11 Sun 12 0/2 1 Job Mon 13 1 Job Tue 14 1 Job Wed 15 1 Job Thu 16 2 …" at bounding box center [784, 431] width 1568 height 667
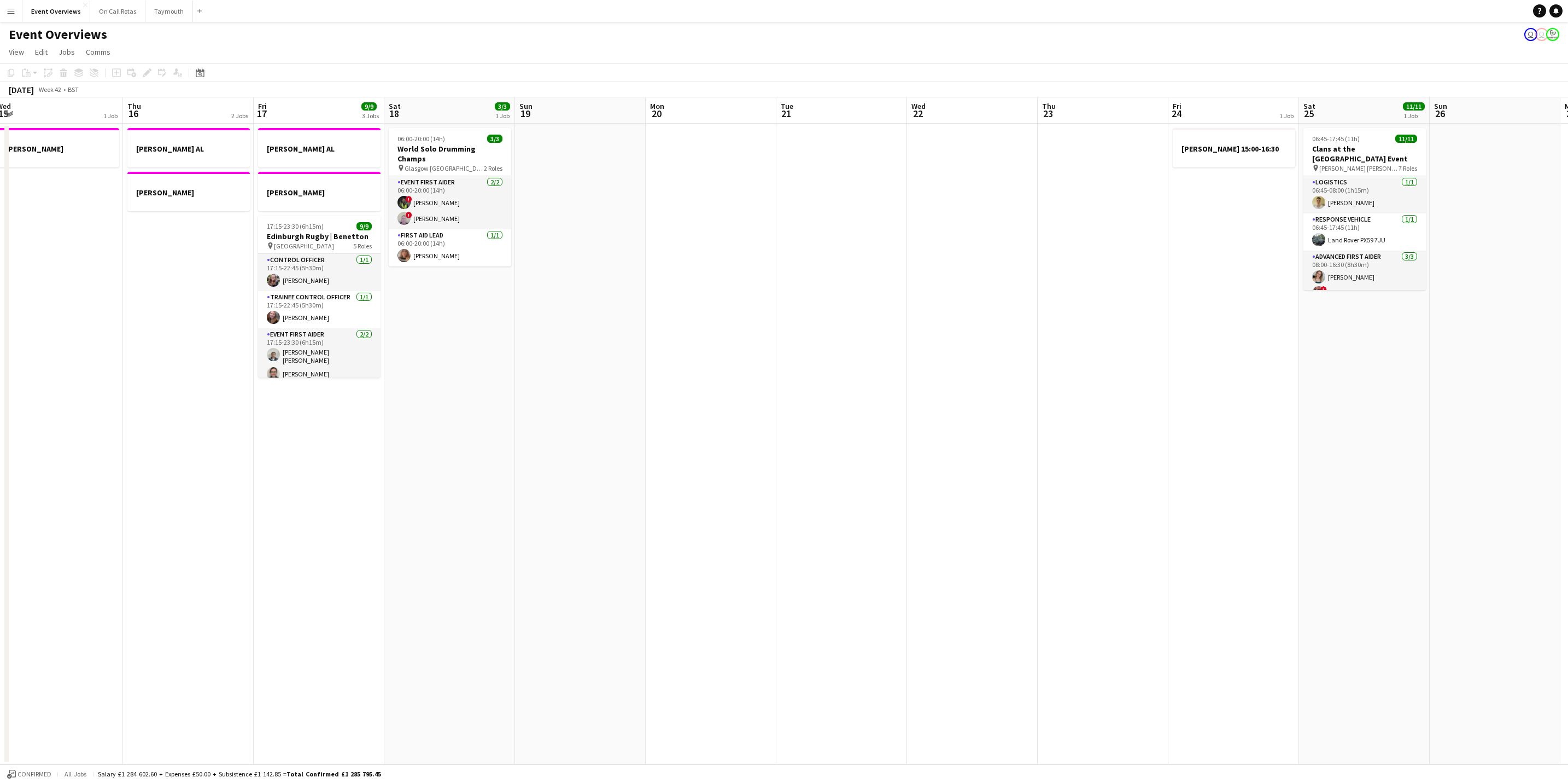
scroll to position [0, 294]
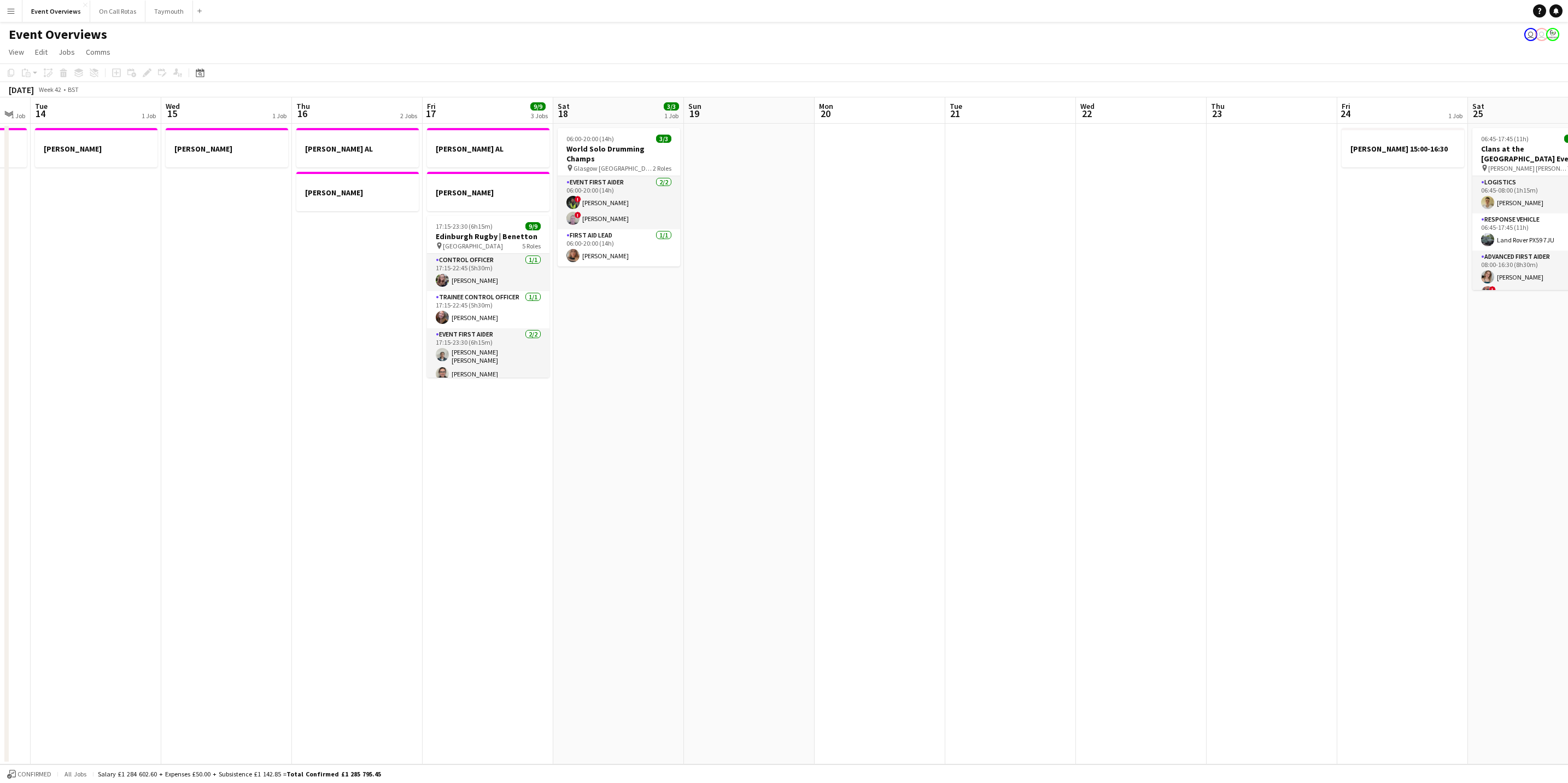
drag, startPoint x: 1117, startPoint y: 457, endPoint x: 1285, endPoint y: 486, distance: 170.5
click at [1309, 496] on app-calendar-viewport "Sun 12 0/2 1 Job Mon 13 1 Job Tue 14 1 Job Wed 15 1 Job Thu 16 2 Jobs Fri 17 9/…" at bounding box center [784, 431] width 1568 height 667
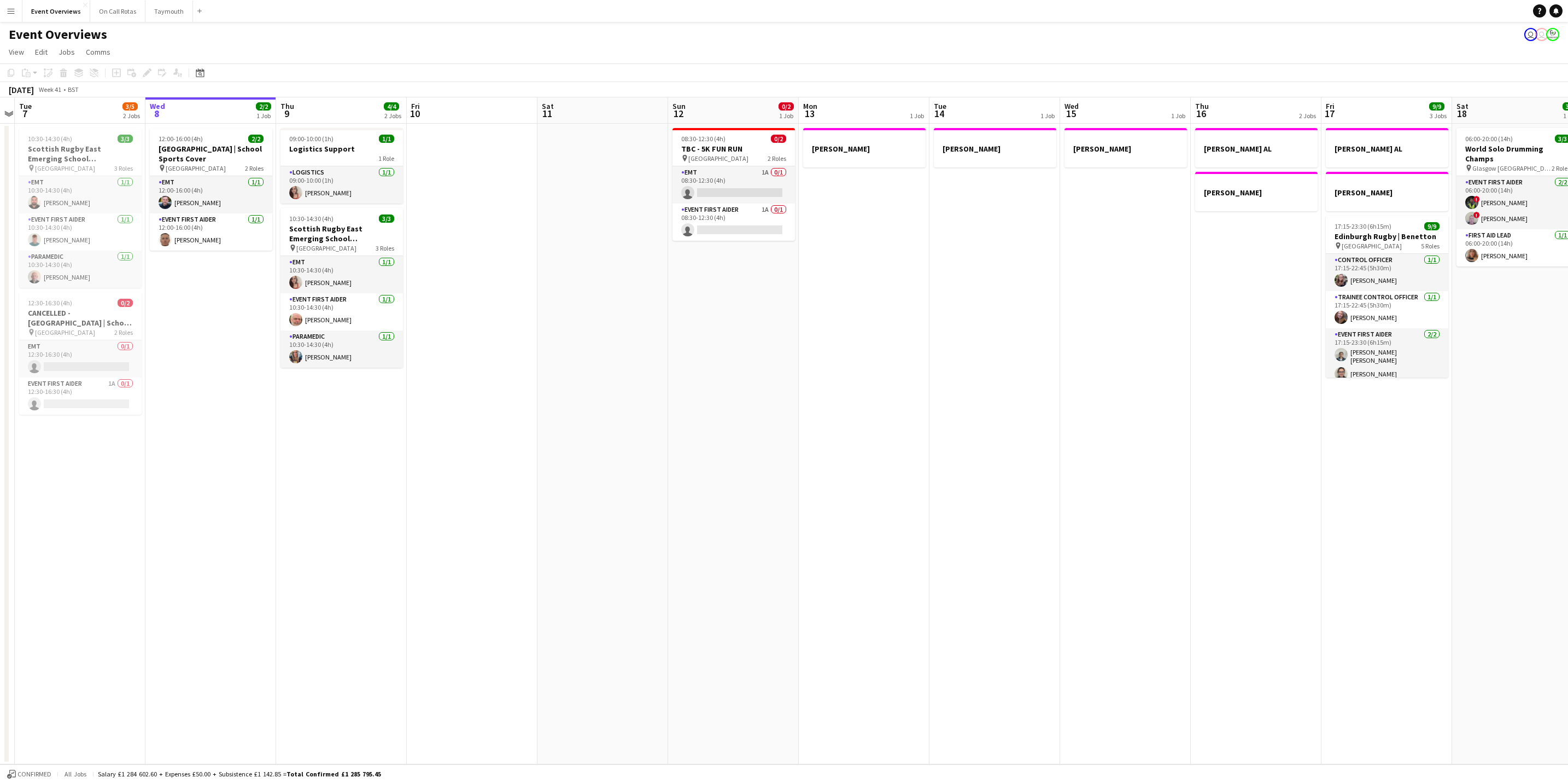
drag, startPoint x: 694, startPoint y: 396, endPoint x: 1127, endPoint y: 432, distance: 434.5
click at [1264, 432] on app-calendar-viewport "Sat 4 Sun 5 Mon 6 Tue 7 3/5 2 Jobs Wed 8 2/2 1 Job Thu 9 4/4 2 Jobs Fri 10 Sat …" at bounding box center [784, 431] width 1568 height 667
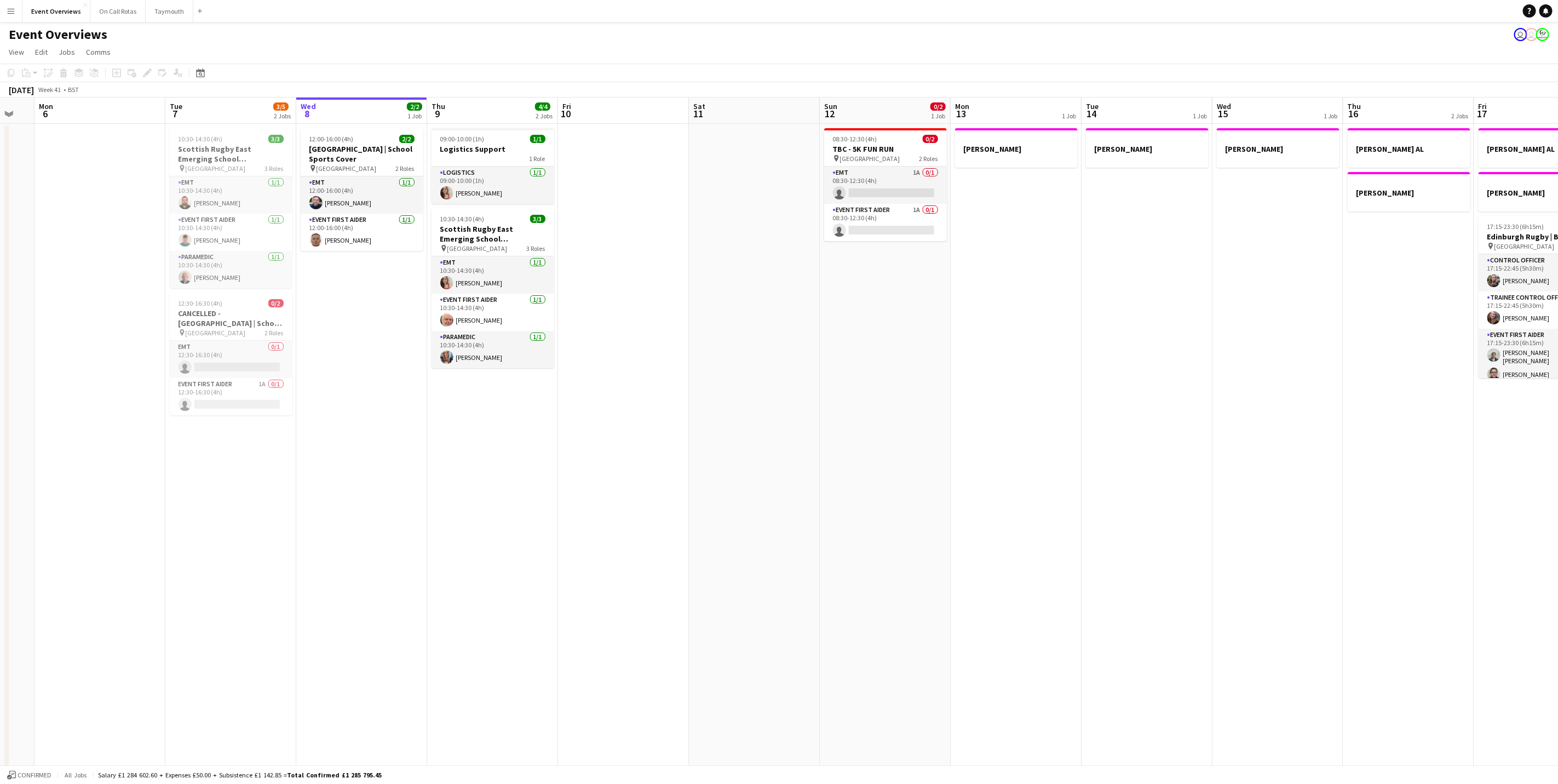
drag, startPoint x: 1140, startPoint y: 477, endPoint x: 1193, endPoint y: 490, distance: 54.6
click at [1198, 488] on app-calendar-viewport "Sat 4 13/13 7 Jobs Sun 5 Mon 6 Tue 7 3/5 2 Jobs Wed 8 2/2 1 Job Thu 9 4/4 2 Job…" at bounding box center [779, 545] width 1558 height 895
